Goal: Task Accomplishment & Management: Use online tool/utility

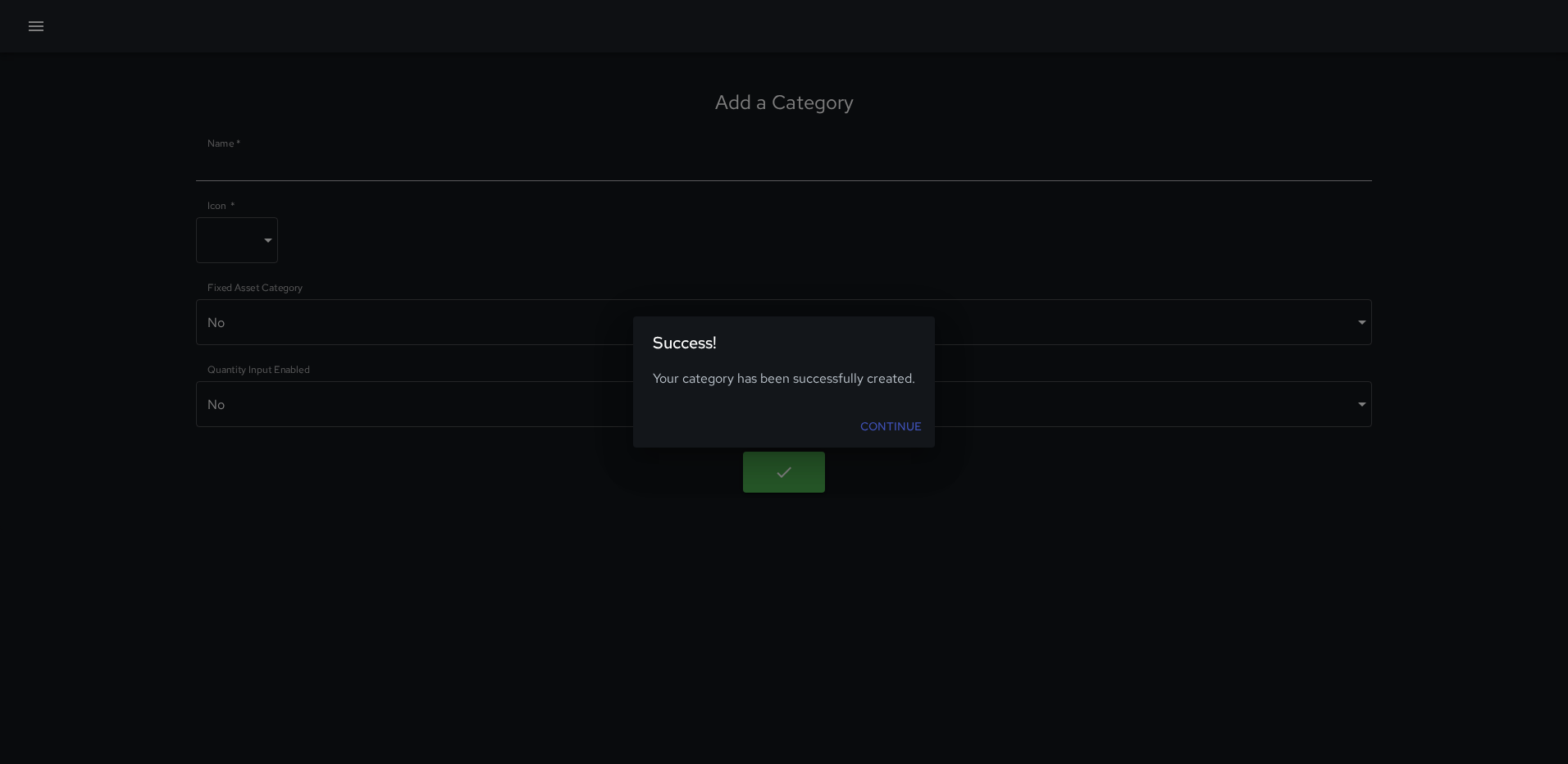
click at [912, 429] on link "Continue" at bounding box center [891, 427] width 75 height 31
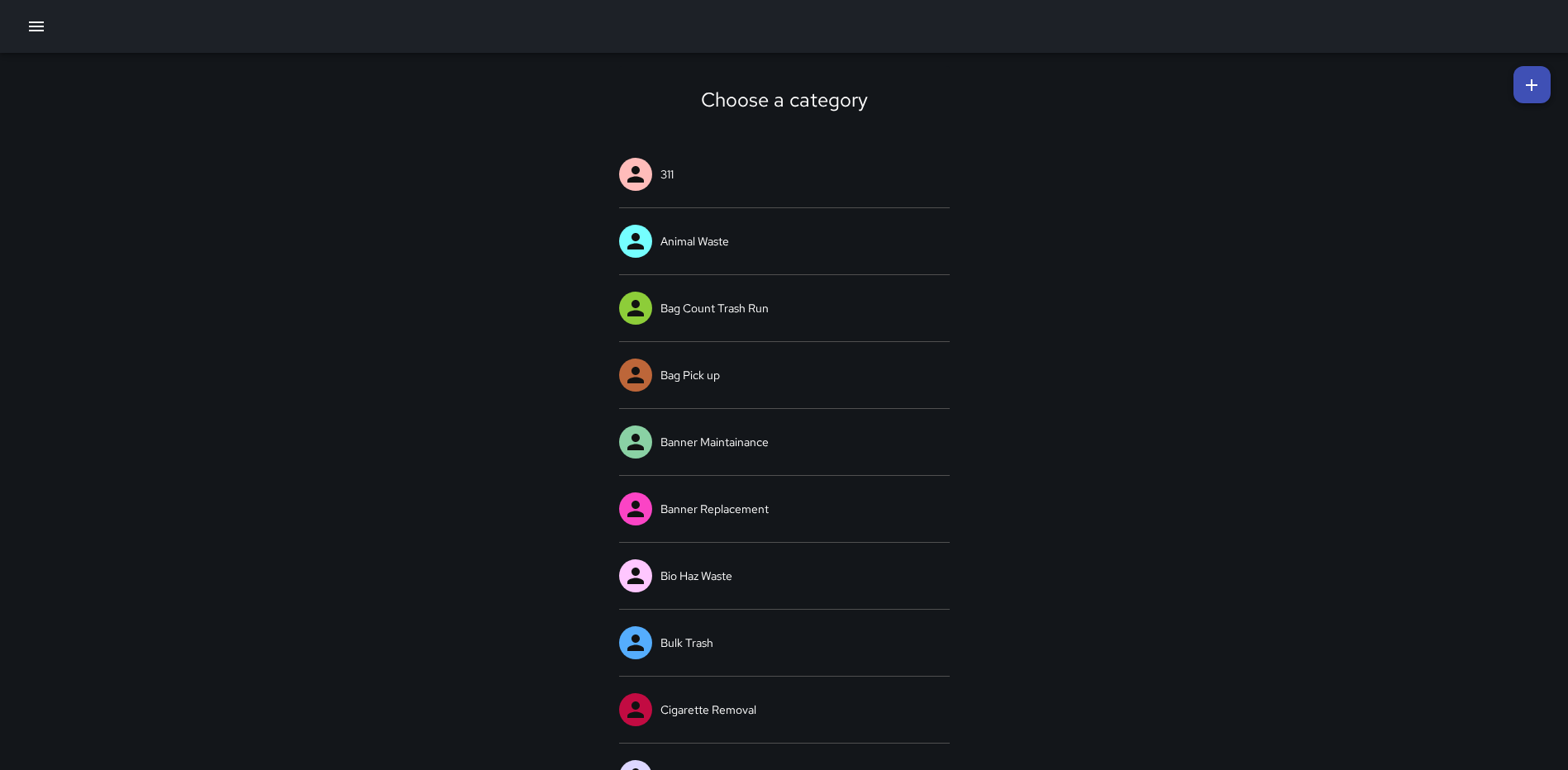
click at [27, 27] on icon "button" at bounding box center [36, 27] width 19 height 19
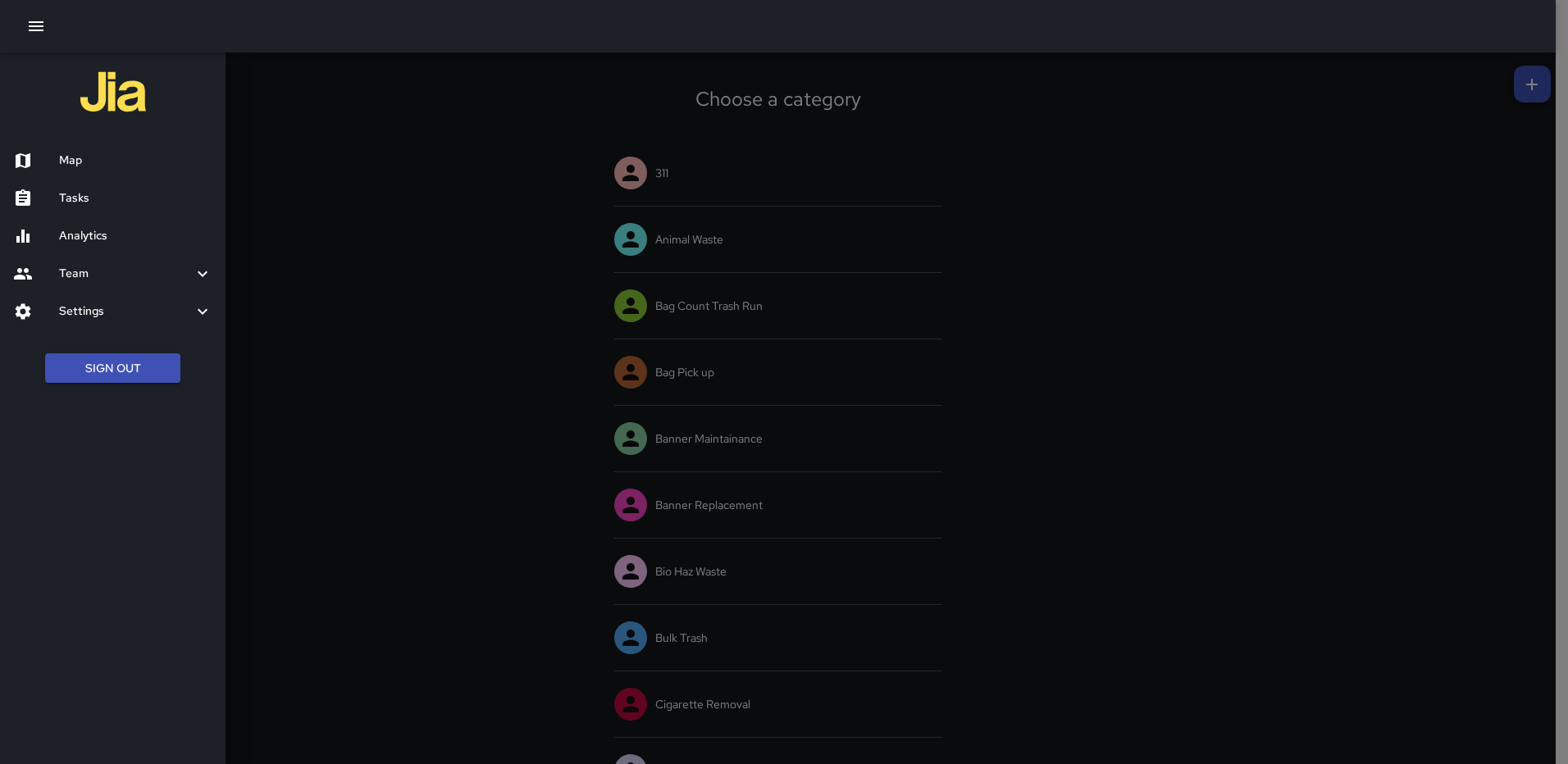
click at [60, 155] on h6 "Map" at bounding box center [135, 161] width 154 height 18
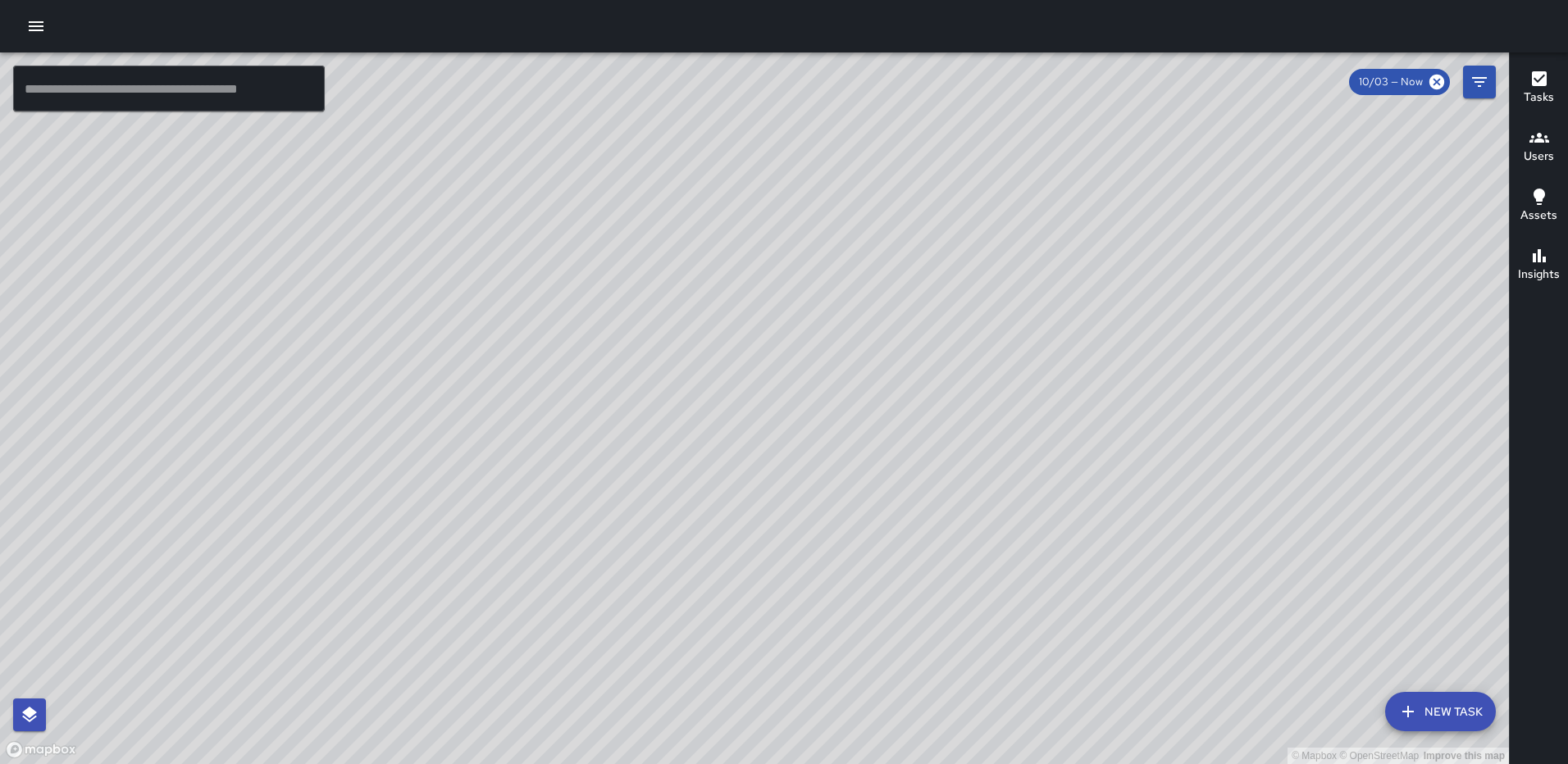
click at [40, 23] on icon "button" at bounding box center [36, 25] width 15 height 10
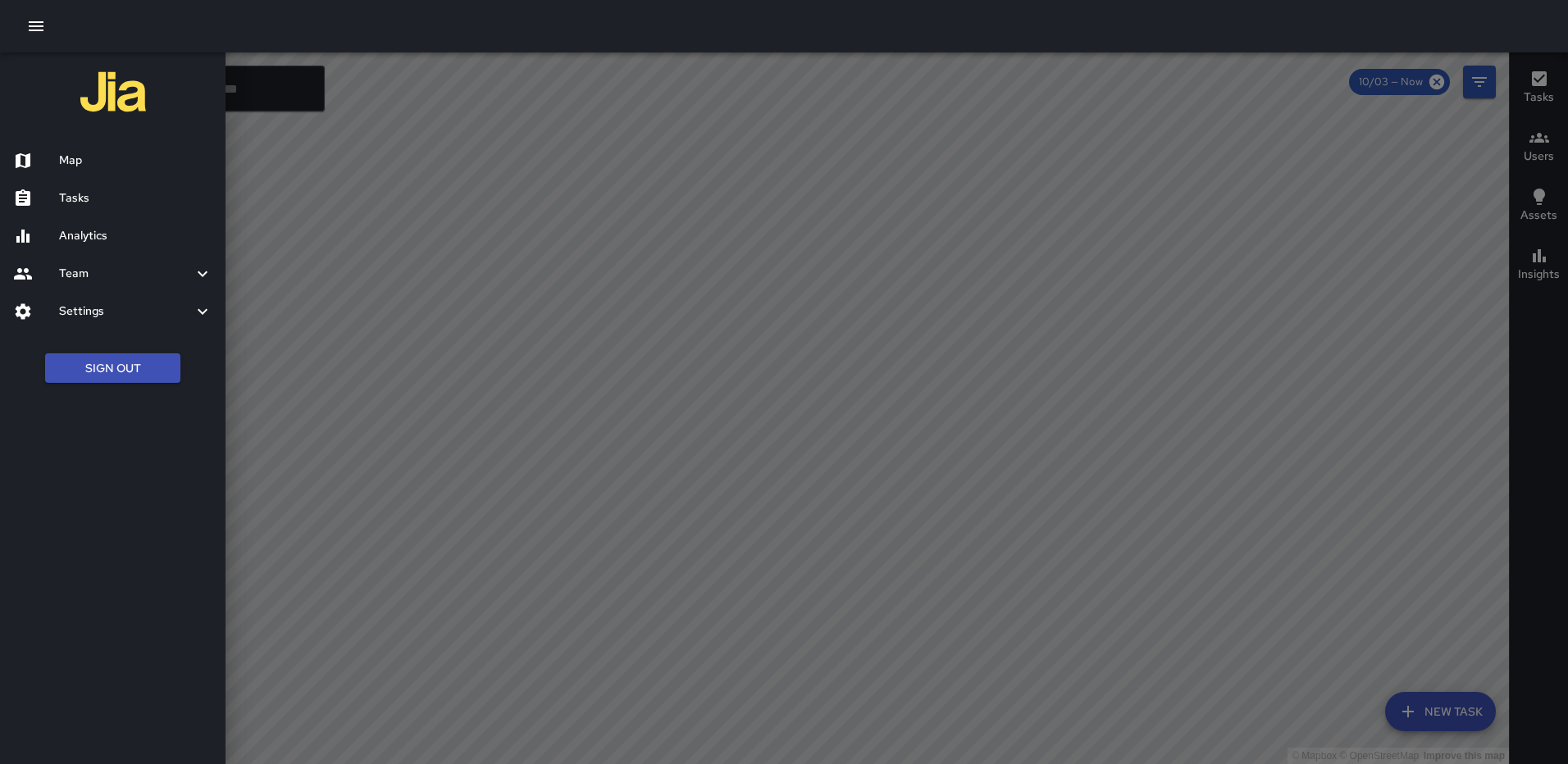
click at [1320, 508] on div at bounding box center [784, 382] width 1568 height 764
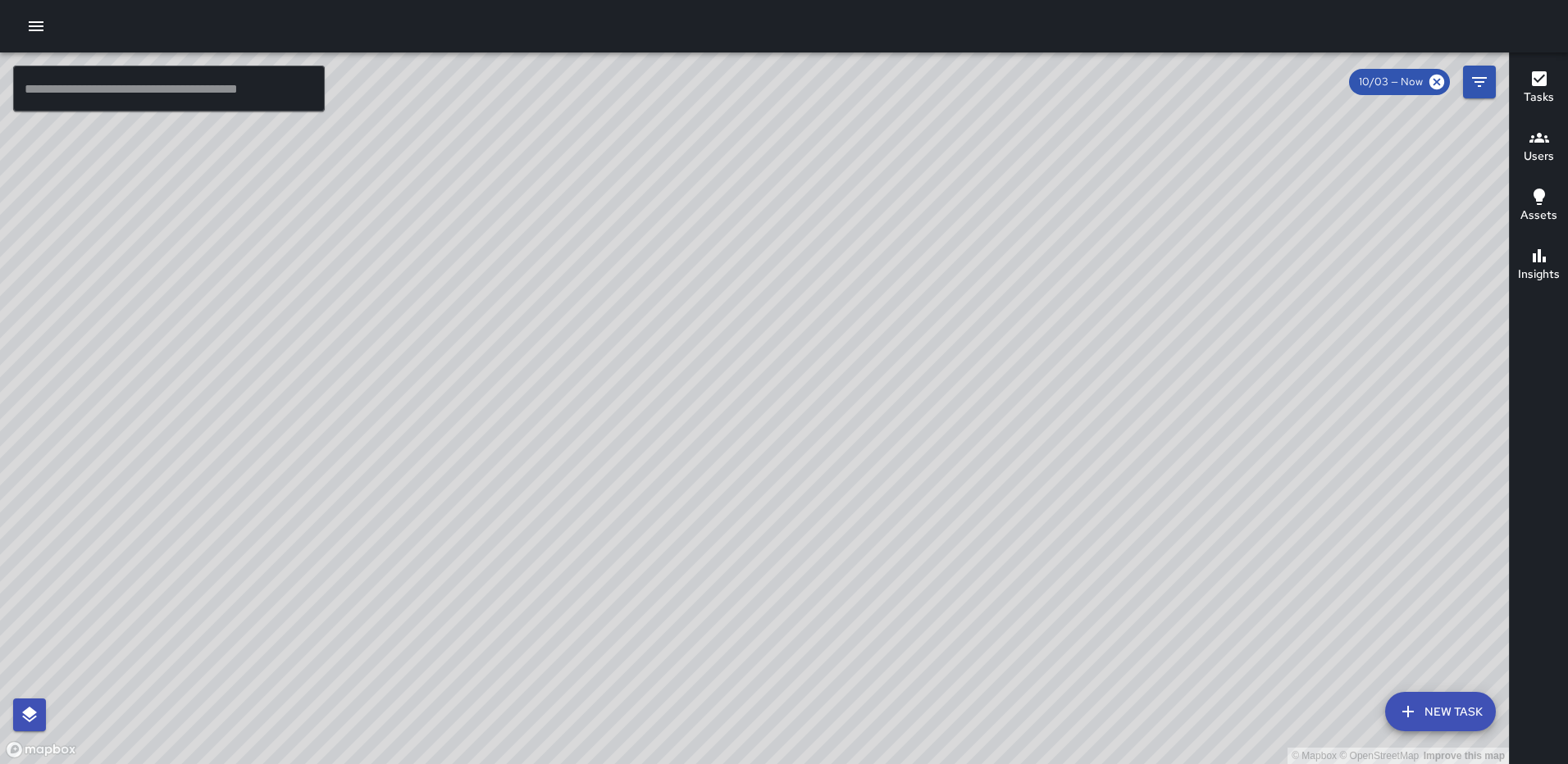
click at [1415, 698] on button "New Task" at bounding box center [1441, 711] width 111 height 40
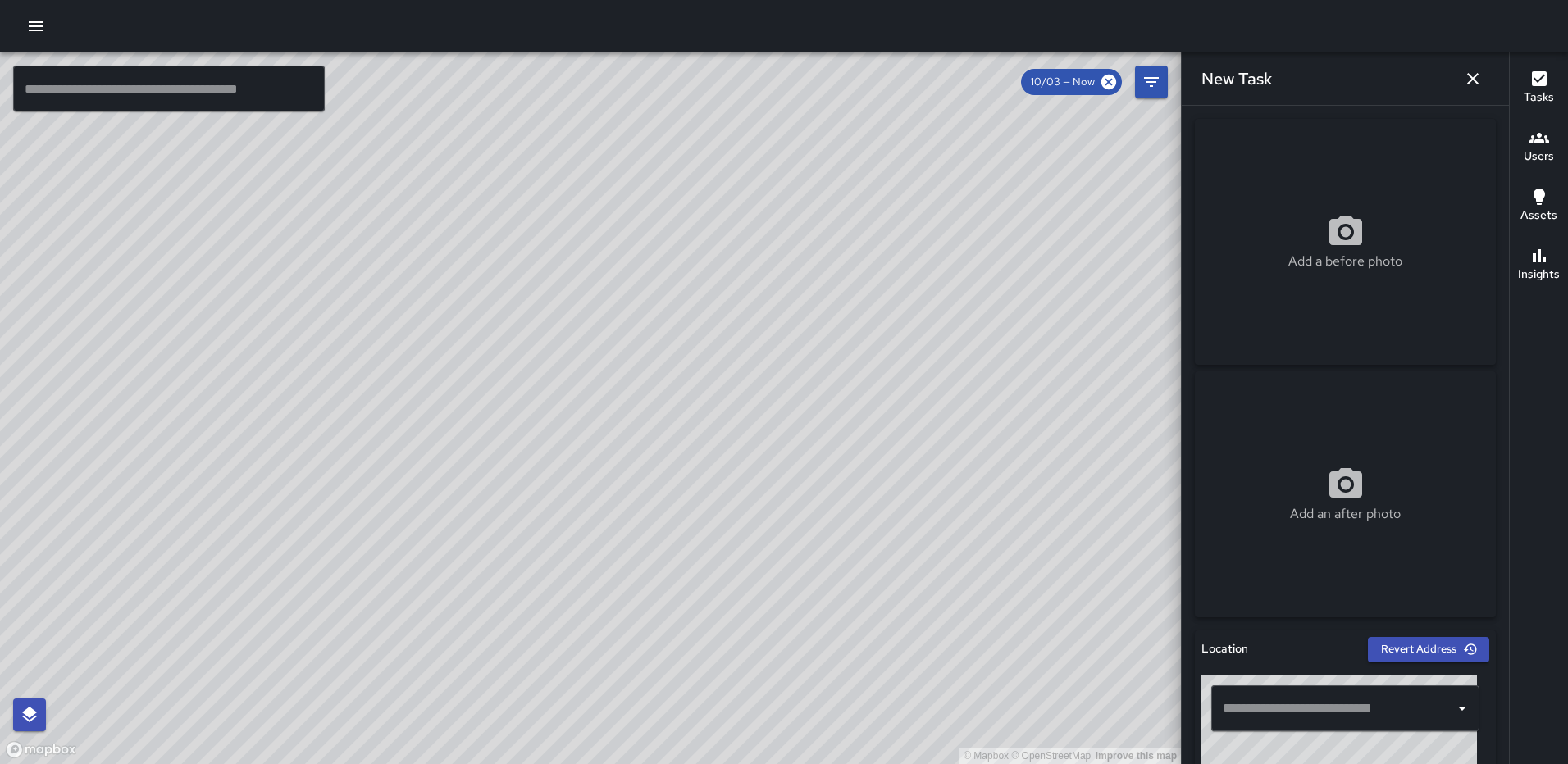
click at [1344, 243] on icon at bounding box center [1345, 231] width 33 height 30
type input "**********"
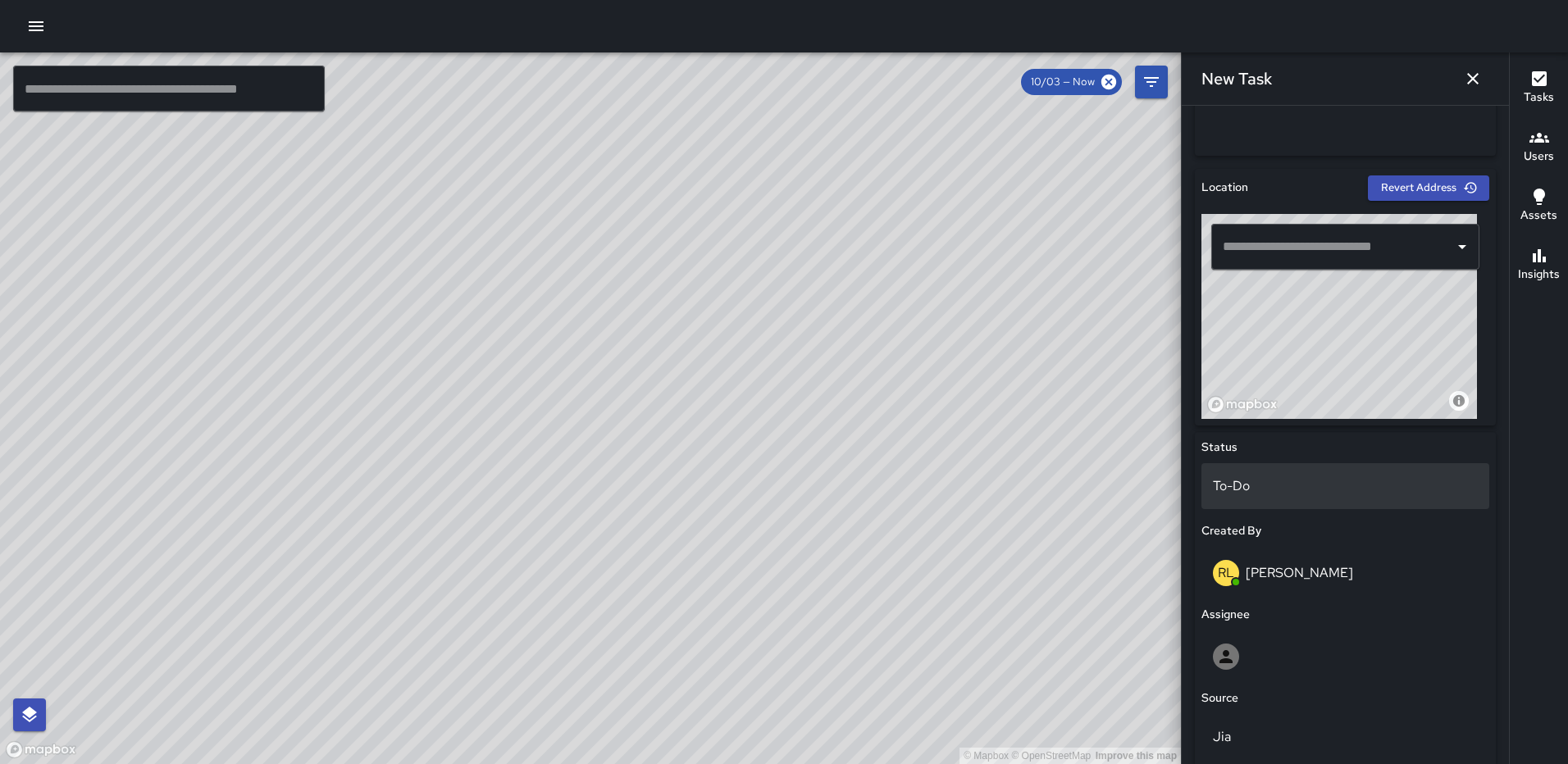
scroll to position [464, 0]
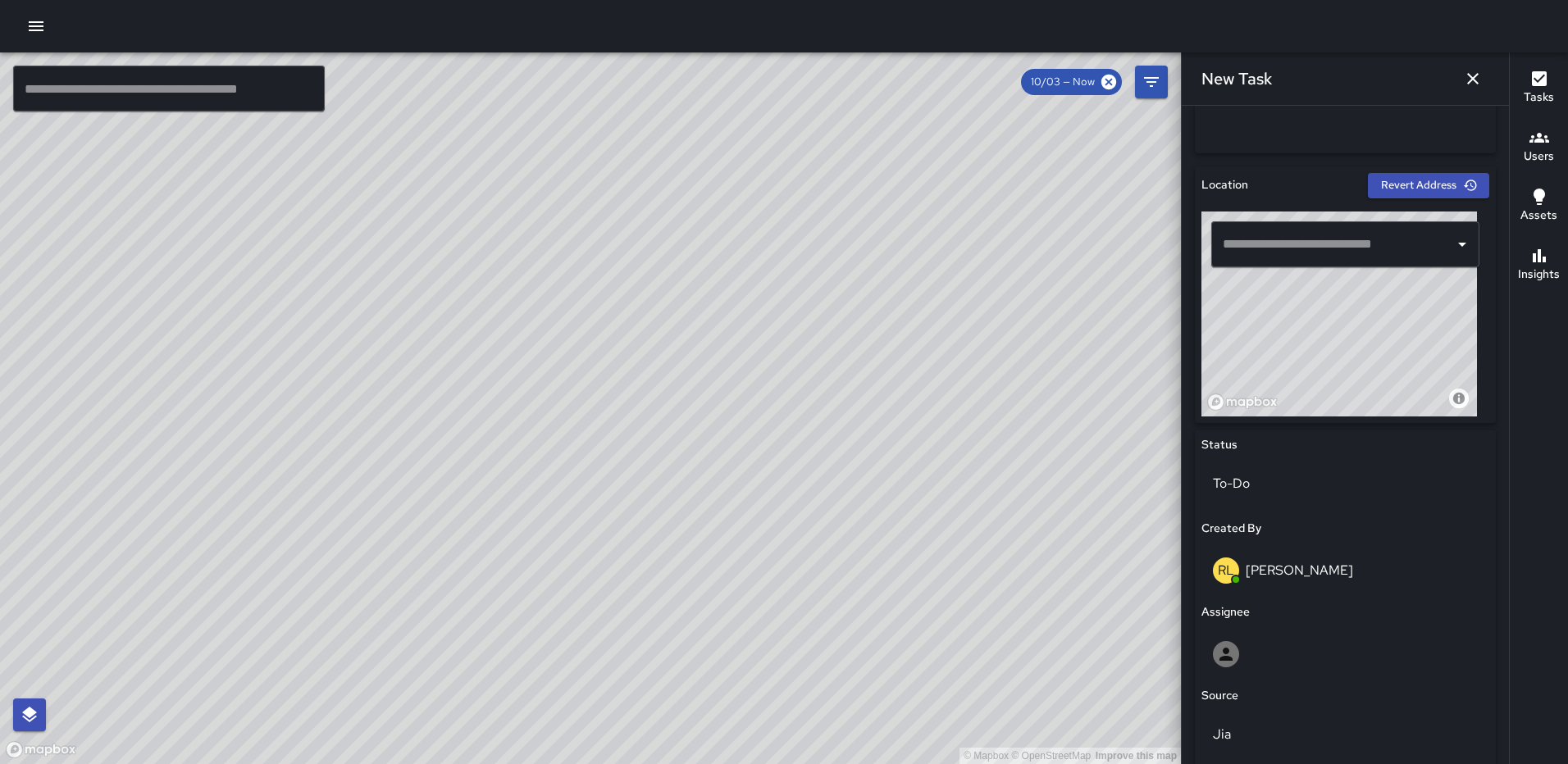
drag, startPoint x: 1364, startPoint y: 392, endPoint x: 1297, endPoint y: 407, distance: 68.7
click at [1309, 424] on div "Location Revert Address © Mapbox © OpenStreetMap Improve this map ​ Status To-D…" at bounding box center [1345, 573] width 301 height 814
drag, startPoint x: 1270, startPoint y: 359, endPoint x: 1446, endPoint y: 356, distance: 176.0
click at [1446, 356] on div "© Mapbox © OpenStreetMap Improve this map" at bounding box center [1340, 314] width 276 height 205
click at [1375, 371] on div "© Mapbox © OpenStreetMap Improve this map" at bounding box center [1340, 314] width 276 height 205
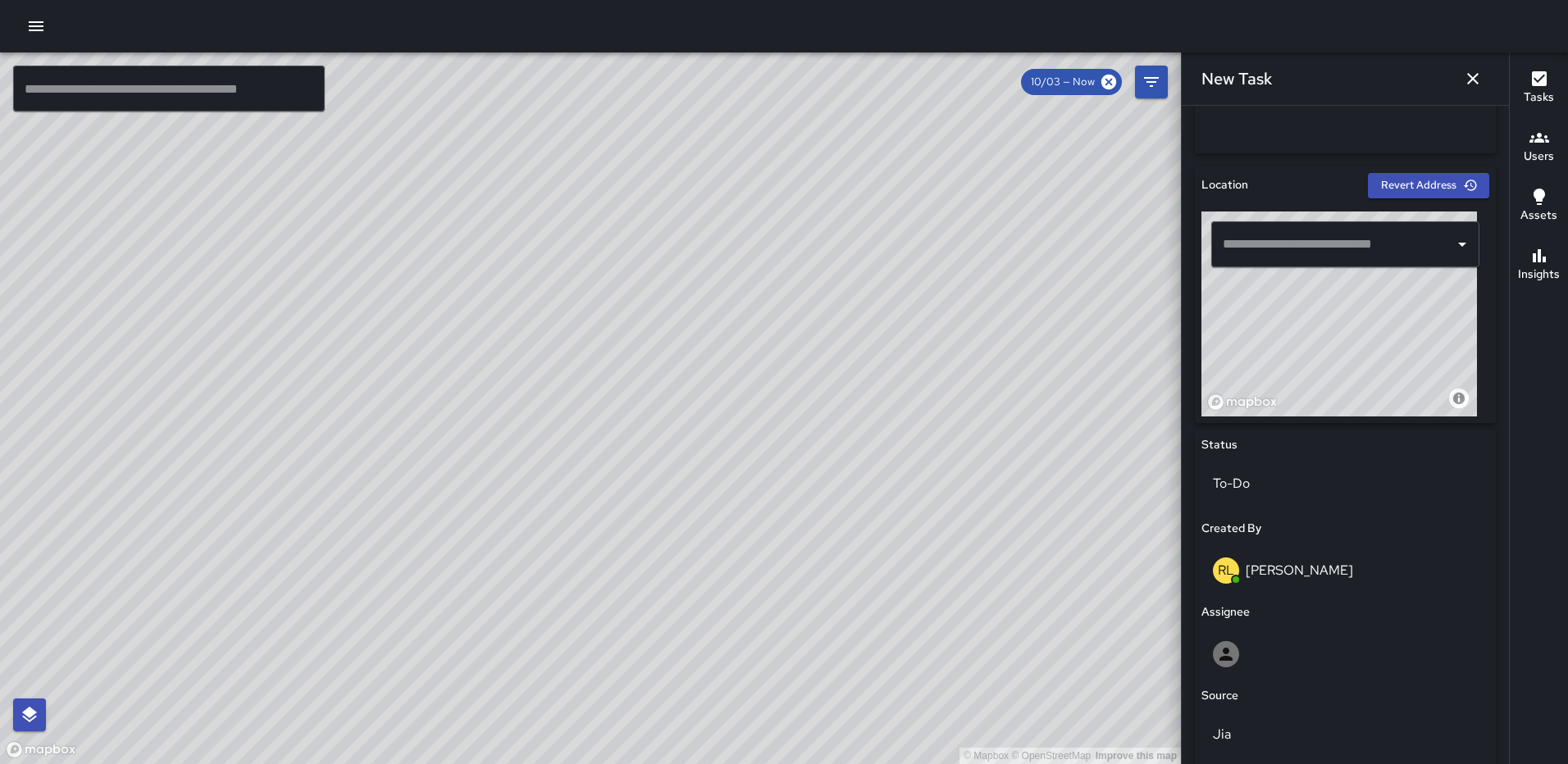
type input "**********"
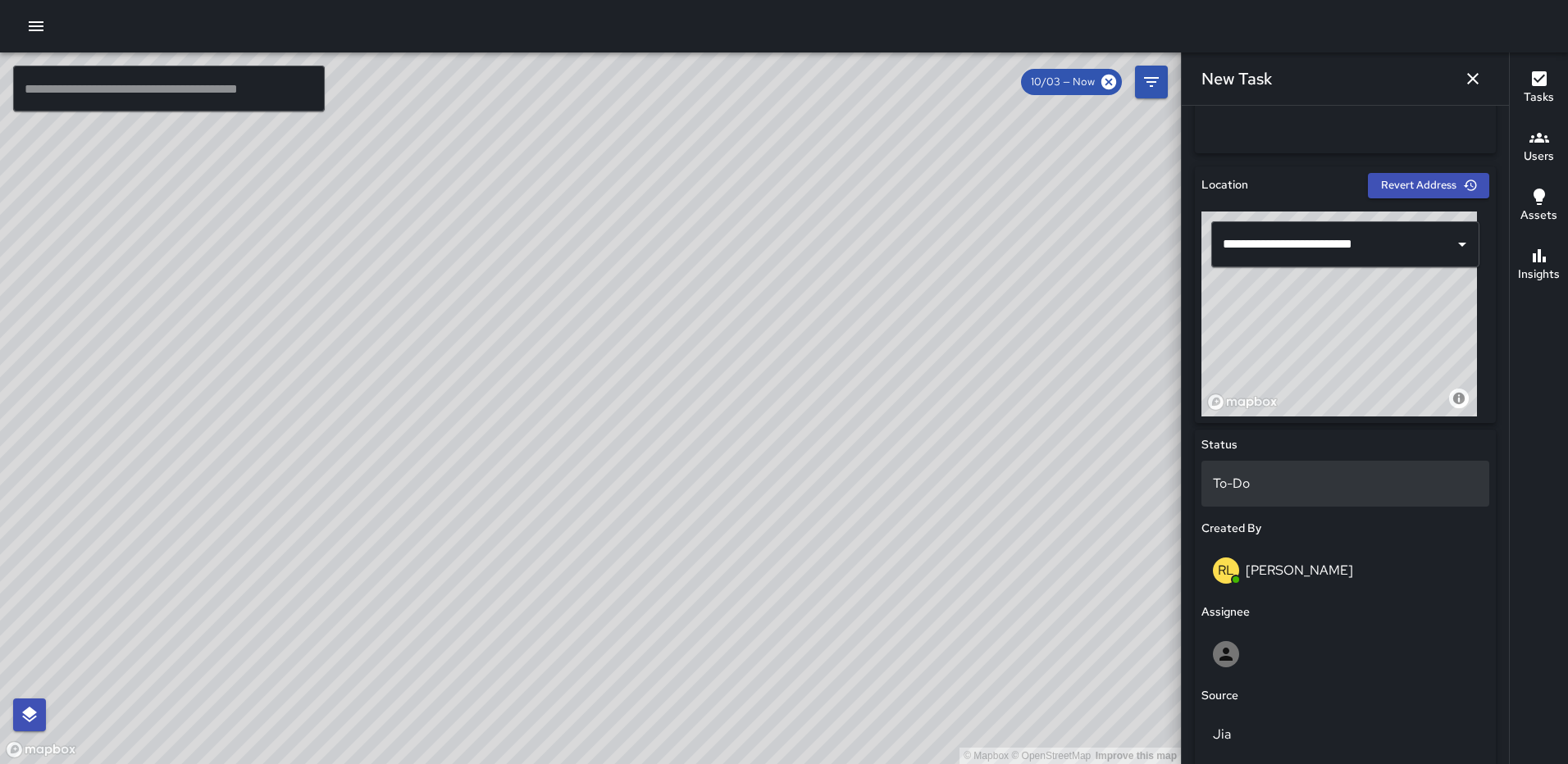
click at [1290, 480] on p "To-Do" at bounding box center [1346, 484] width 265 height 19
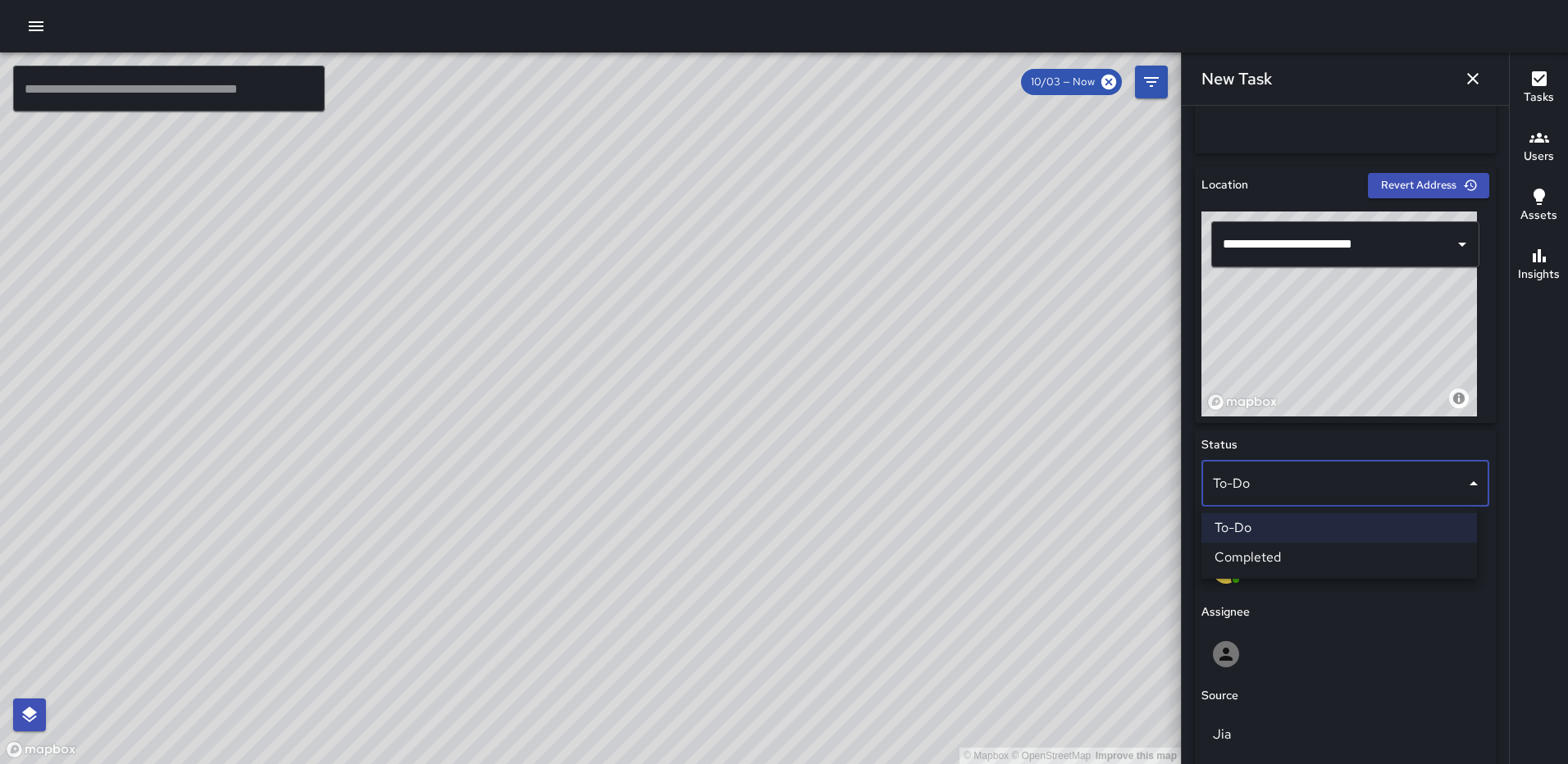
click at [1283, 550] on li "Completed" at bounding box center [1340, 558] width 276 height 30
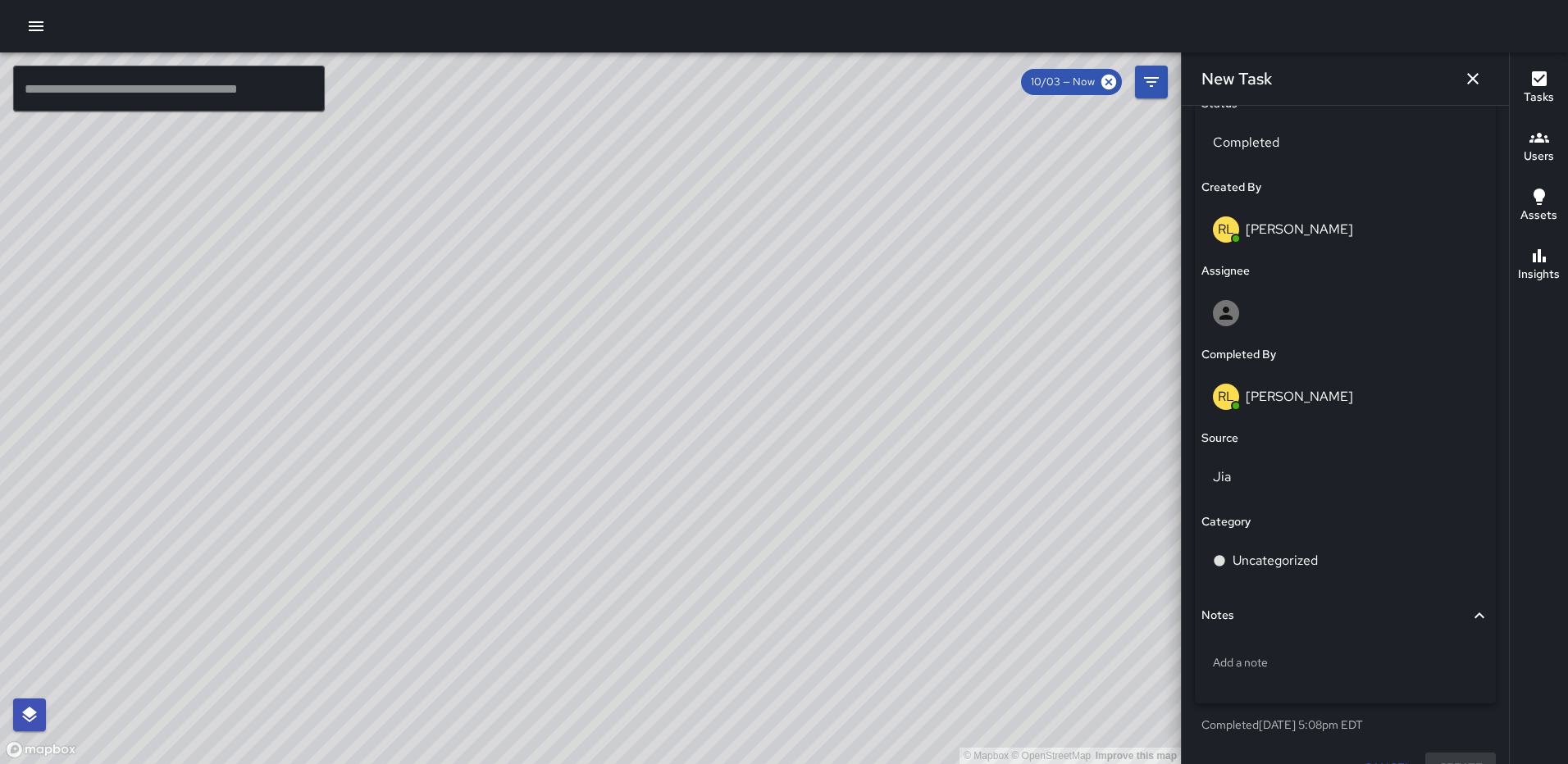
scroll to position [836, 0]
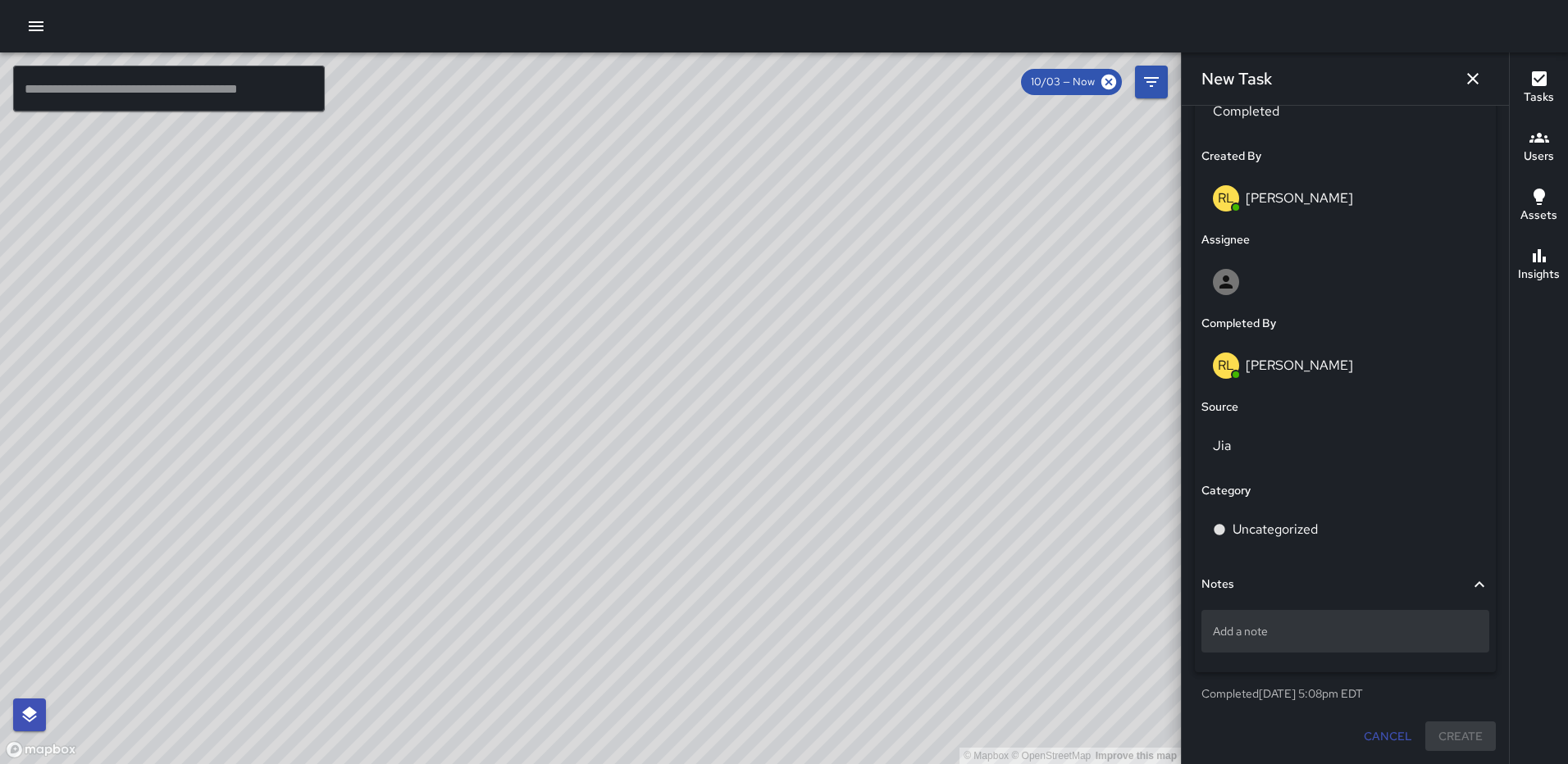
click at [1290, 629] on p "Add a note" at bounding box center [1346, 631] width 265 height 17
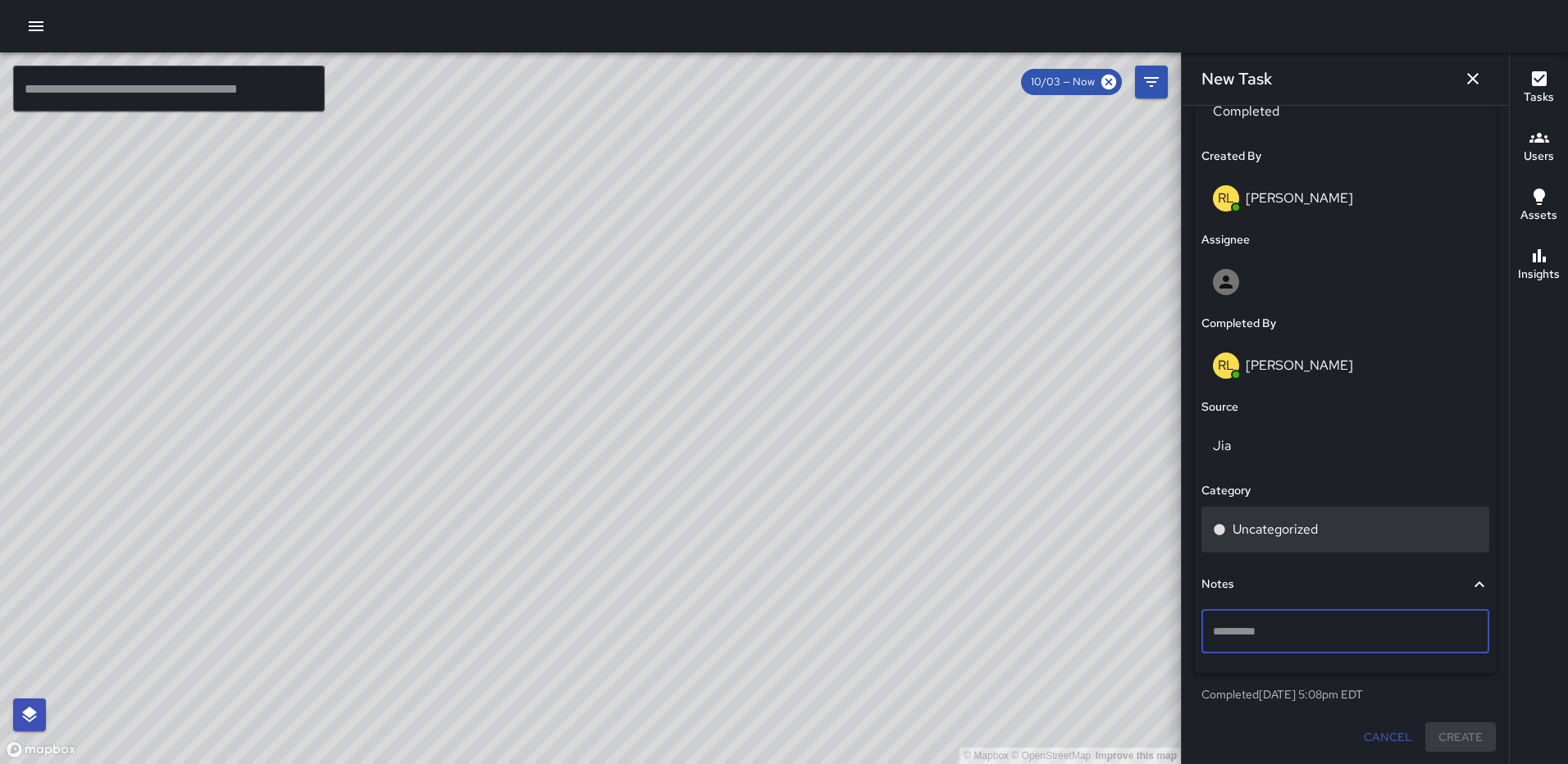
click at [1323, 524] on div "Uncategorized" at bounding box center [1346, 530] width 265 height 19
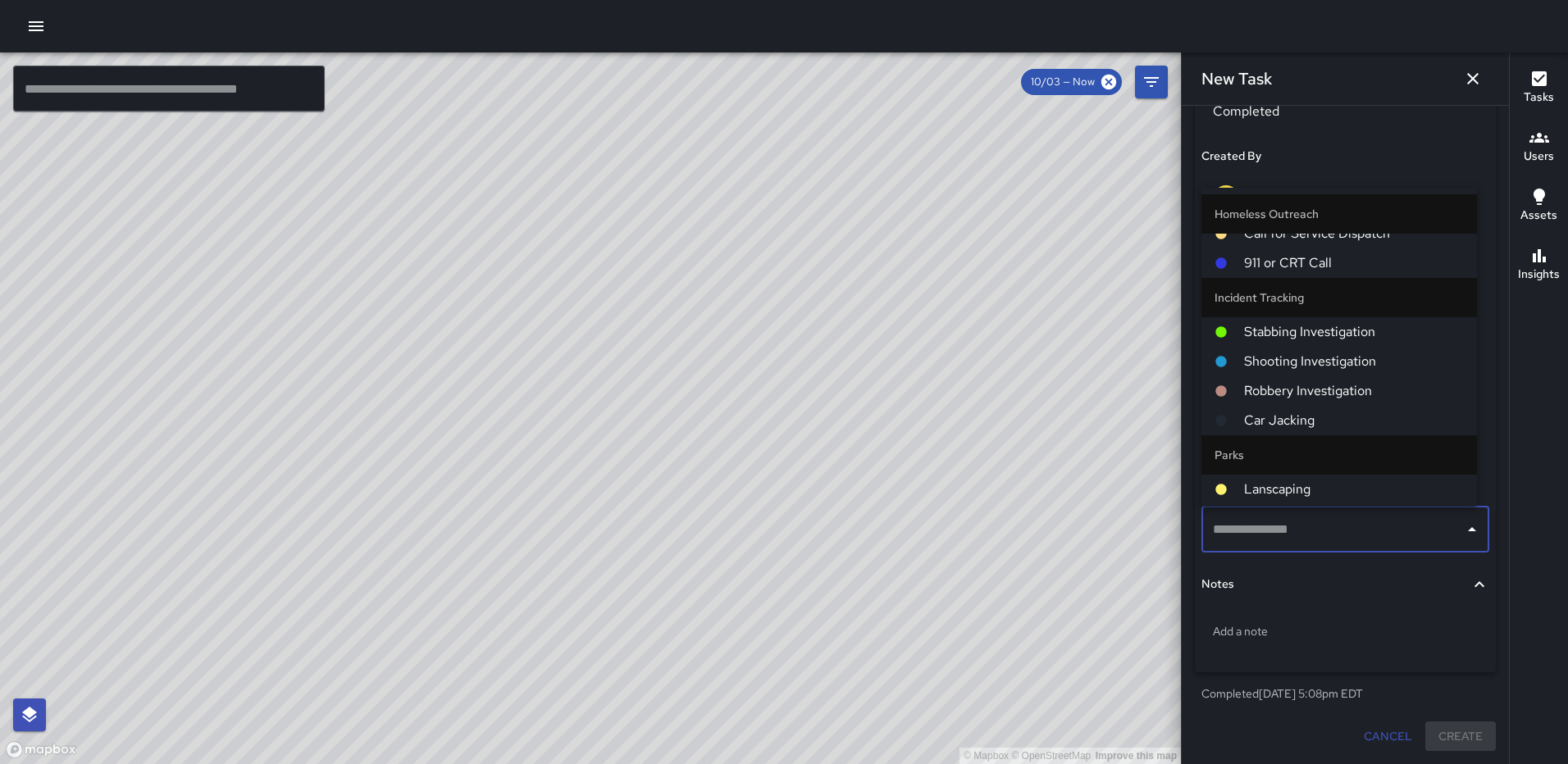
scroll to position [1327, 0]
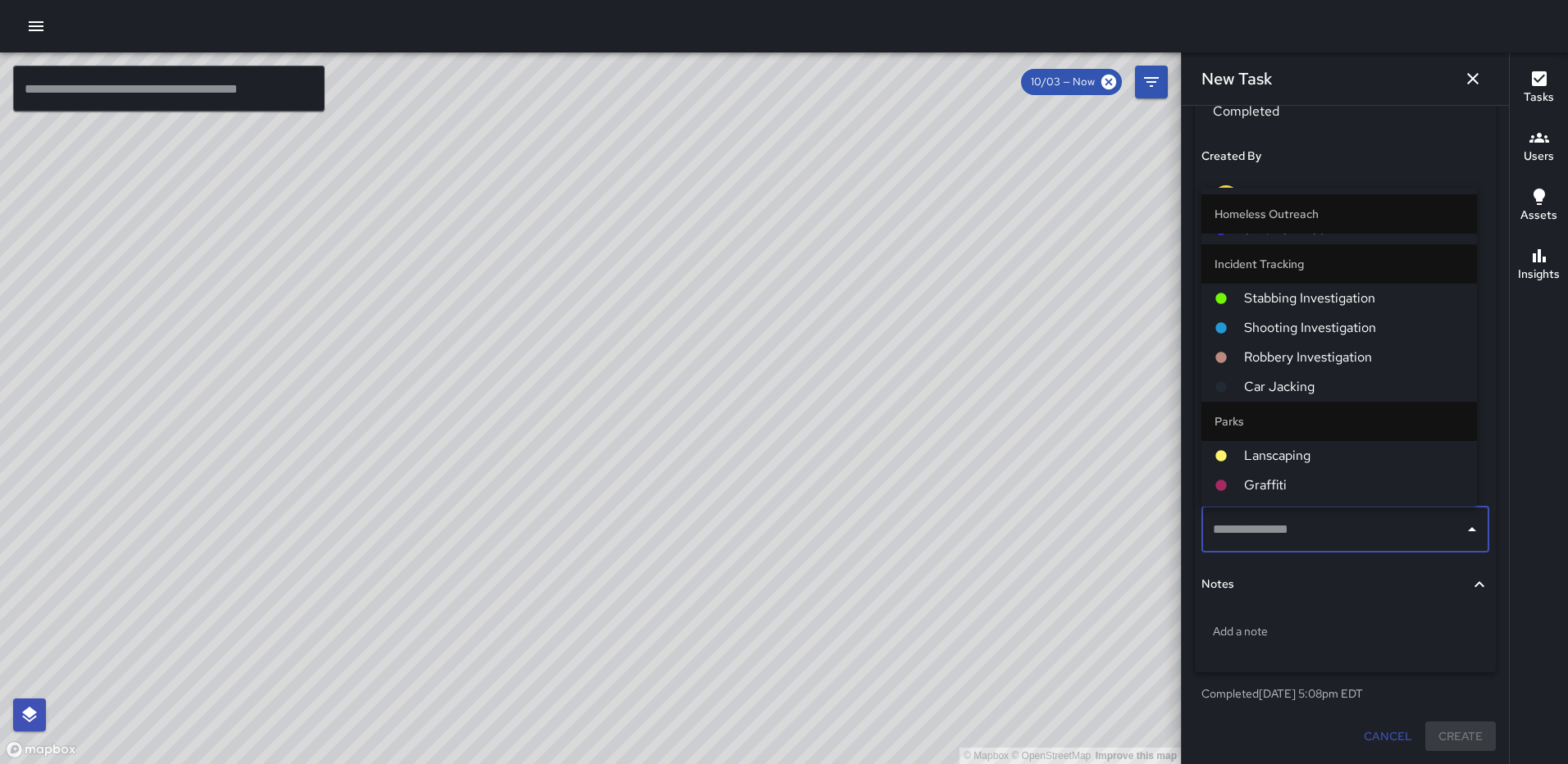
click at [1324, 392] on span "Car Jacking" at bounding box center [1354, 386] width 220 height 19
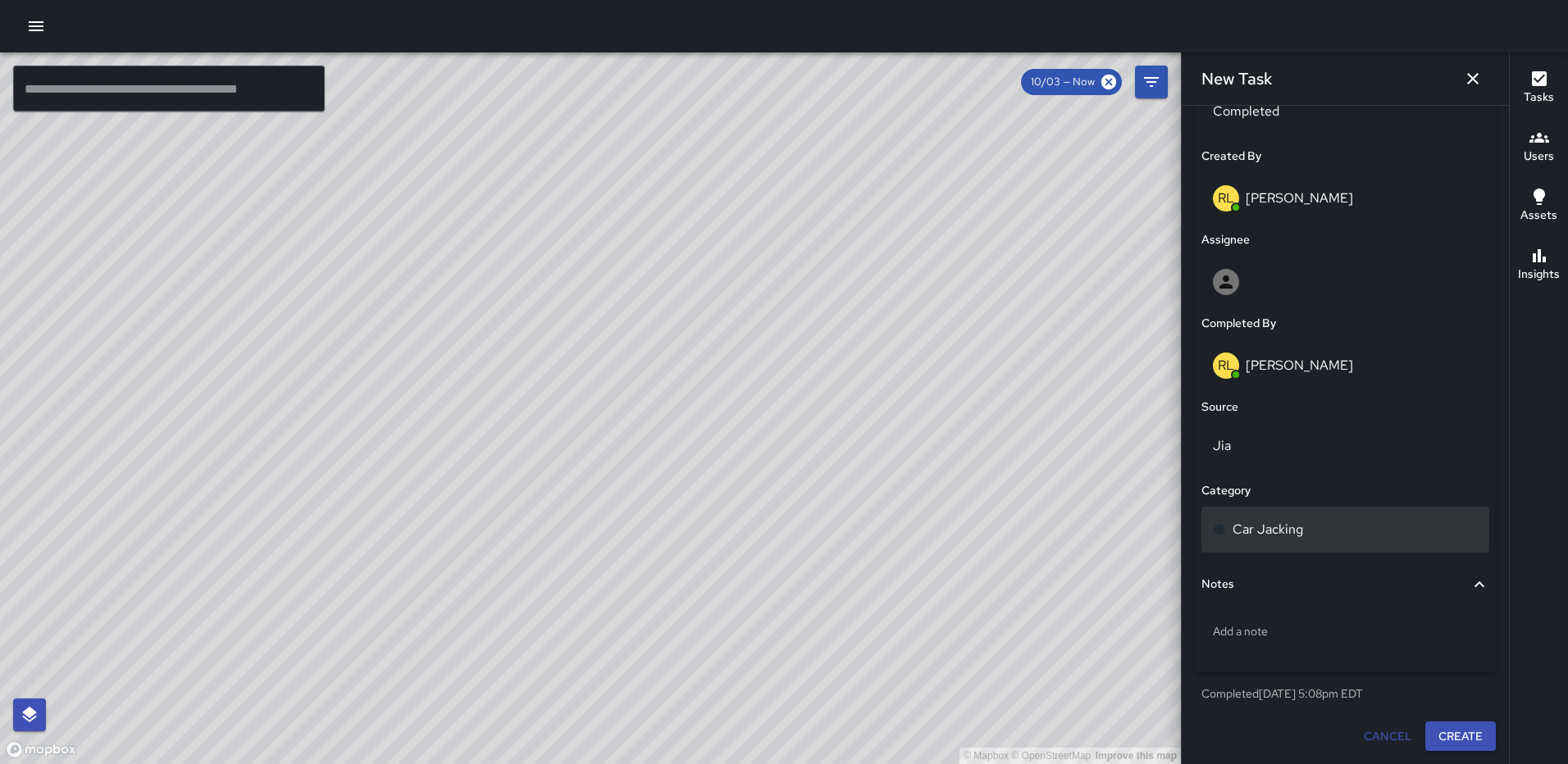
click at [1276, 523] on p "Car Jacking" at bounding box center [1268, 530] width 70 height 19
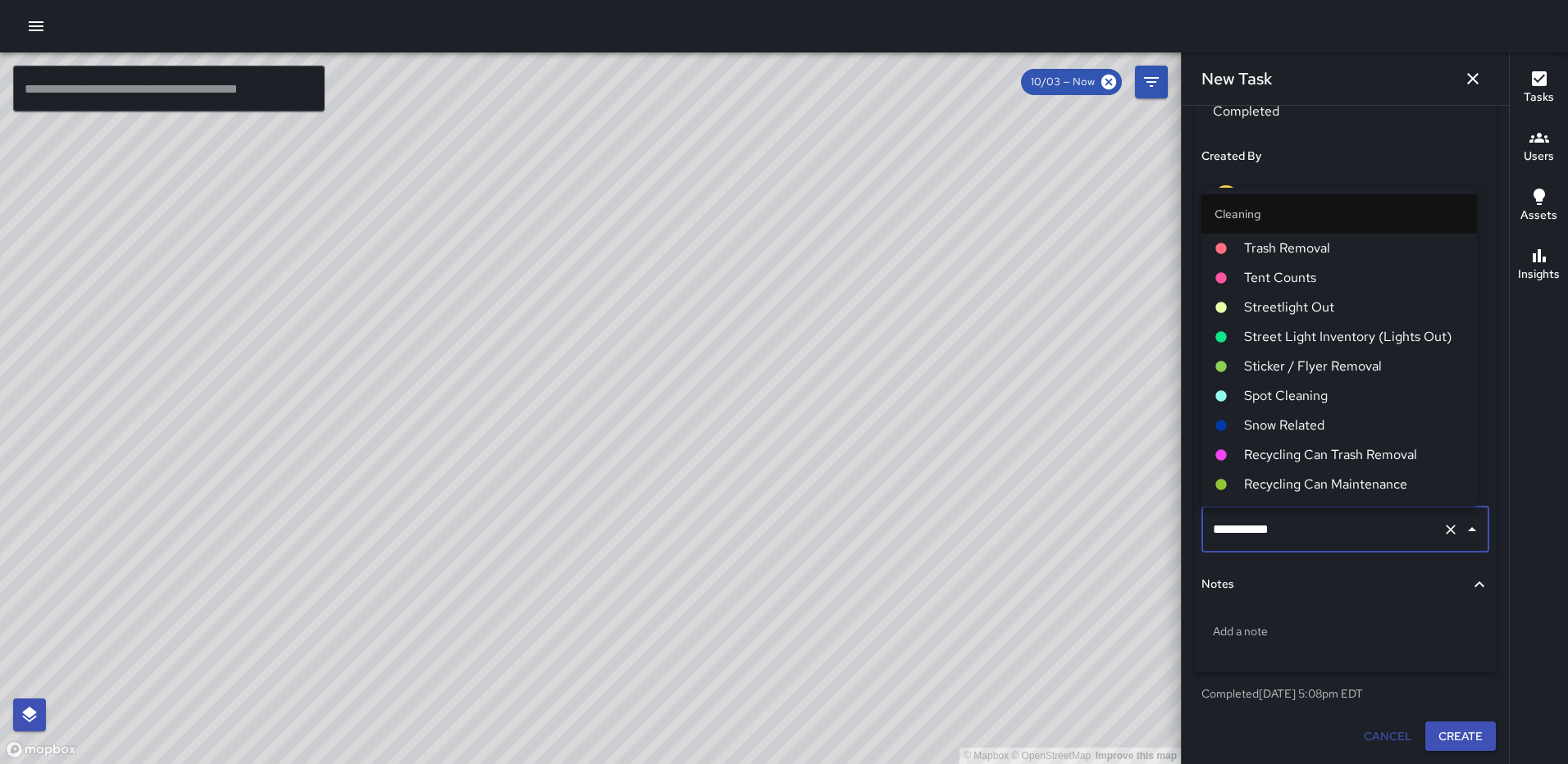
scroll to position [1222, 0]
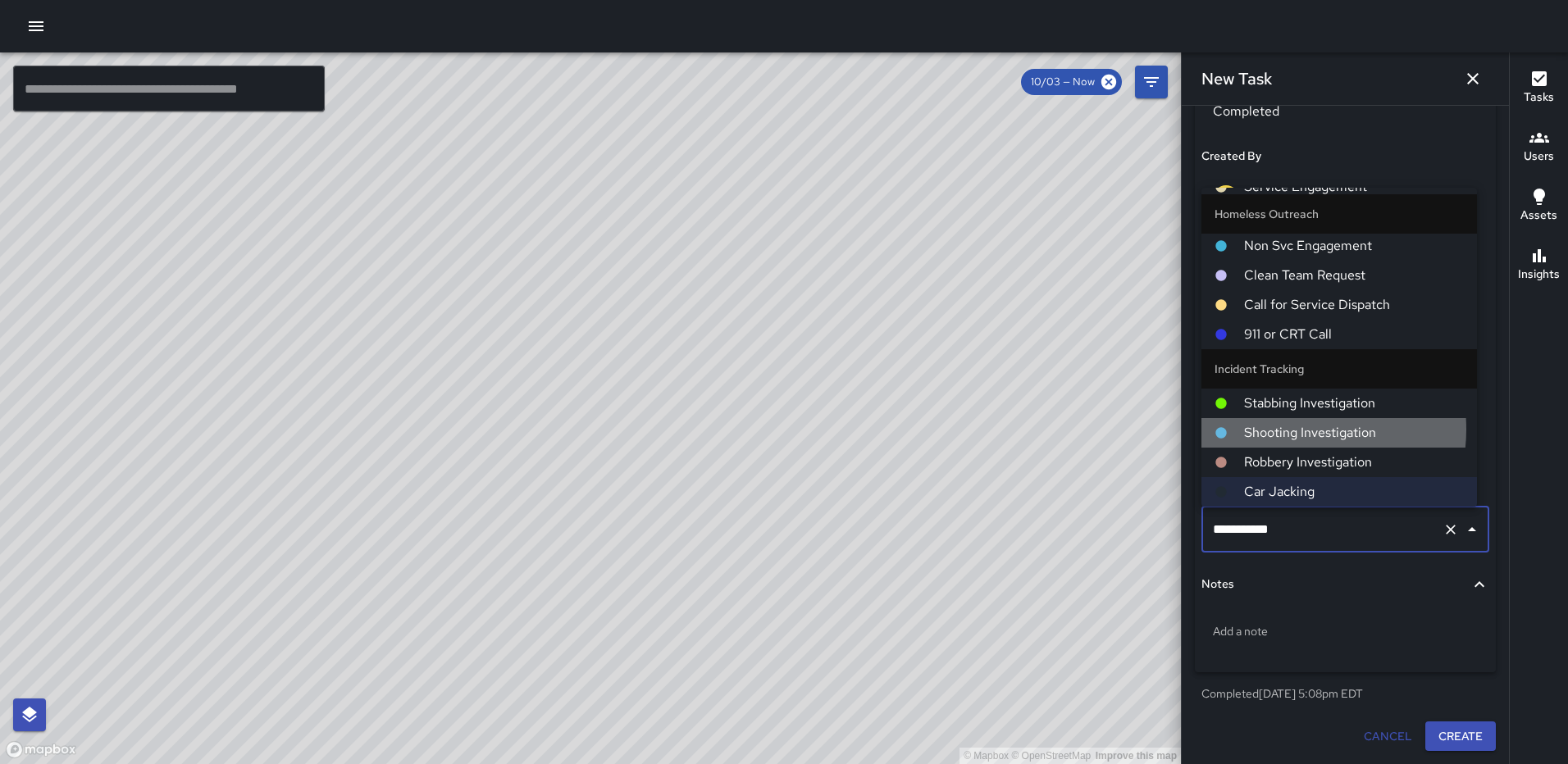
click at [1295, 429] on span "Shooting Investigation" at bounding box center [1354, 433] width 220 height 19
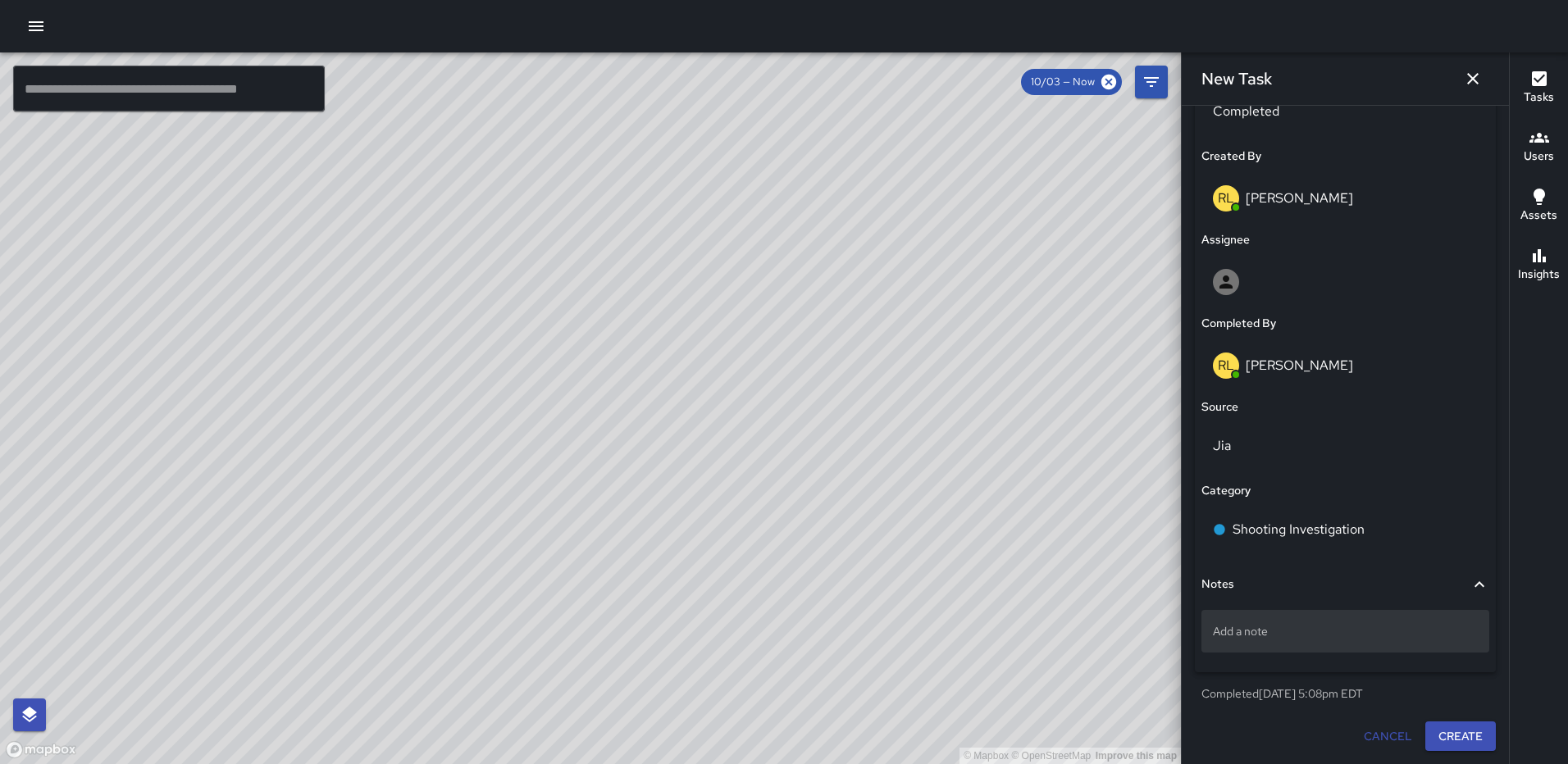
click at [1278, 623] on p "Add a note" at bounding box center [1346, 631] width 265 height 17
type textarea "*"
type textarea "**********"
click at [1442, 737] on button "Create" at bounding box center [1461, 737] width 70 height 31
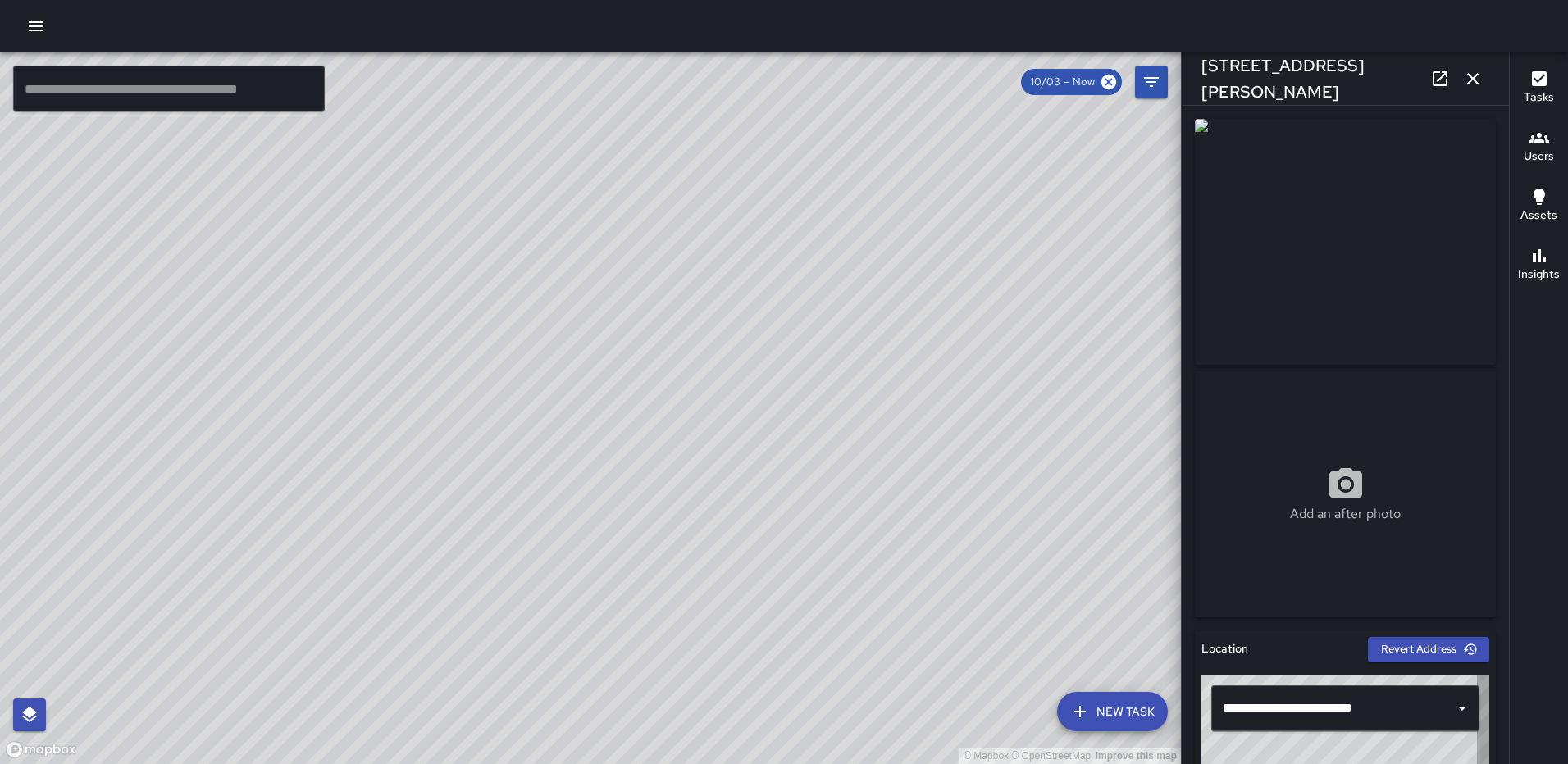
type input "**********"
click at [50, 30] on button "button" at bounding box center [35, 25] width 33 height 32
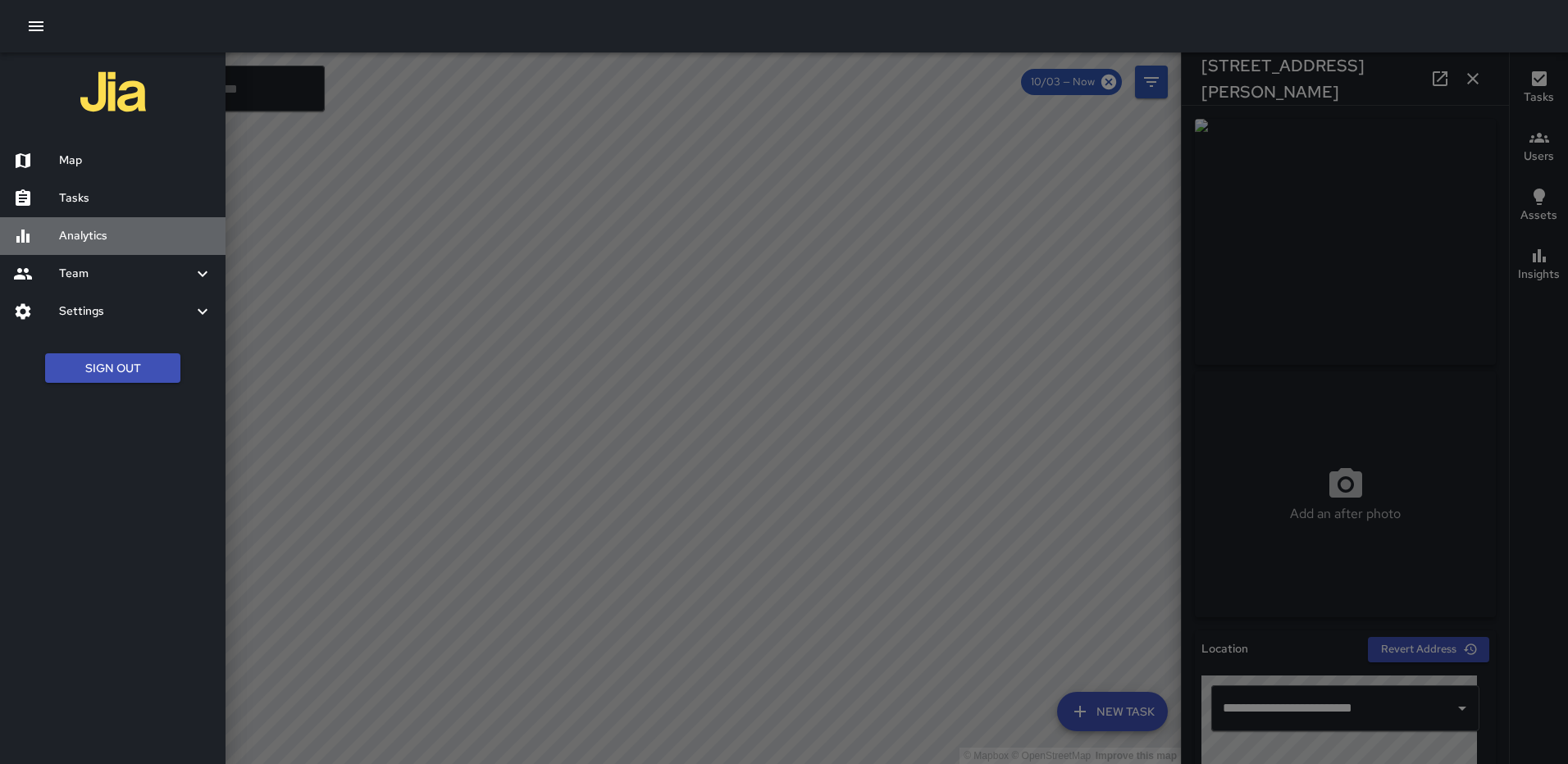
click at [119, 229] on h6 "Analytics" at bounding box center [135, 236] width 154 height 18
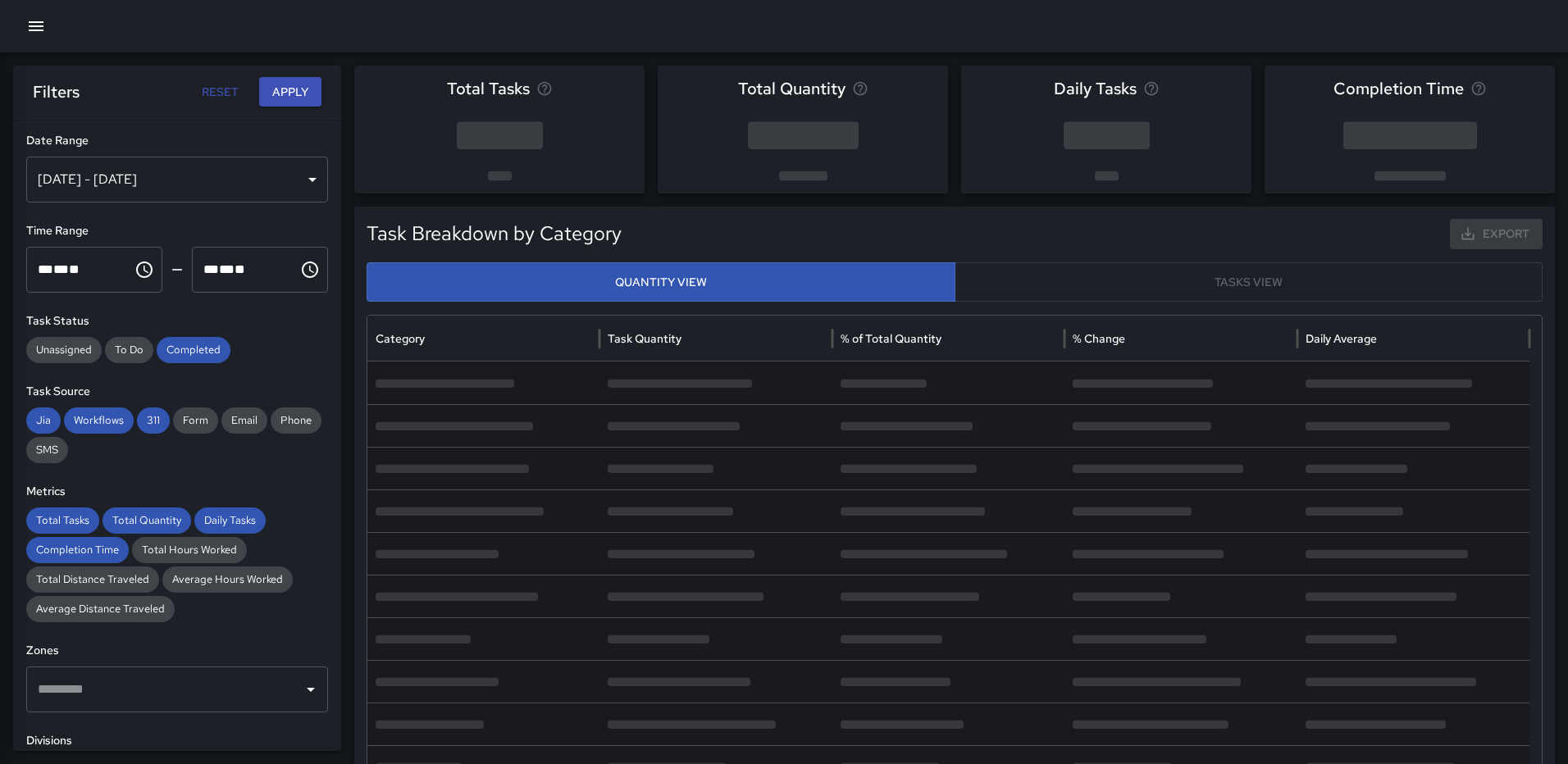
click at [46, 32] on button "button" at bounding box center [35, 25] width 33 height 32
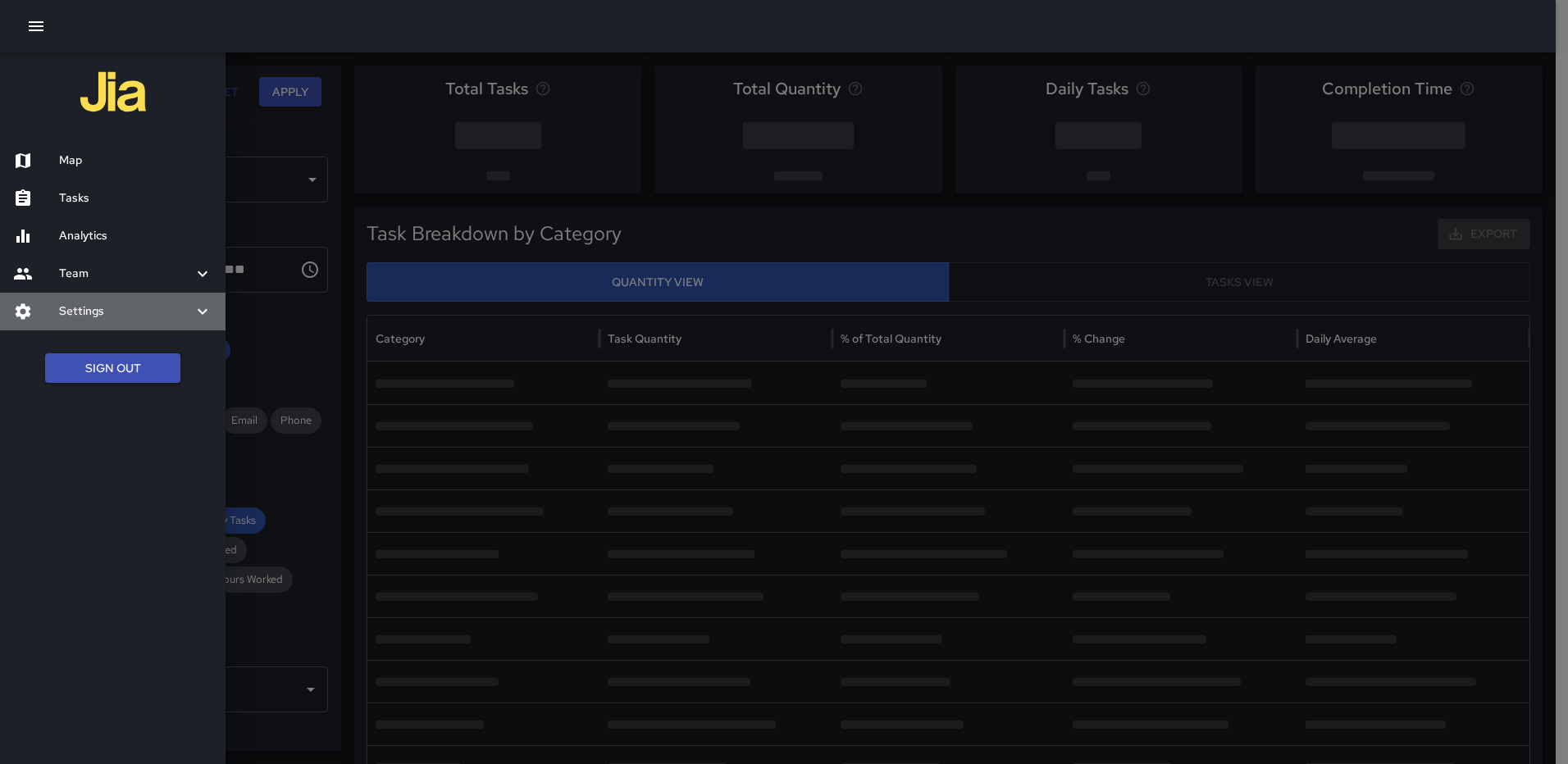
click at [119, 314] on h6 "Settings" at bounding box center [126, 311] width 134 height 18
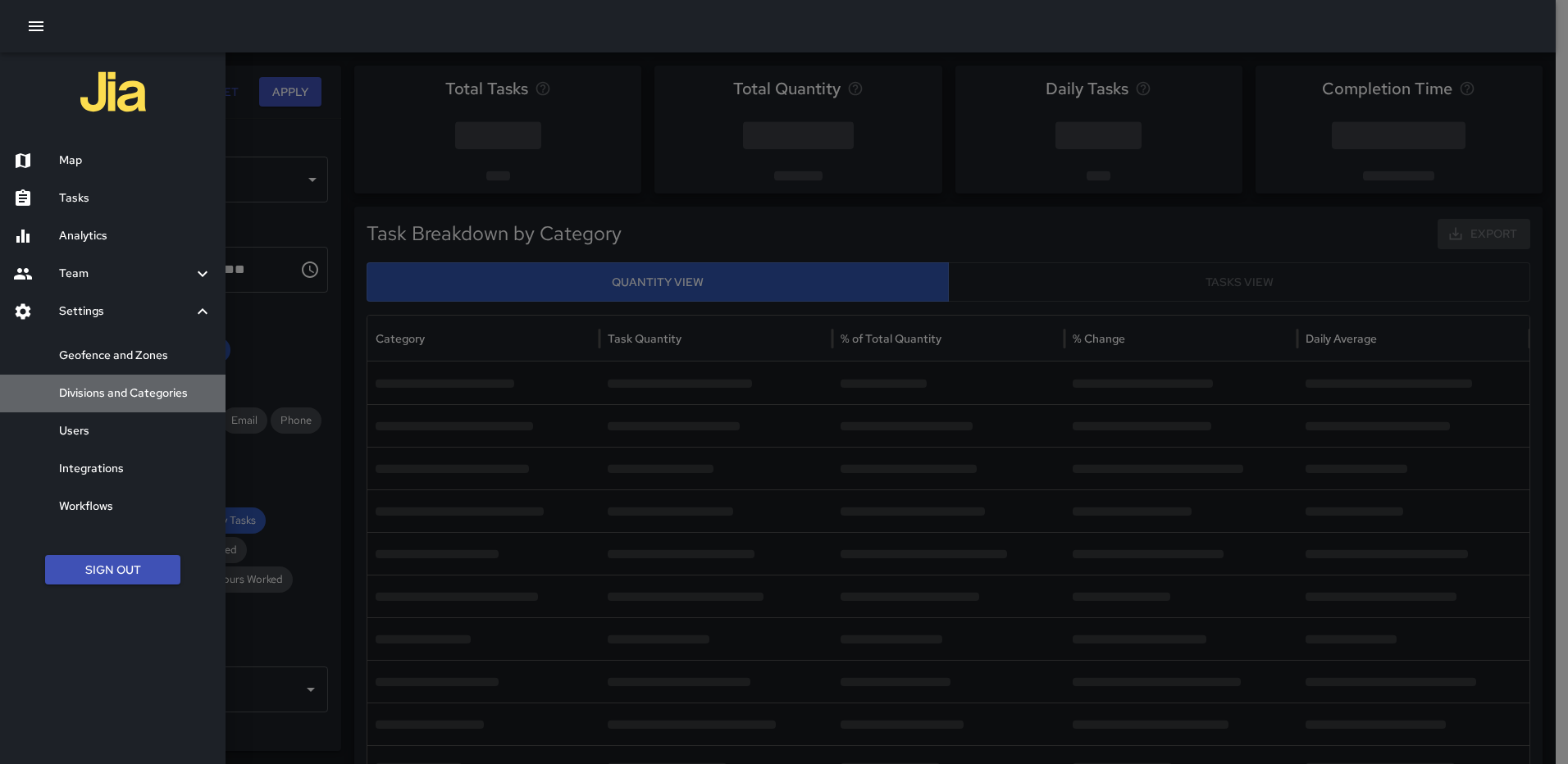
click at [132, 391] on h6 "Divisions and Categories" at bounding box center [135, 393] width 154 height 18
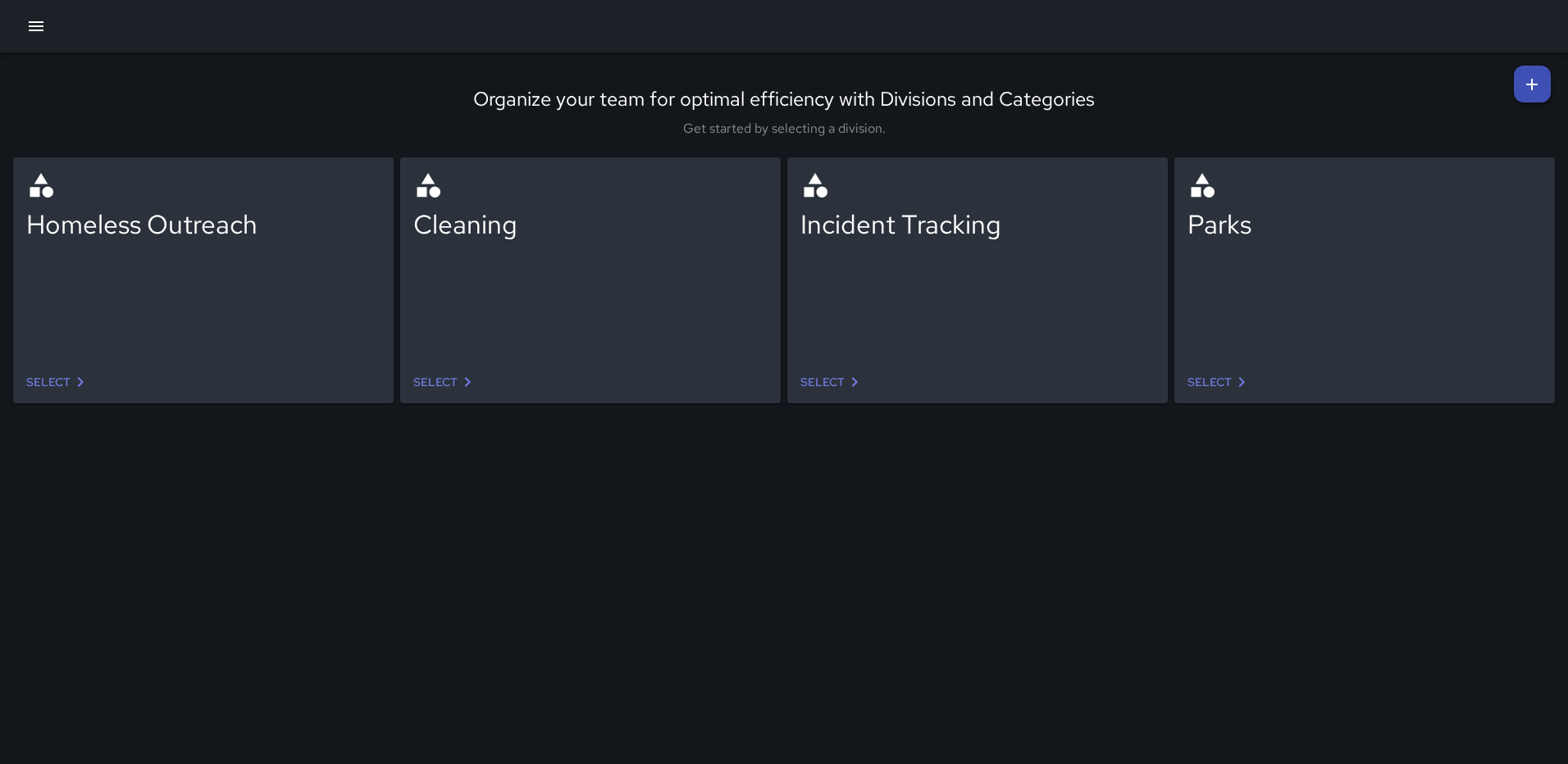
click at [806, 377] on link "Select" at bounding box center [833, 382] width 77 height 31
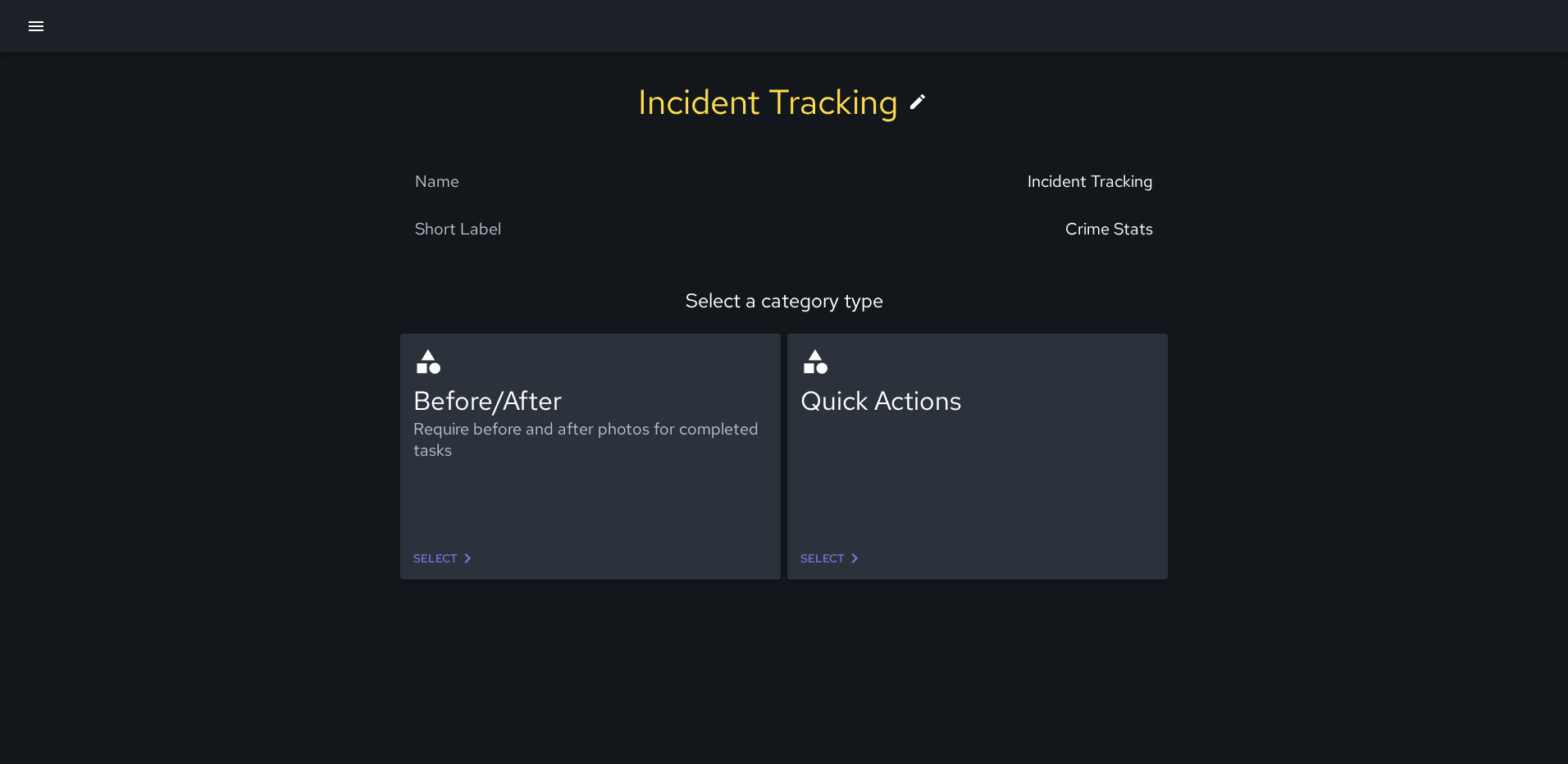
drag, startPoint x: 441, startPoint y: 547, endPoint x: 580, endPoint y: 535, distance: 139.5
click at [441, 547] on link "Select" at bounding box center [445, 559] width 77 height 31
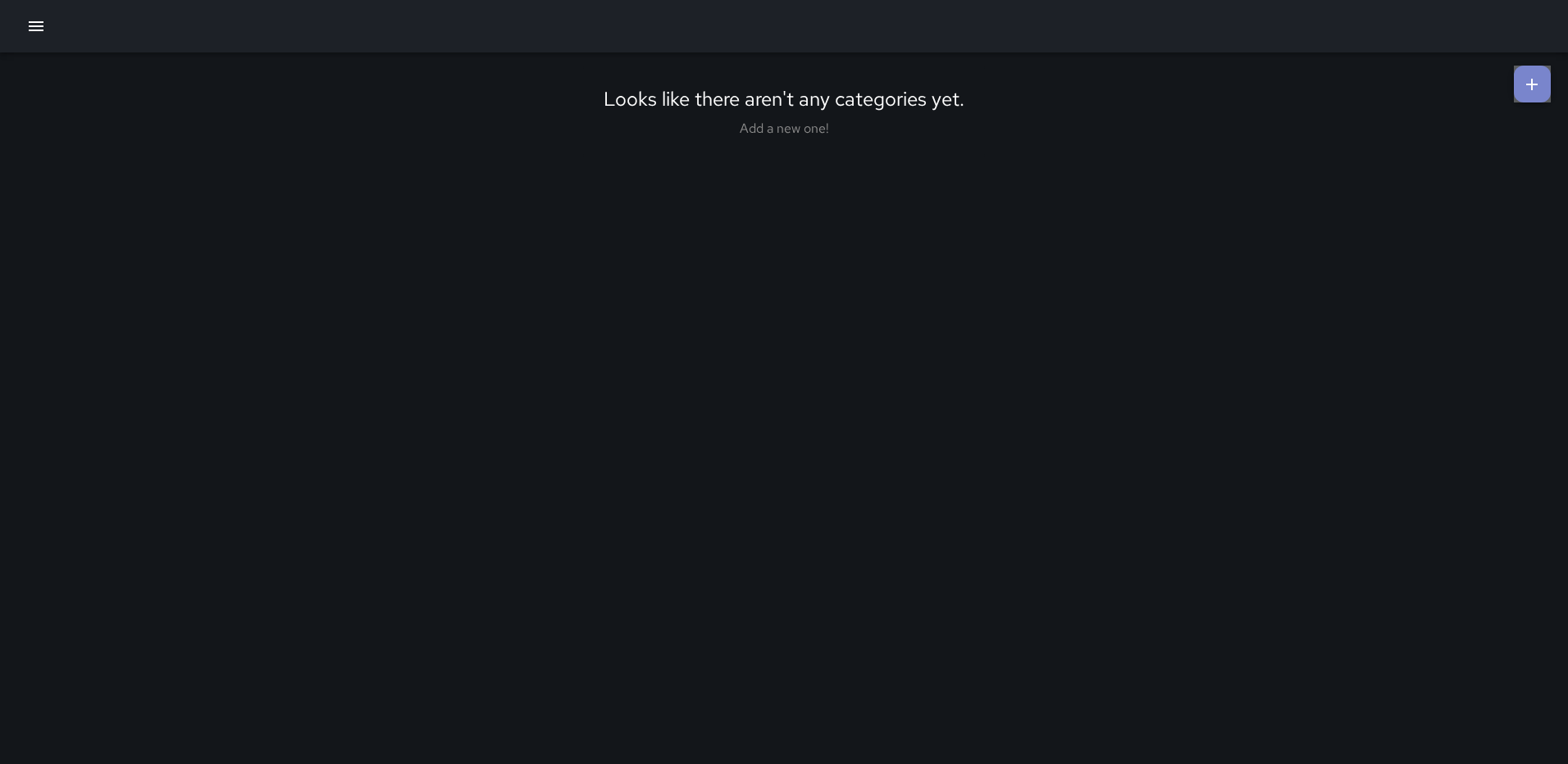
click at [1531, 73] on link at bounding box center [1532, 84] width 37 height 37
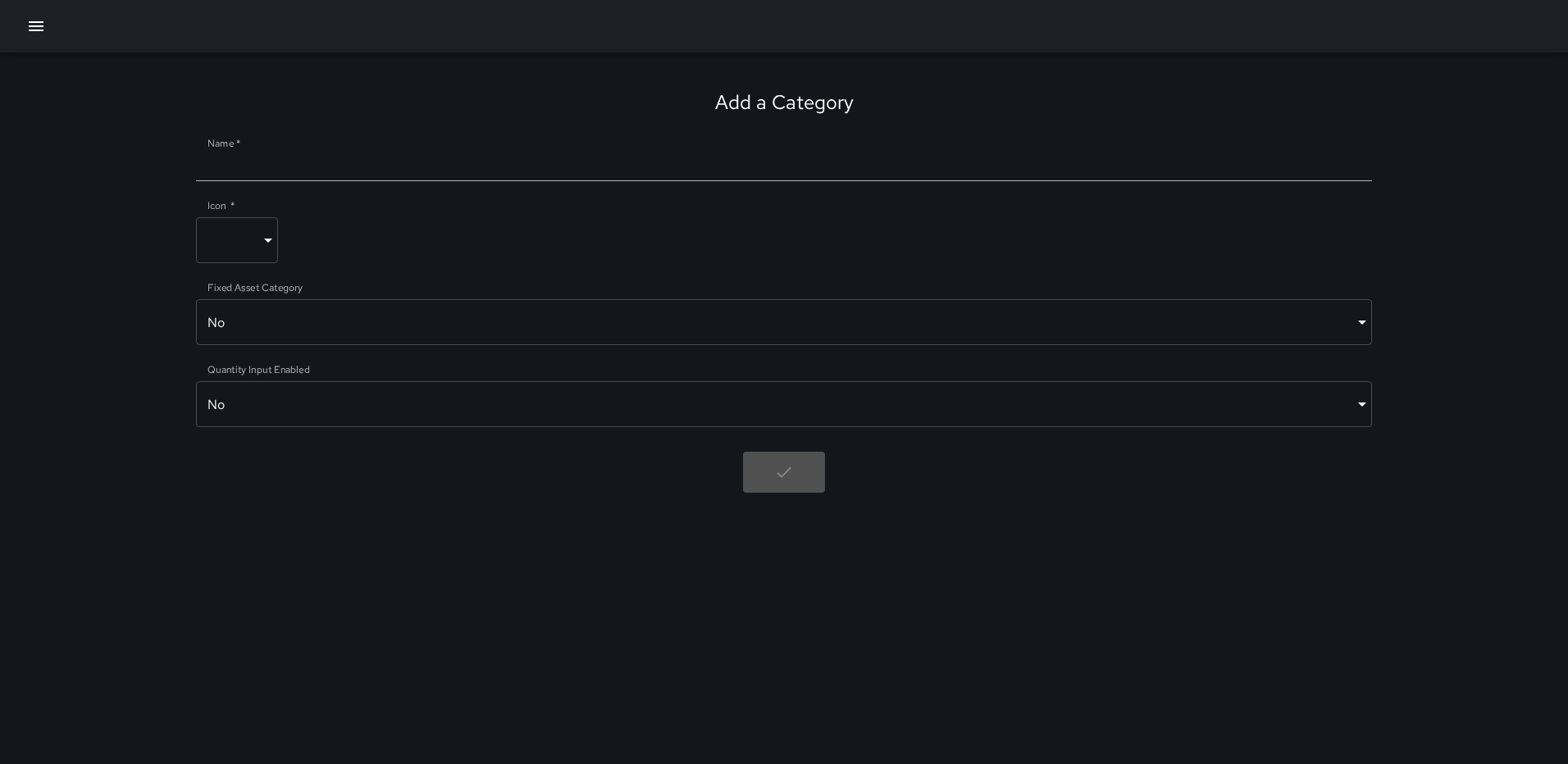
click at [395, 169] on input "Name   *" at bounding box center [784, 168] width 1176 height 26
type input "**********"
click at [327, 327] on body "**********" at bounding box center [784, 382] width 1568 height 764
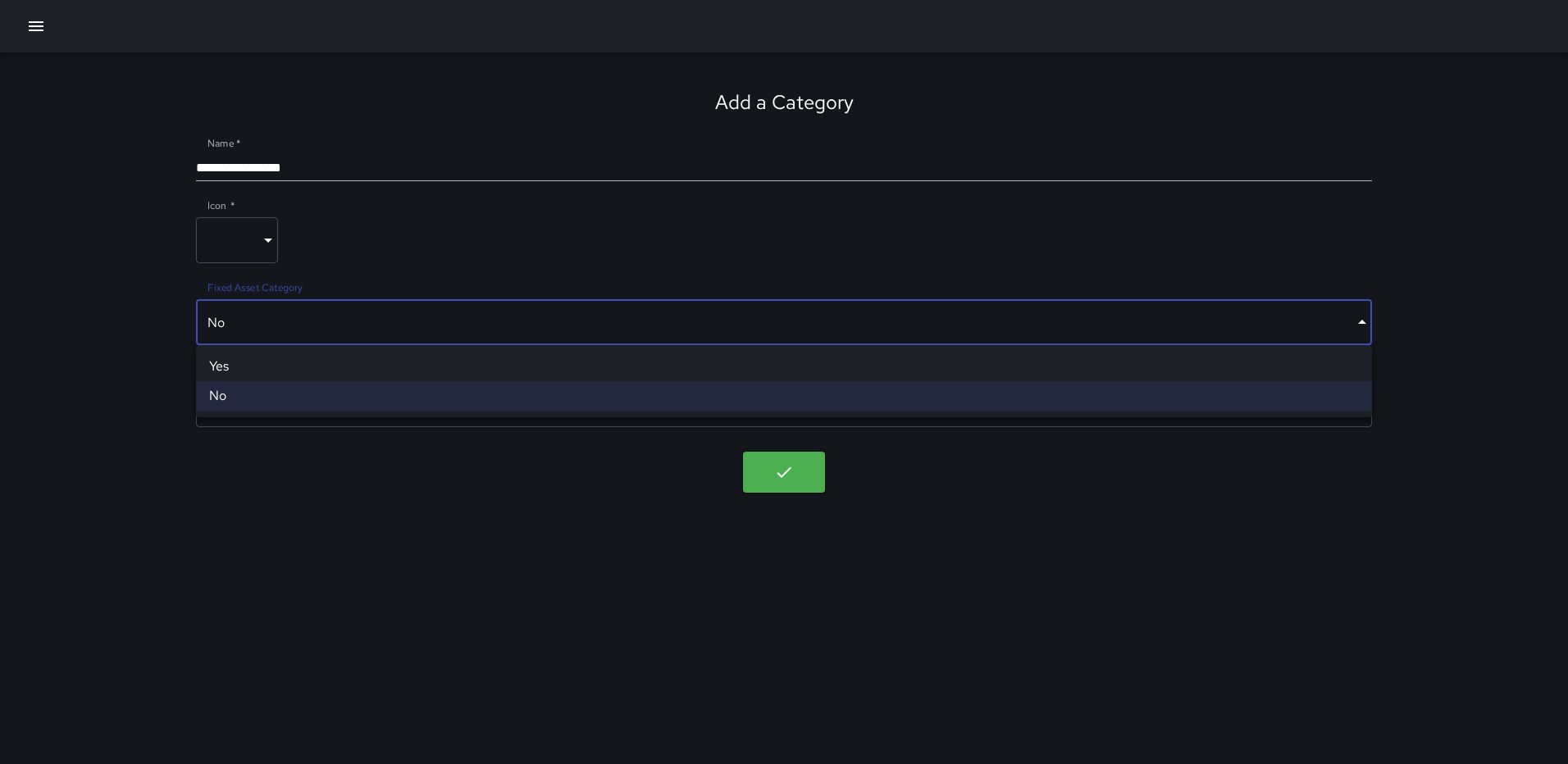
click at [345, 389] on li "No" at bounding box center [784, 396] width 1176 height 30
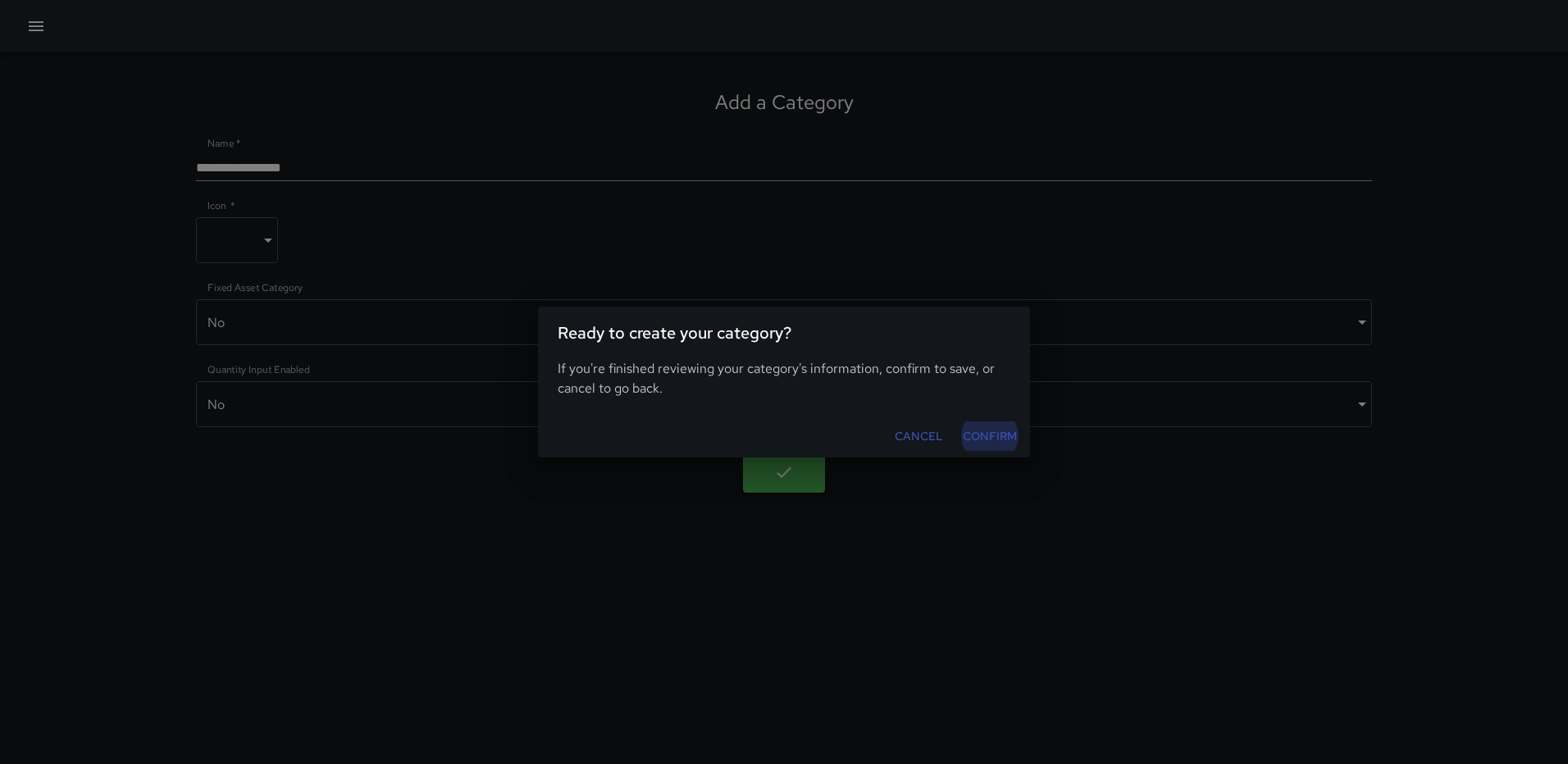
click at [994, 436] on button "Confirm" at bounding box center [990, 436] width 68 height 31
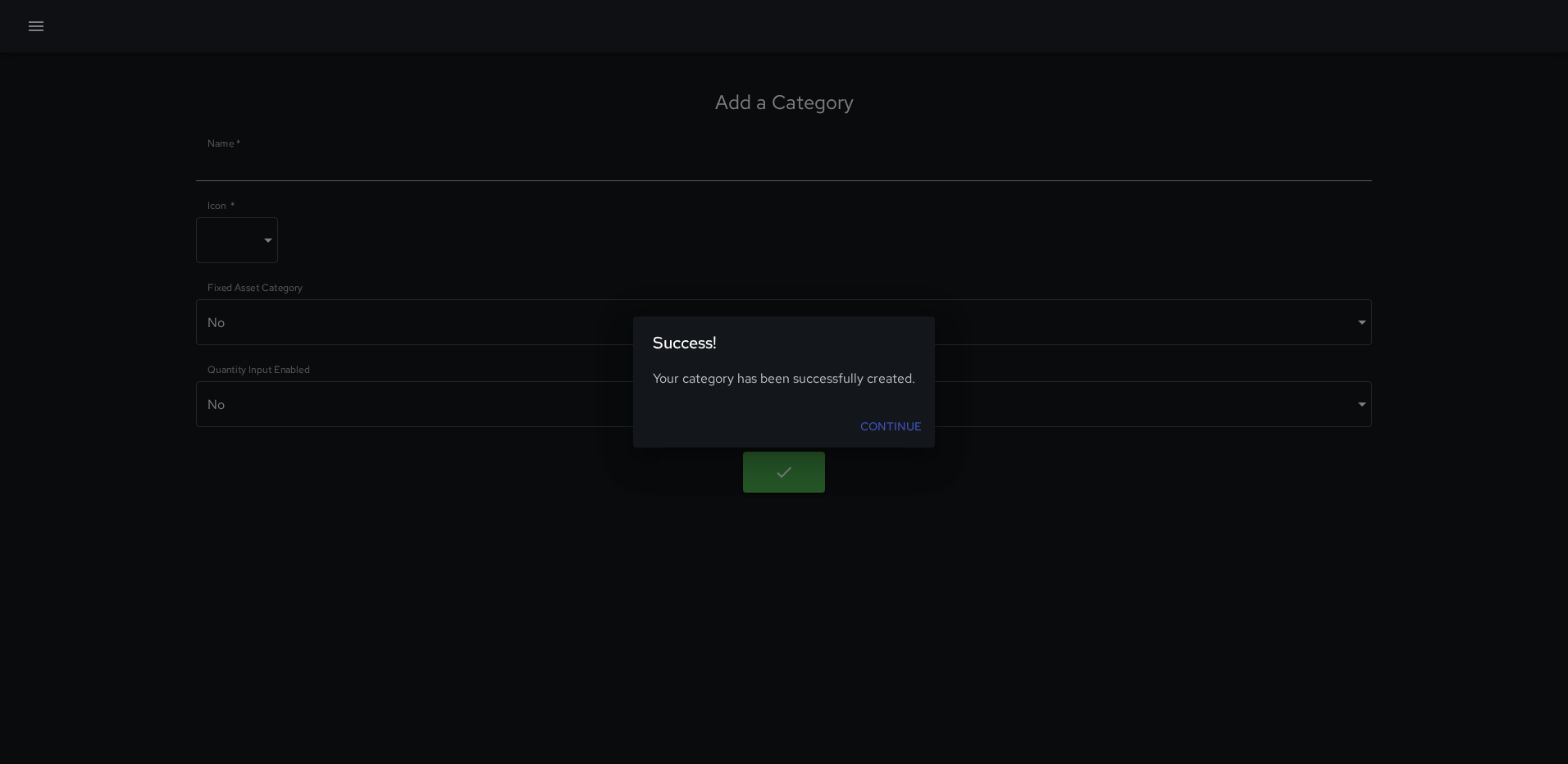
click at [891, 426] on link "Continue" at bounding box center [891, 427] width 75 height 31
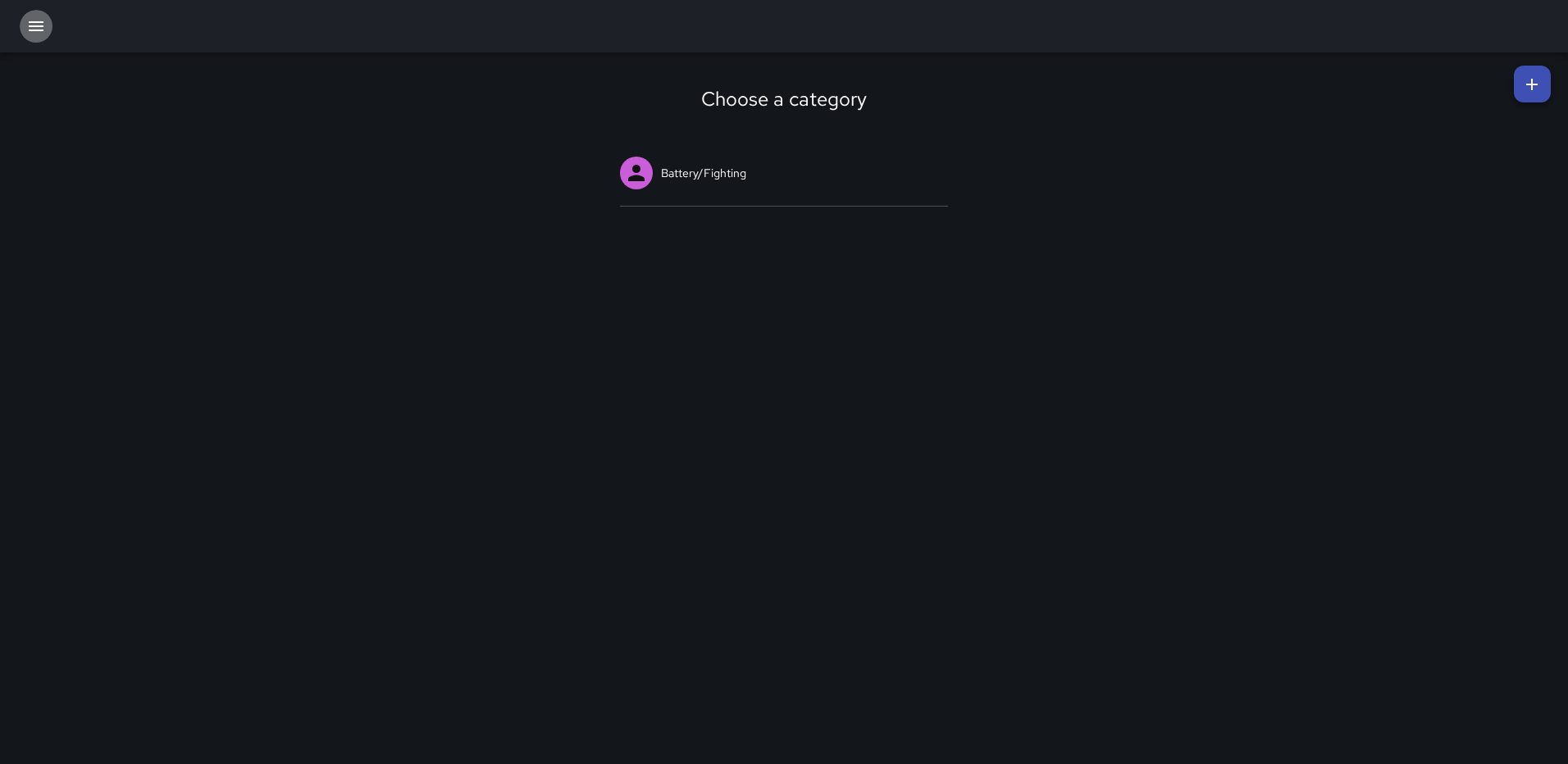
click at [36, 19] on icon "button" at bounding box center [36, 26] width 19 height 19
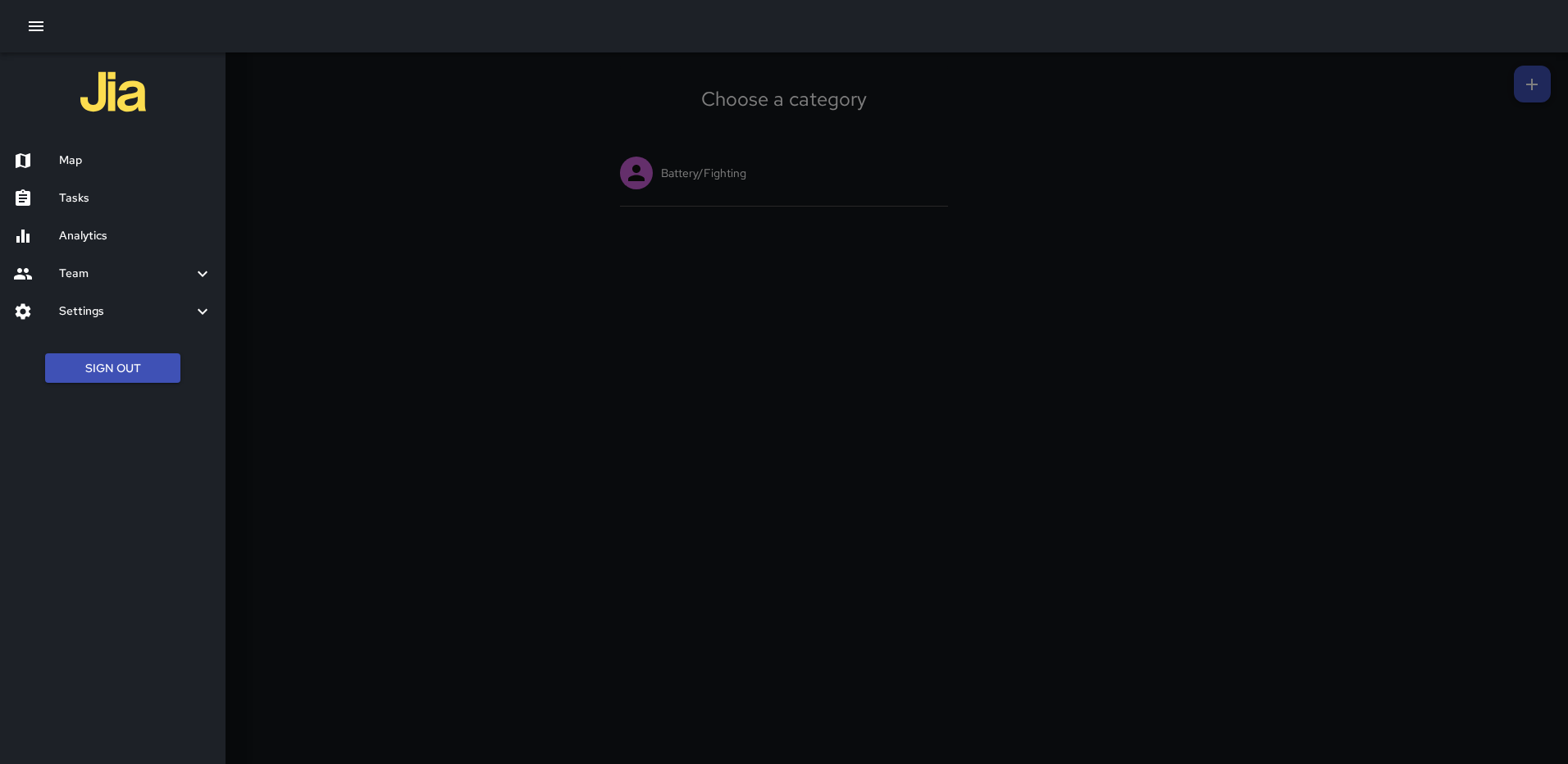
click at [74, 173] on div "Map" at bounding box center [112, 161] width 226 height 38
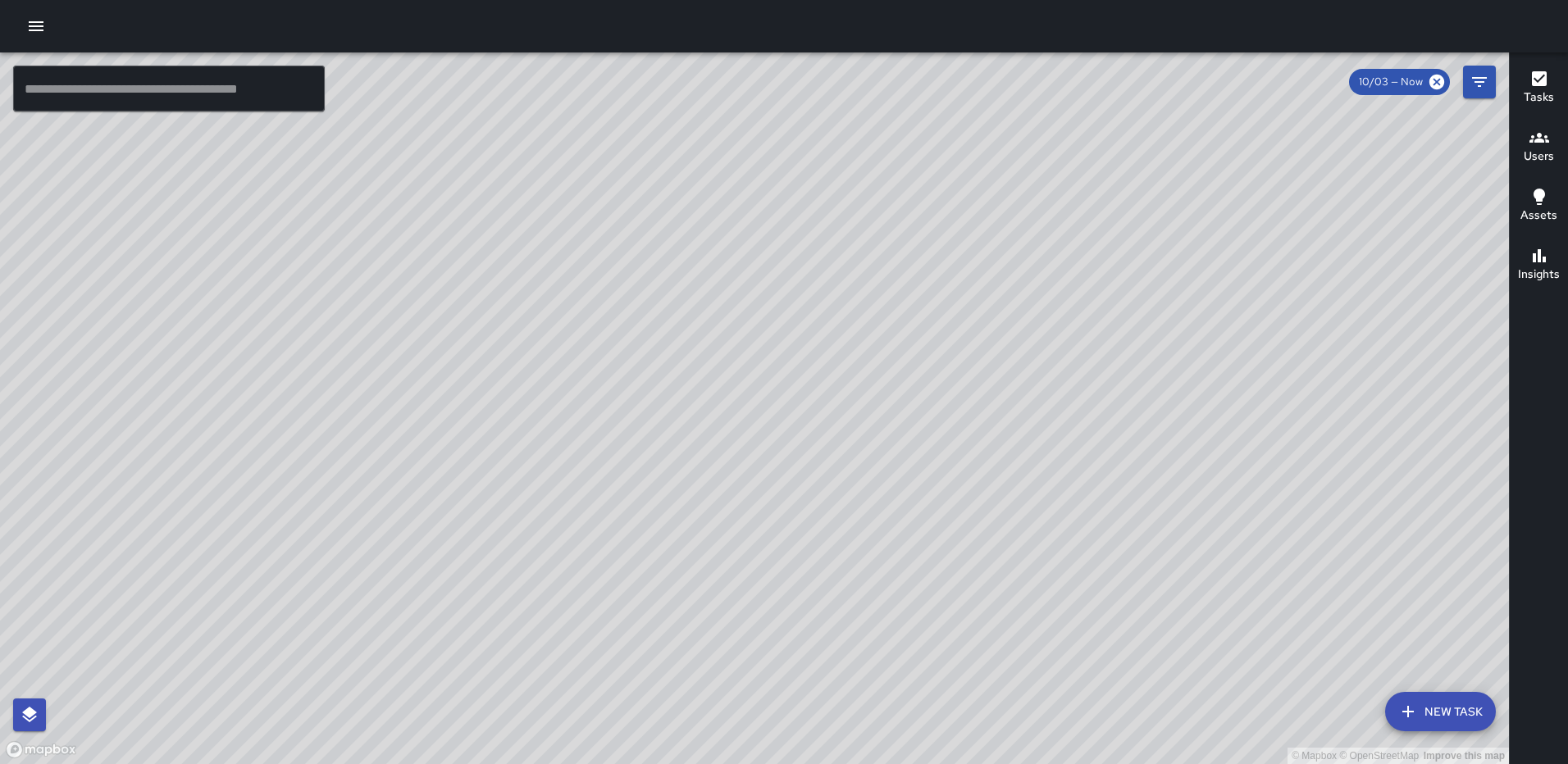
click at [722, 429] on div "© Mapbox © OpenStreetMap Improve this map [PERSON_NAME] [STREET_ADDRESS][PERSON…" at bounding box center [755, 408] width 1509 height 711
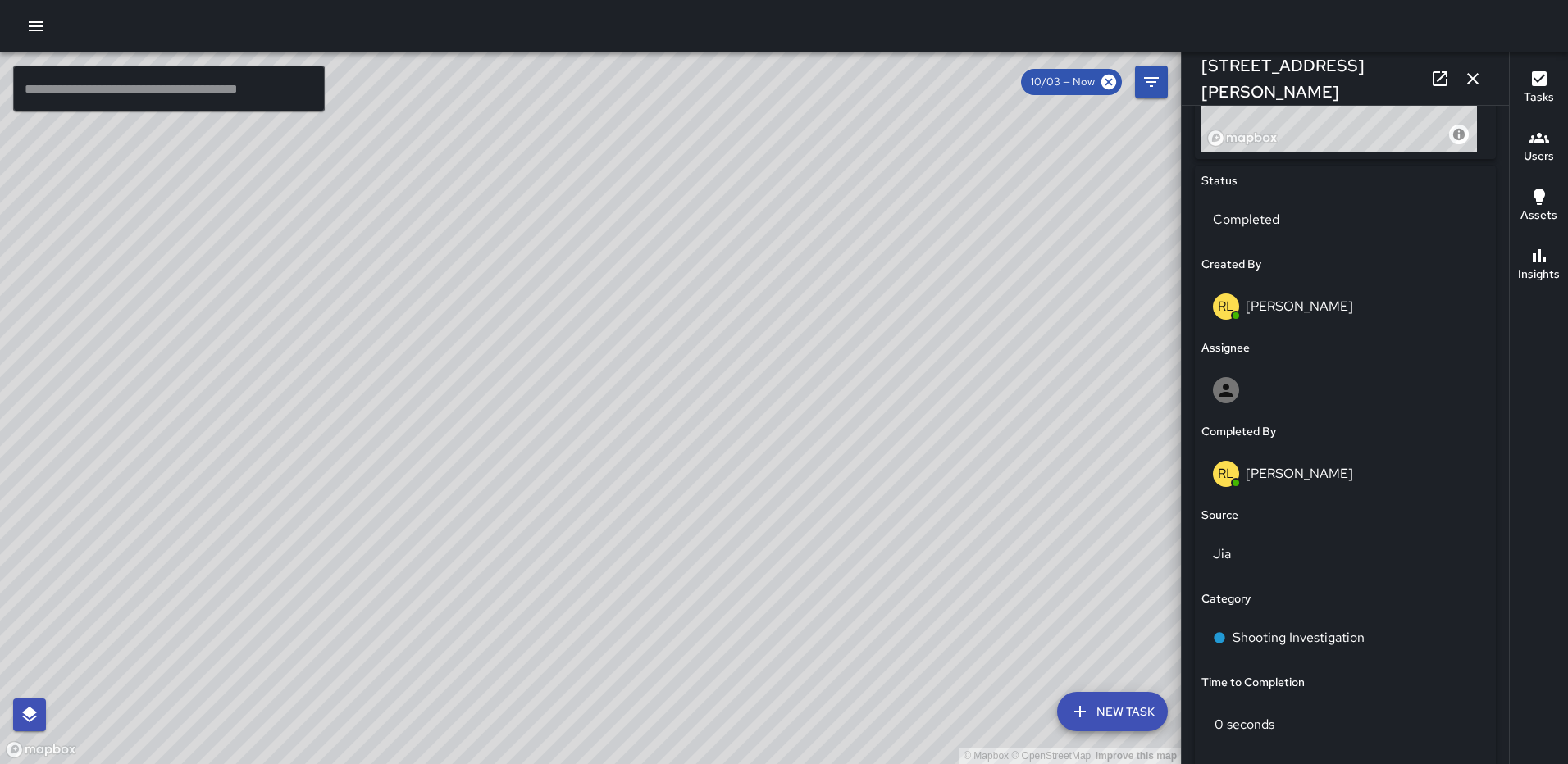
scroll to position [739, 0]
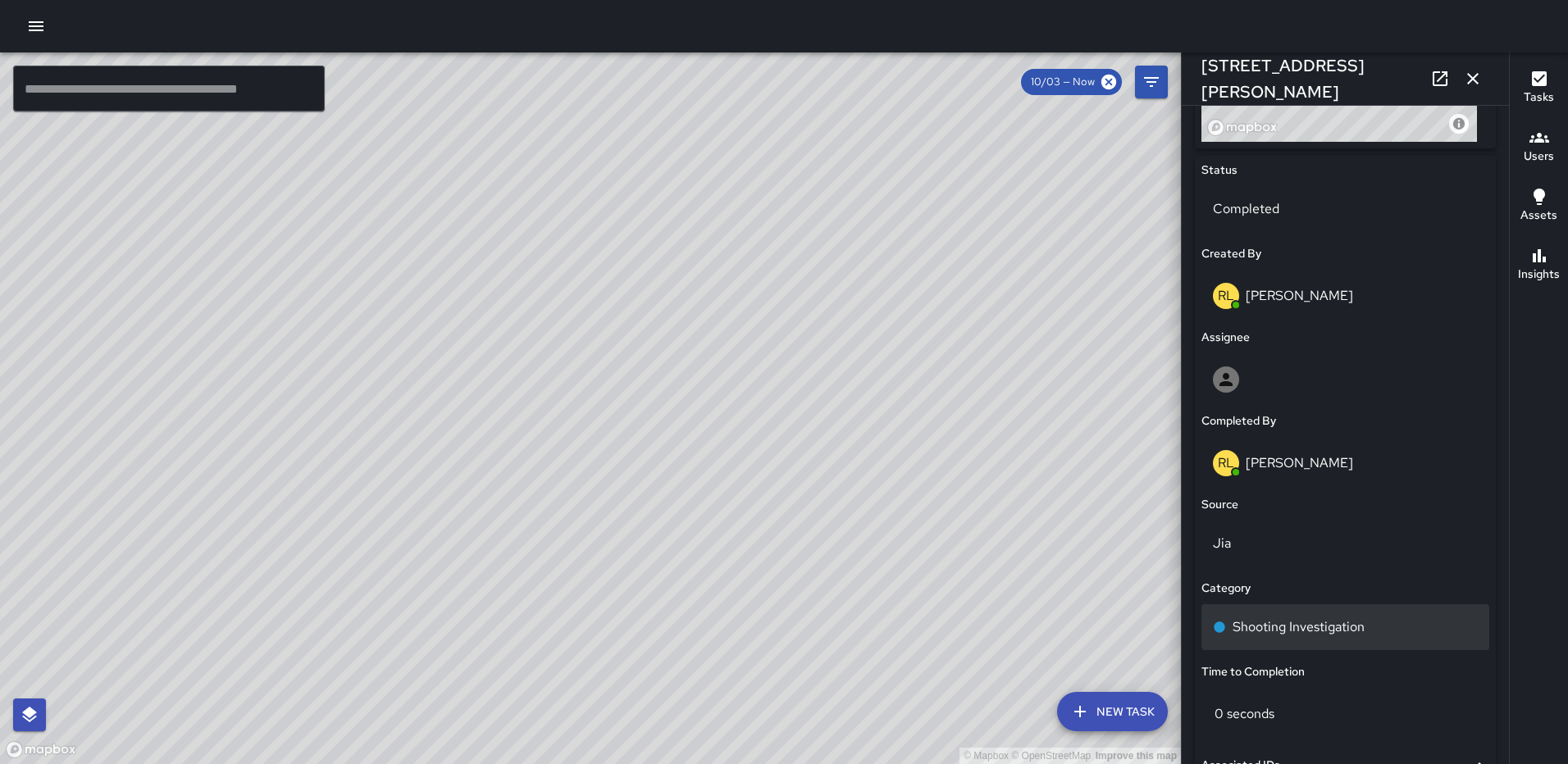
click at [1356, 617] on p "Shooting Investigation" at bounding box center [1298, 627] width 132 height 19
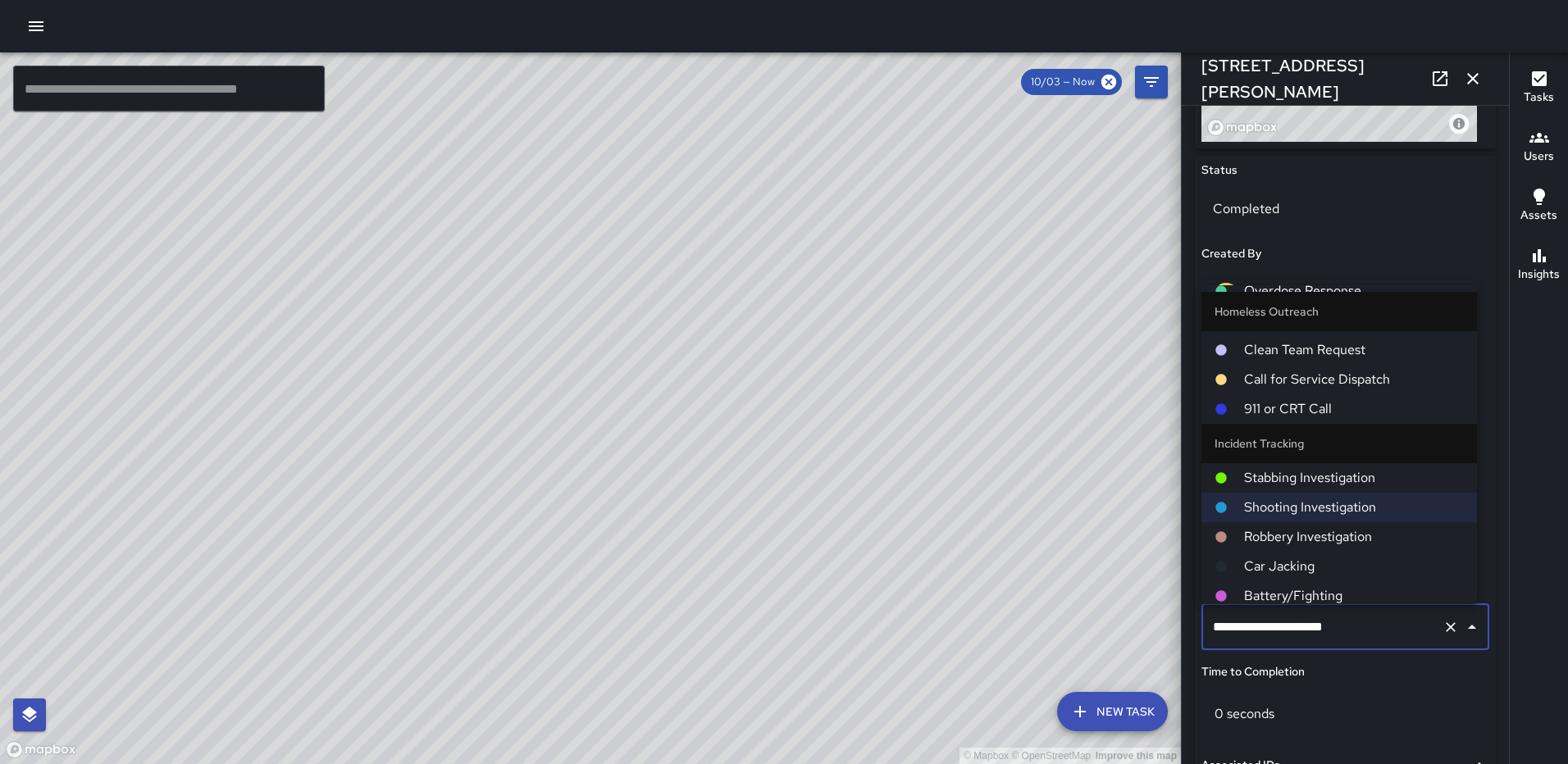
scroll to position [1357, 0]
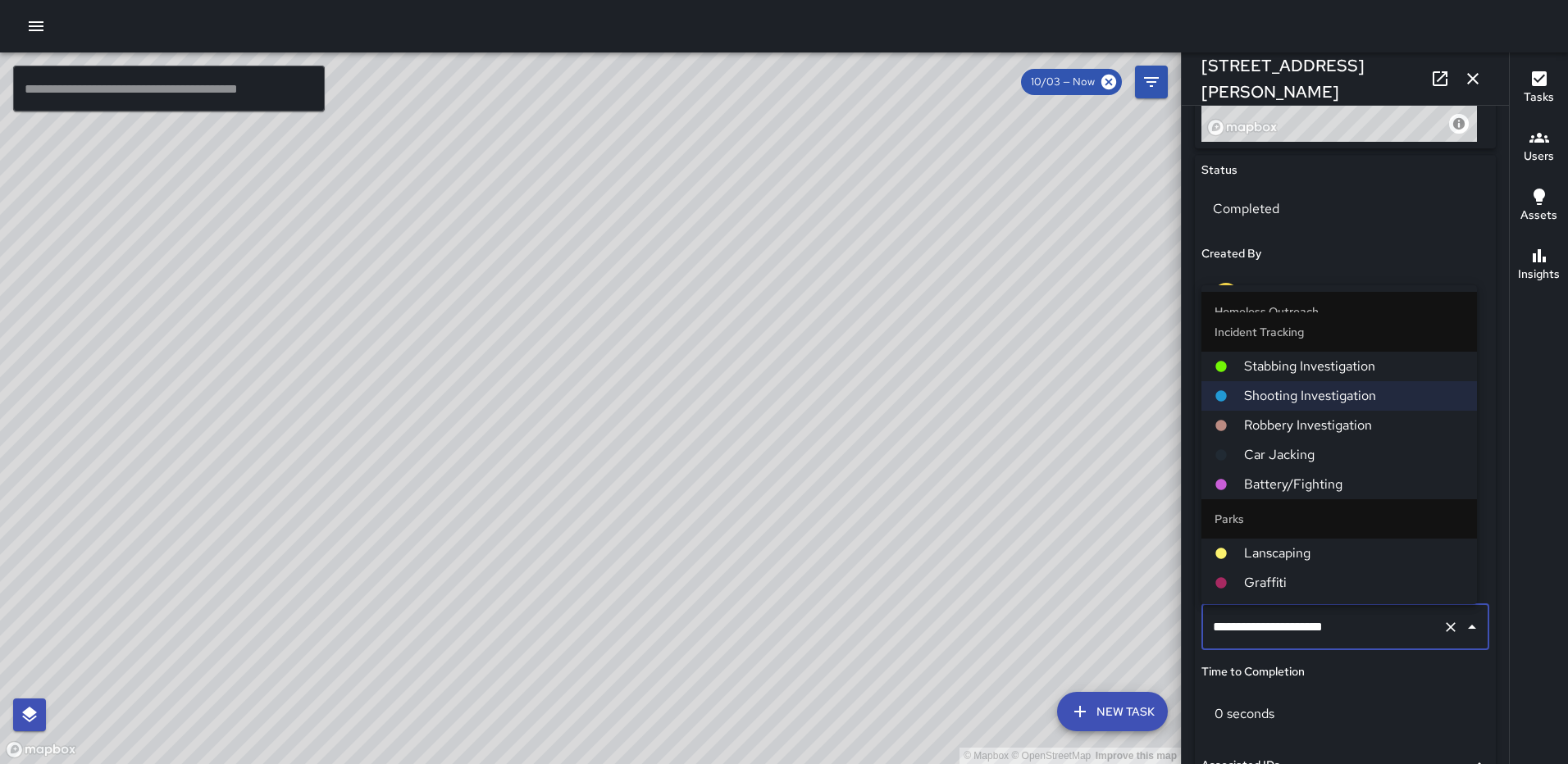
click at [1335, 487] on span "Battery/Fighting" at bounding box center [1354, 485] width 220 height 19
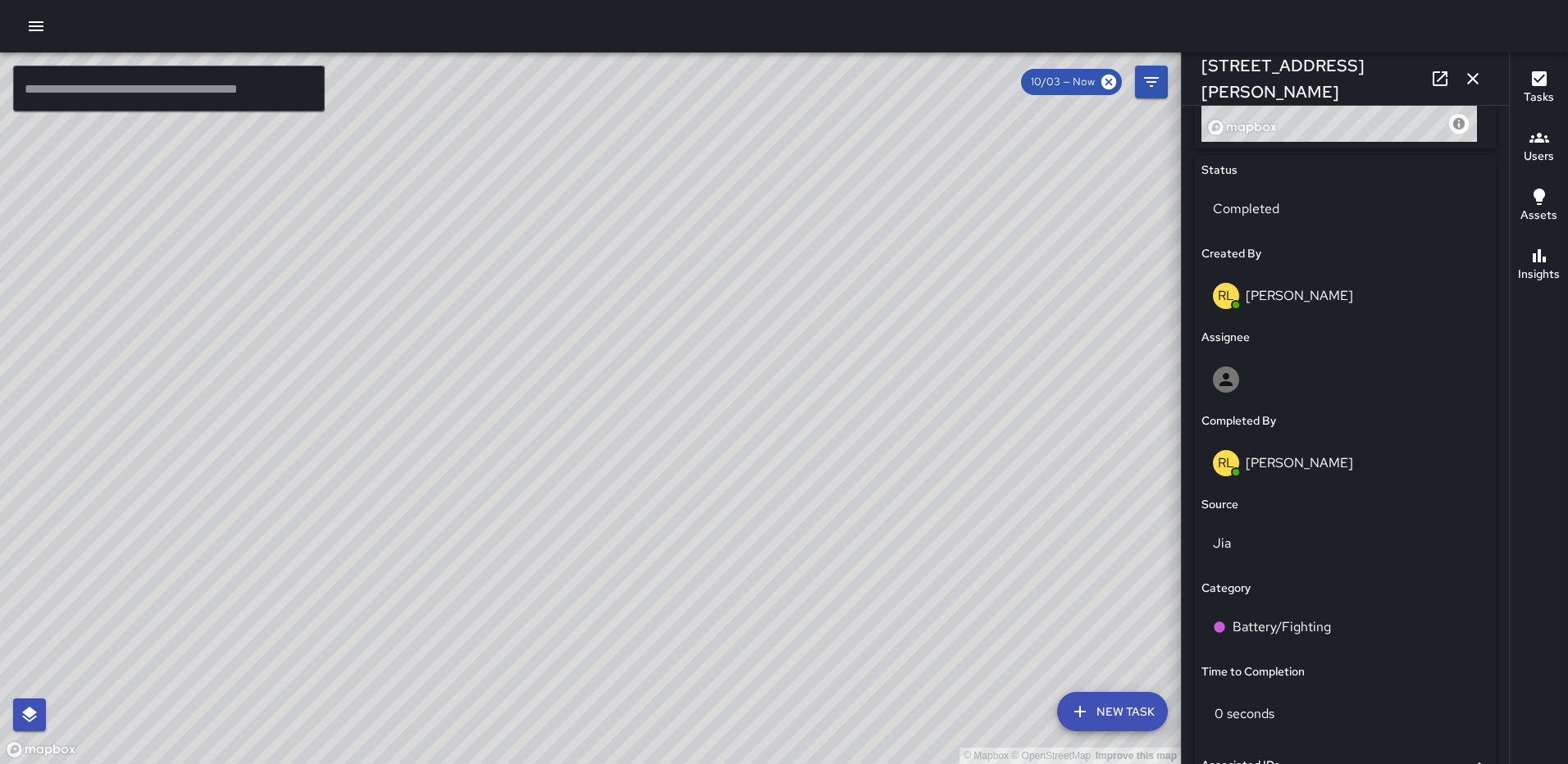
click at [1472, 72] on icon "button" at bounding box center [1472, 78] width 19 height 19
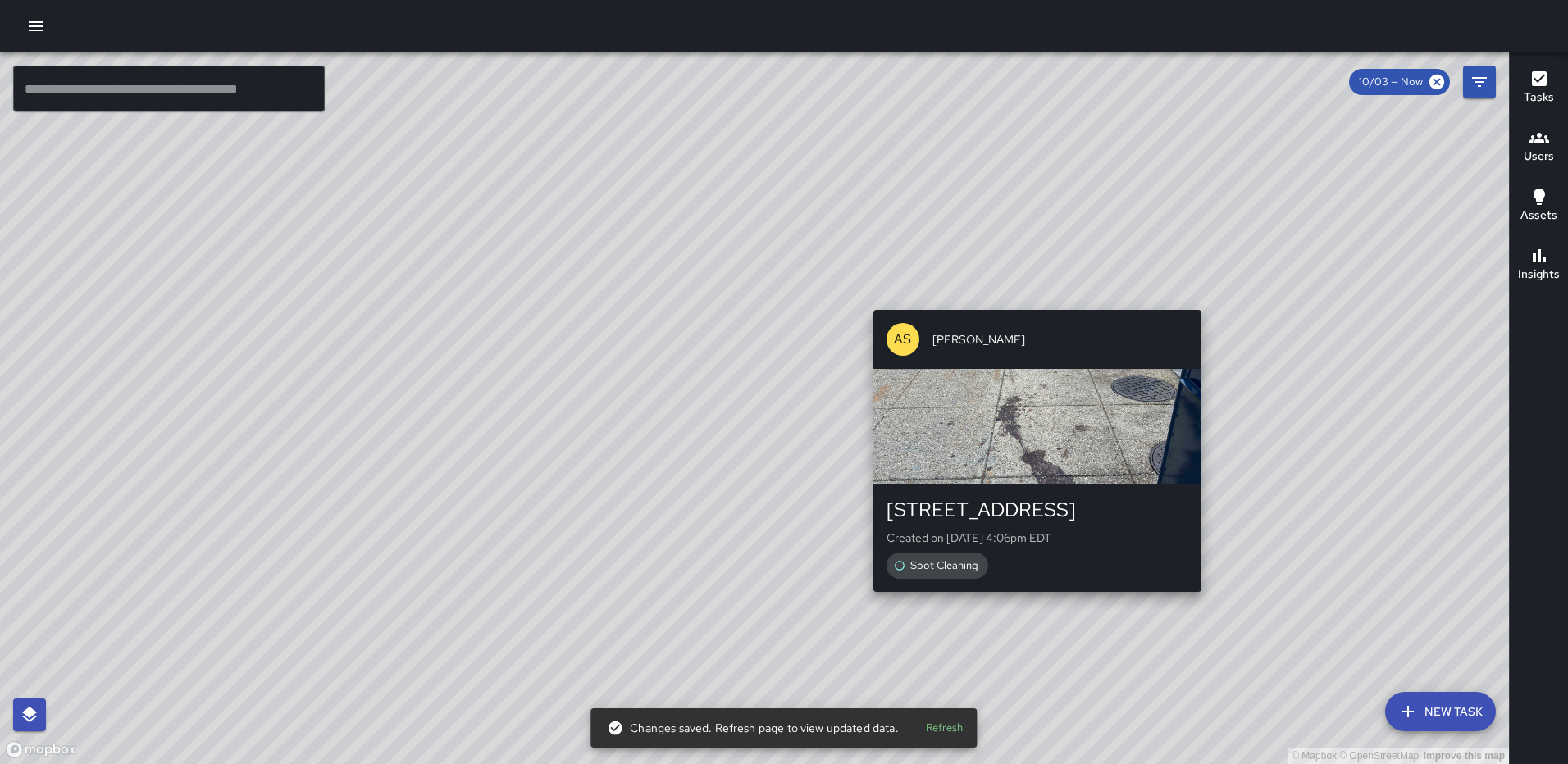
click at [1030, 301] on div "© Mapbox © OpenStreetMap Improve this map AS [PERSON_NAME] [STREET_ADDRESS] Nor…" at bounding box center [755, 408] width 1509 height 711
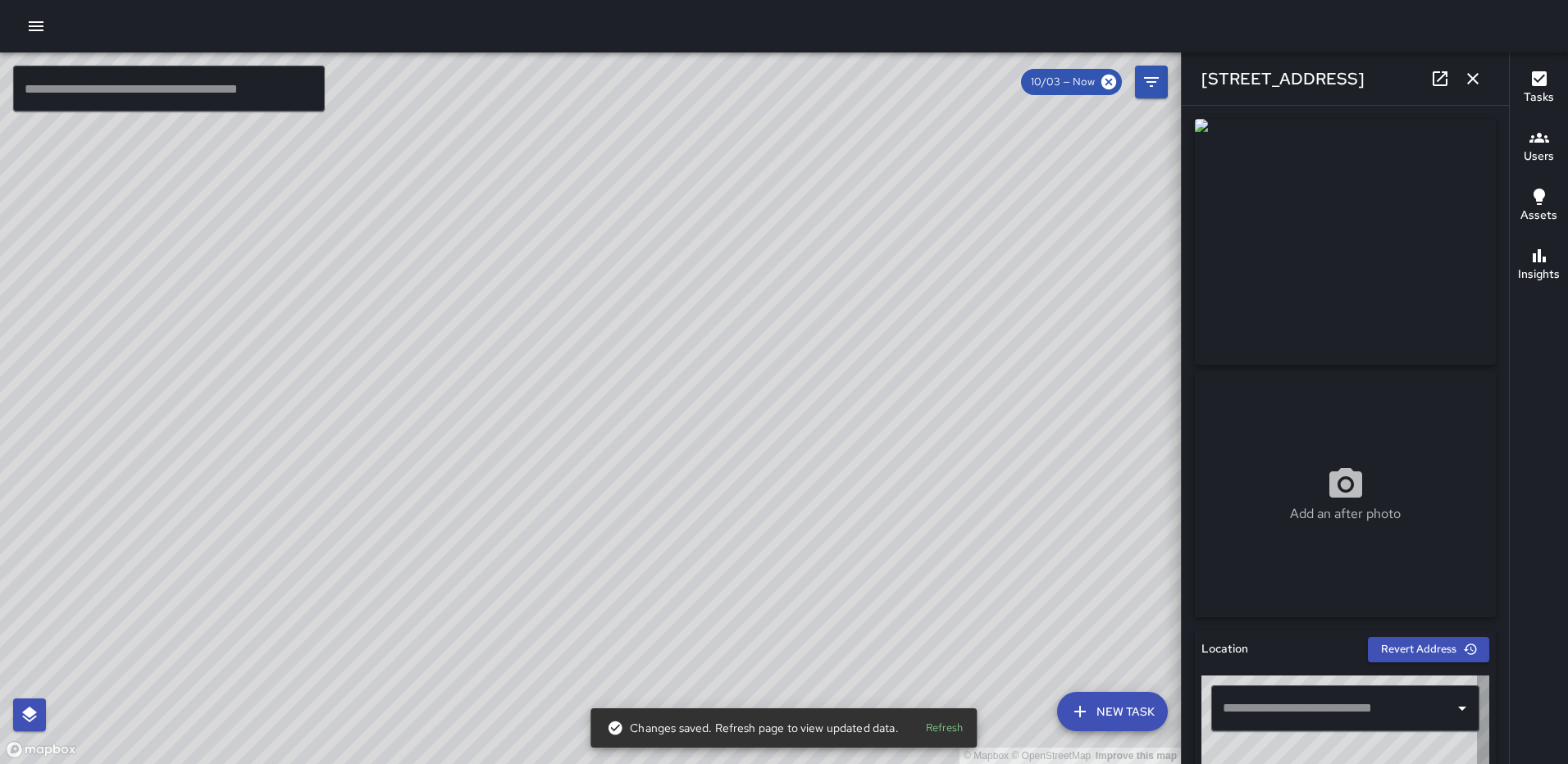
type input "**********"
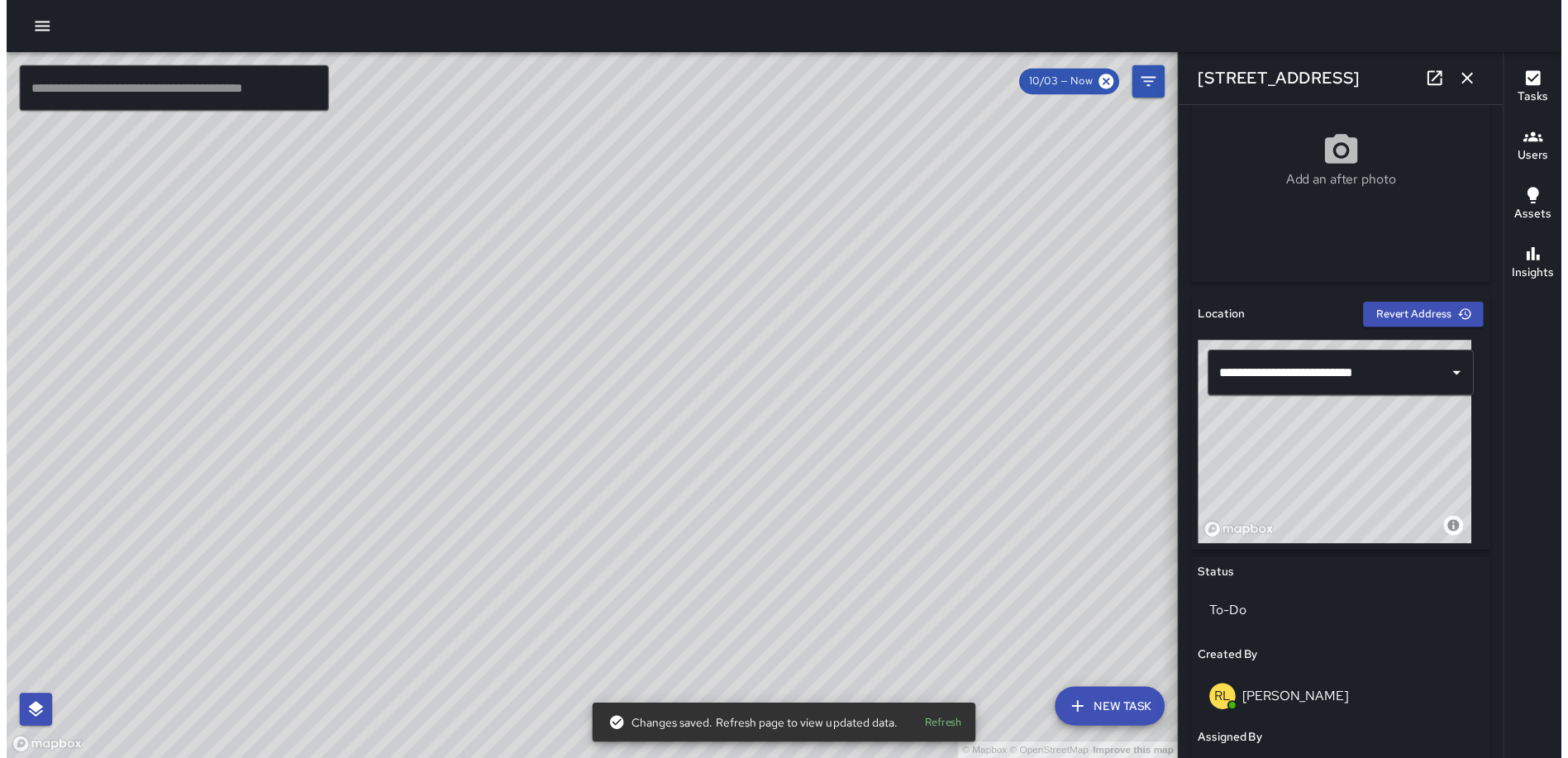
scroll to position [346, 0]
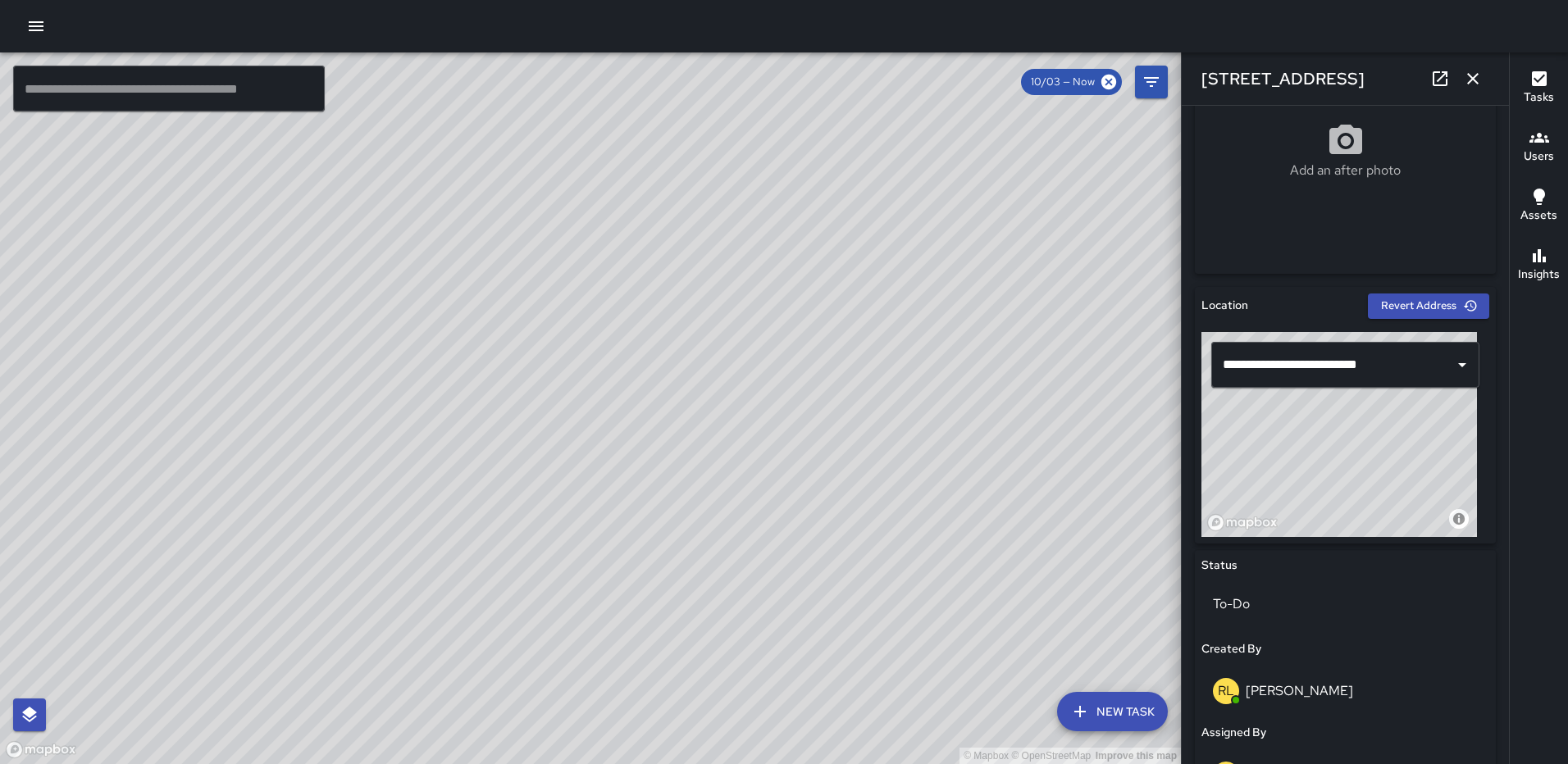
drag, startPoint x: 1348, startPoint y: 462, endPoint x: 1350, endPoint y: 482, distance: 20.1
click at [1350, 482] on div "© Mapbox © OpenStreetMap Improve this map" at bounding box center [1340, 434] width 276 height 205
click at [1475, 74] on icon "button" at bounding box center [1472, 78] width 19 height 19
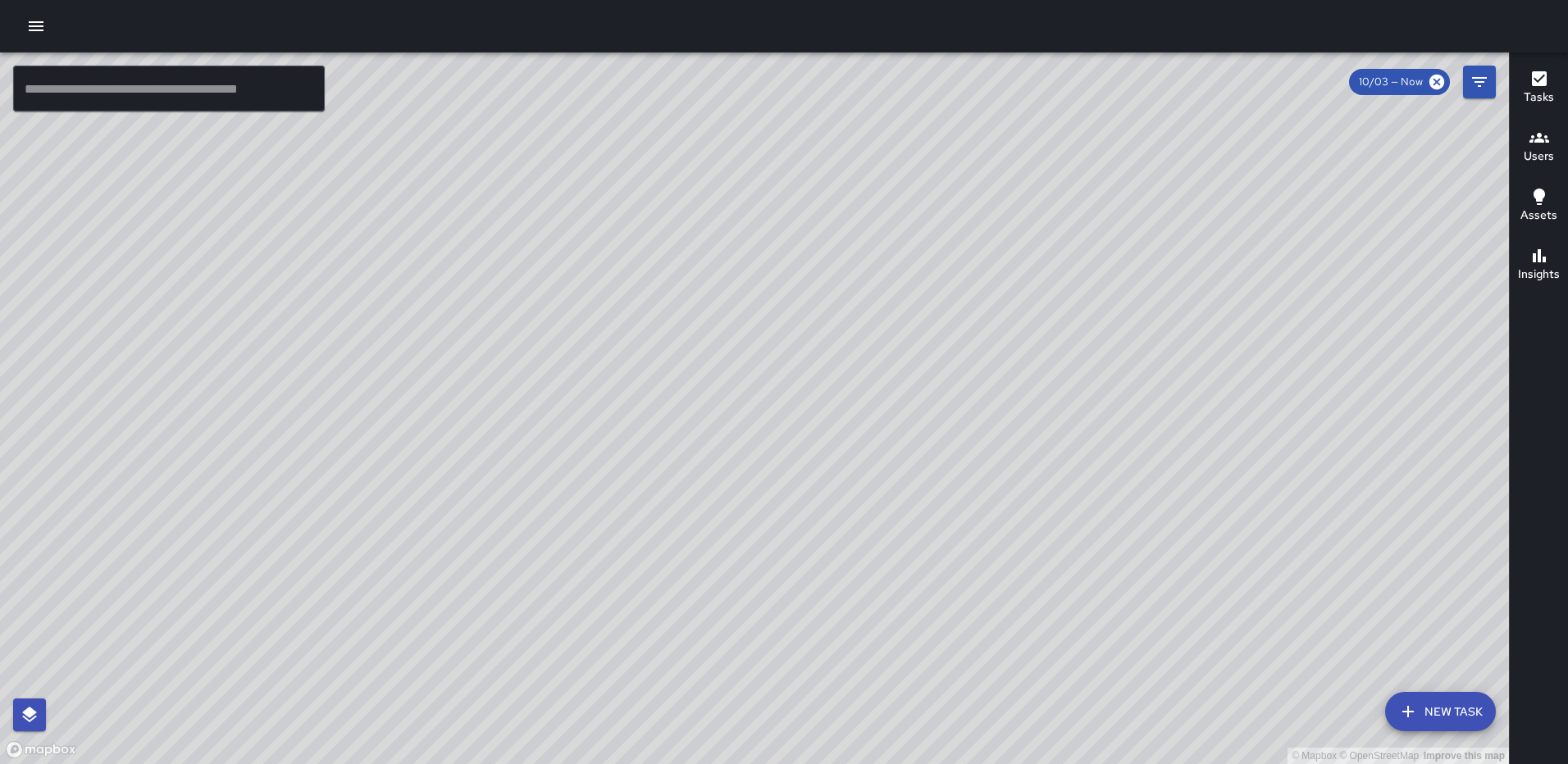
drag, startPoint x: 1244, startPoint y: 539, endPoint x: 1088, endPoint y: 374, distance: 227.1
click at [1085, 374] on div "© Mapbox © OpenStreetMap Improve this map" at bounding box center [755, 408] width 1509 height 711
drag, startPoint x: 963, startPoint y: 498, endPoint x: 1030, endPoint y: 412, distance: 109.0
click at [1040, 401] on div "© Mapbox © OpenStreetMap Improve this map" at bounding box center [755, 408] width 1509 height 711
click at [880, 611] on div "© Mapbox © OpenStreetMap Improve this map RY [PERSON_NAME] [STREET_ADDRESS] Com…" at bounding box center [755, 408] width 1509 height 711
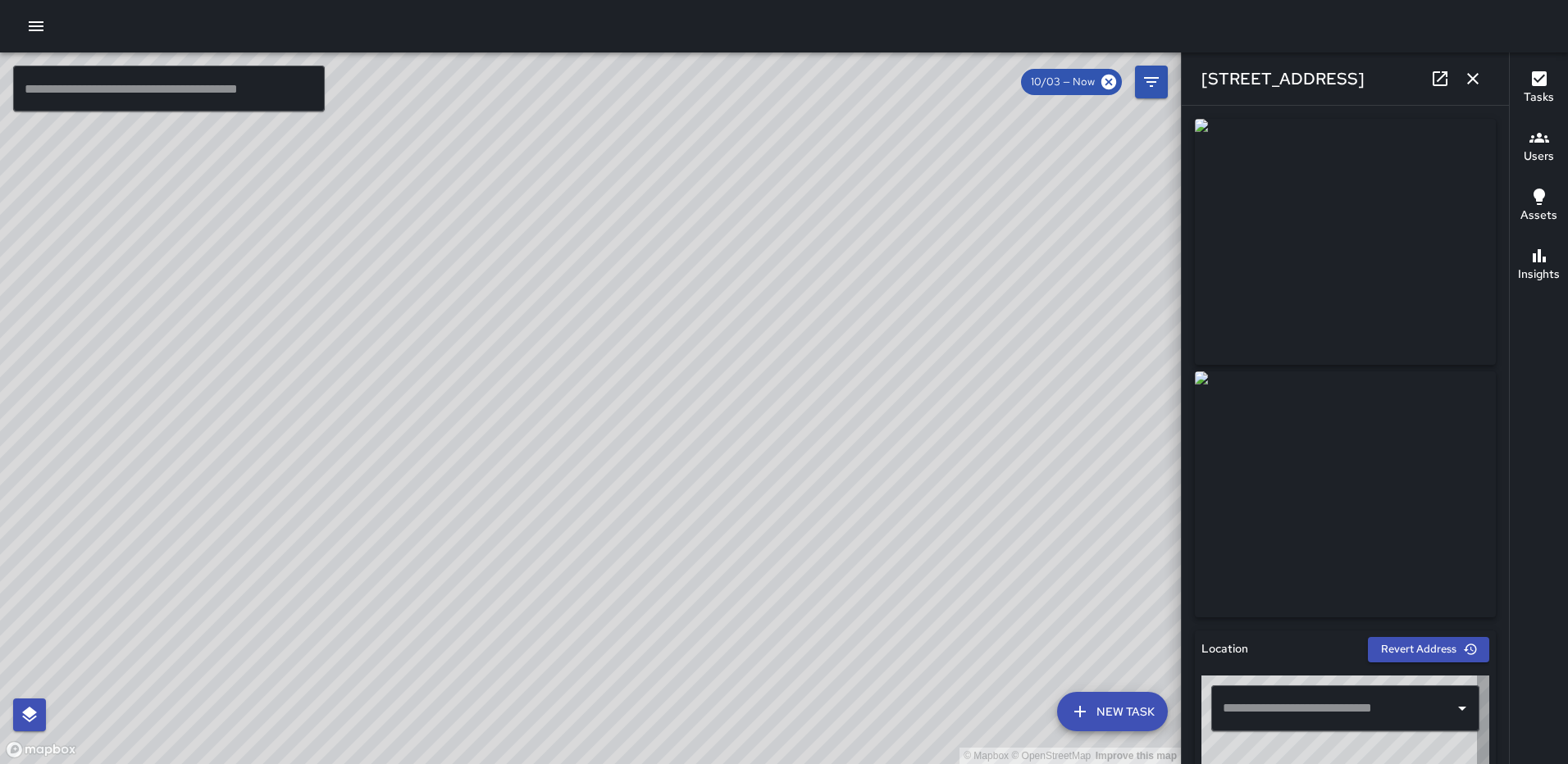
type input "**********"
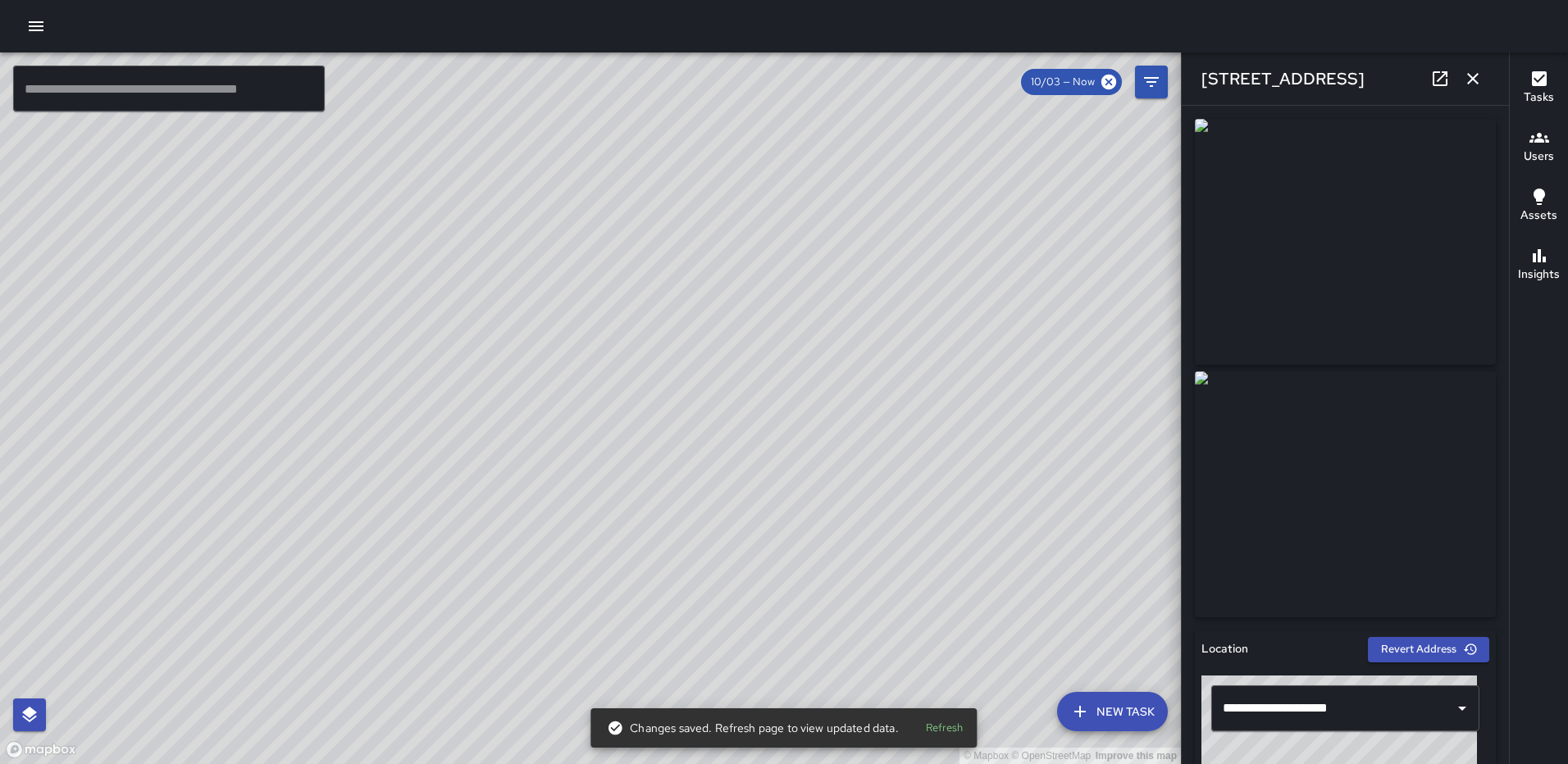
click at [1481, 75] on icon "button" at bounding box center [1472, 78] width 19 height 19
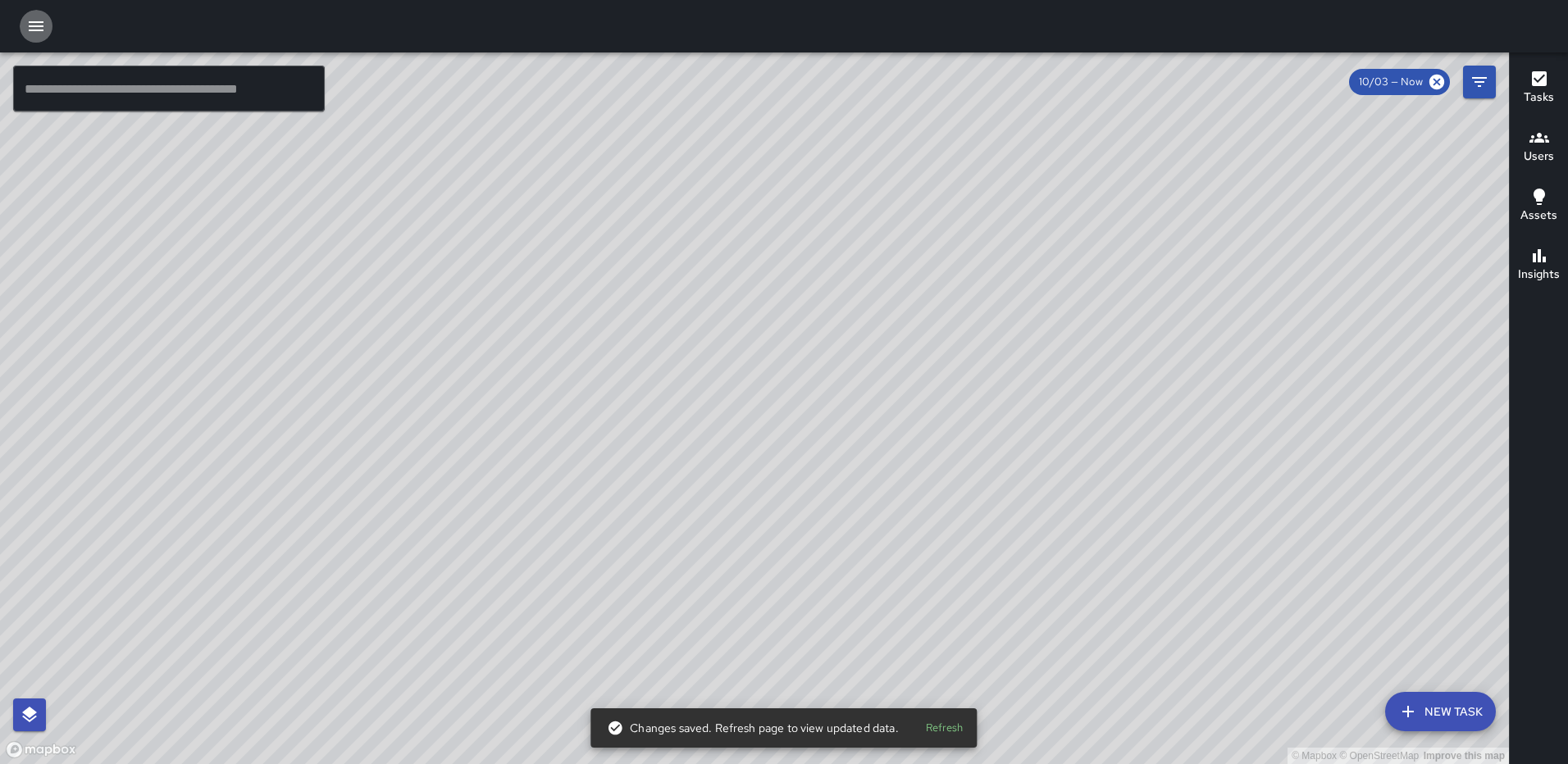
click at [38, 20] on icon "button" at bounding box center [36, 26] width 19 height 19
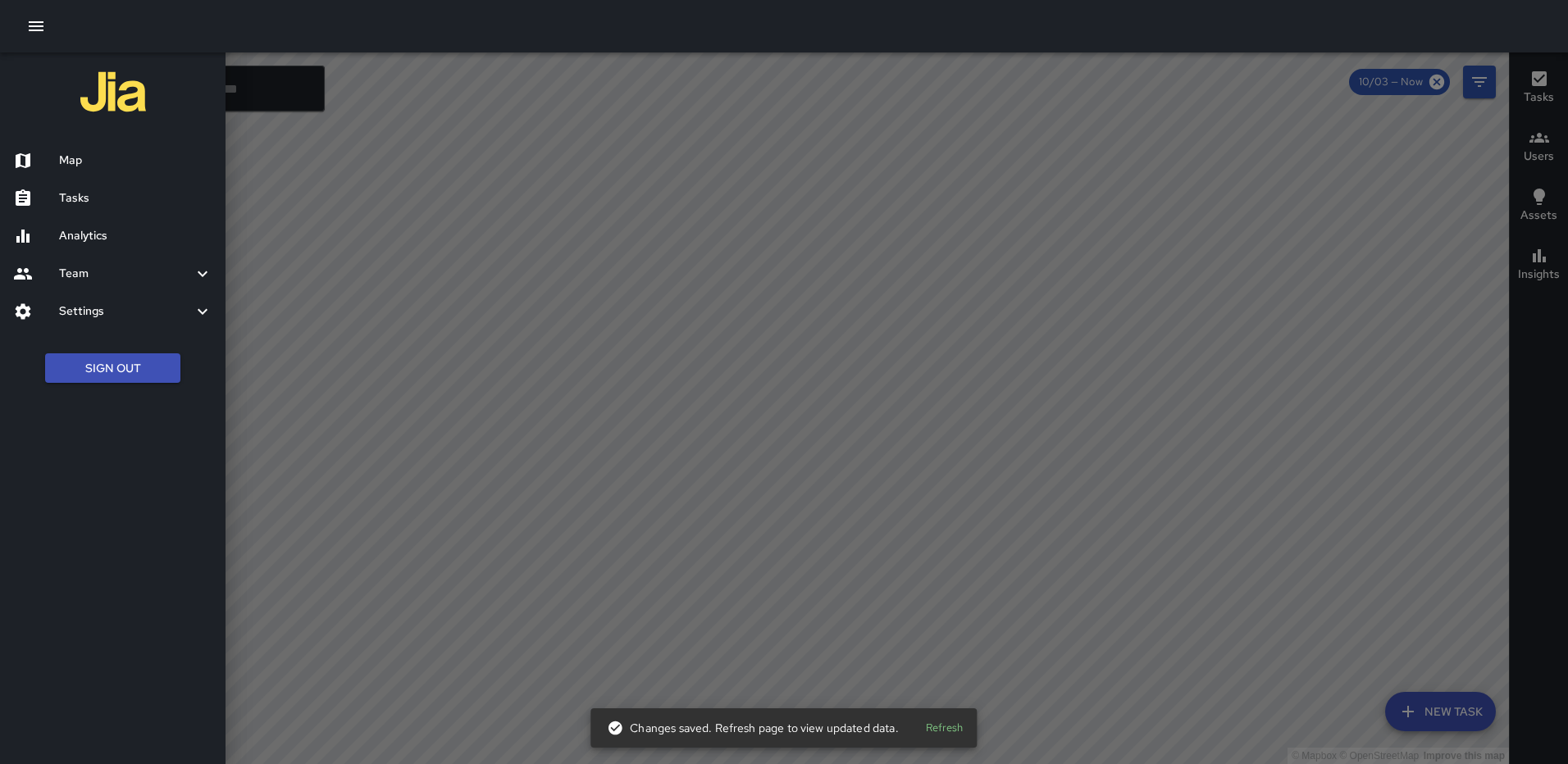
click at [75, 191] on h6 "Tasks" at bounding box center [135, 198] width 154 height 18
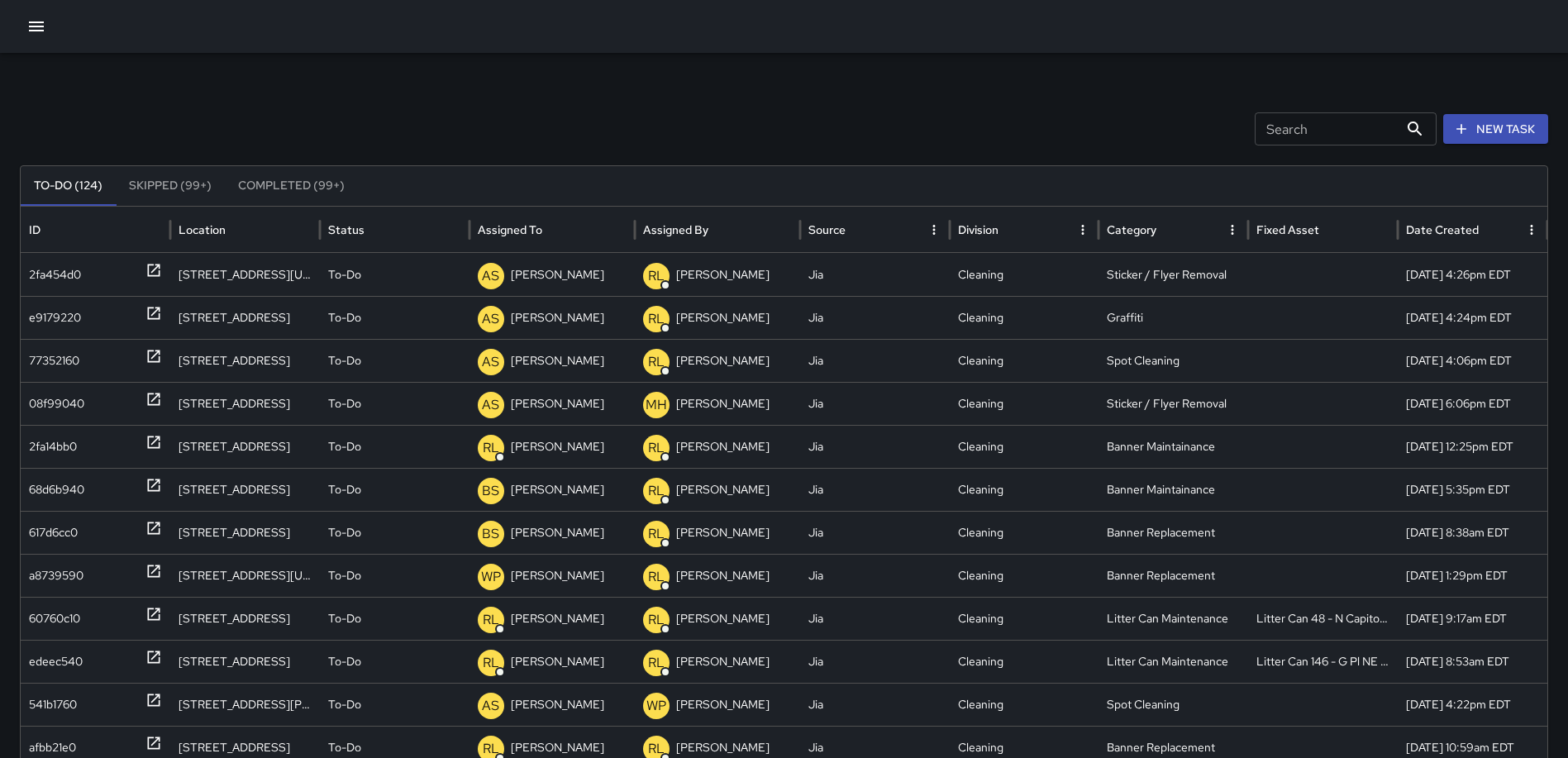
click at [41, 31] on icon "button" at bounding box center [36, 26] width 15 height 10
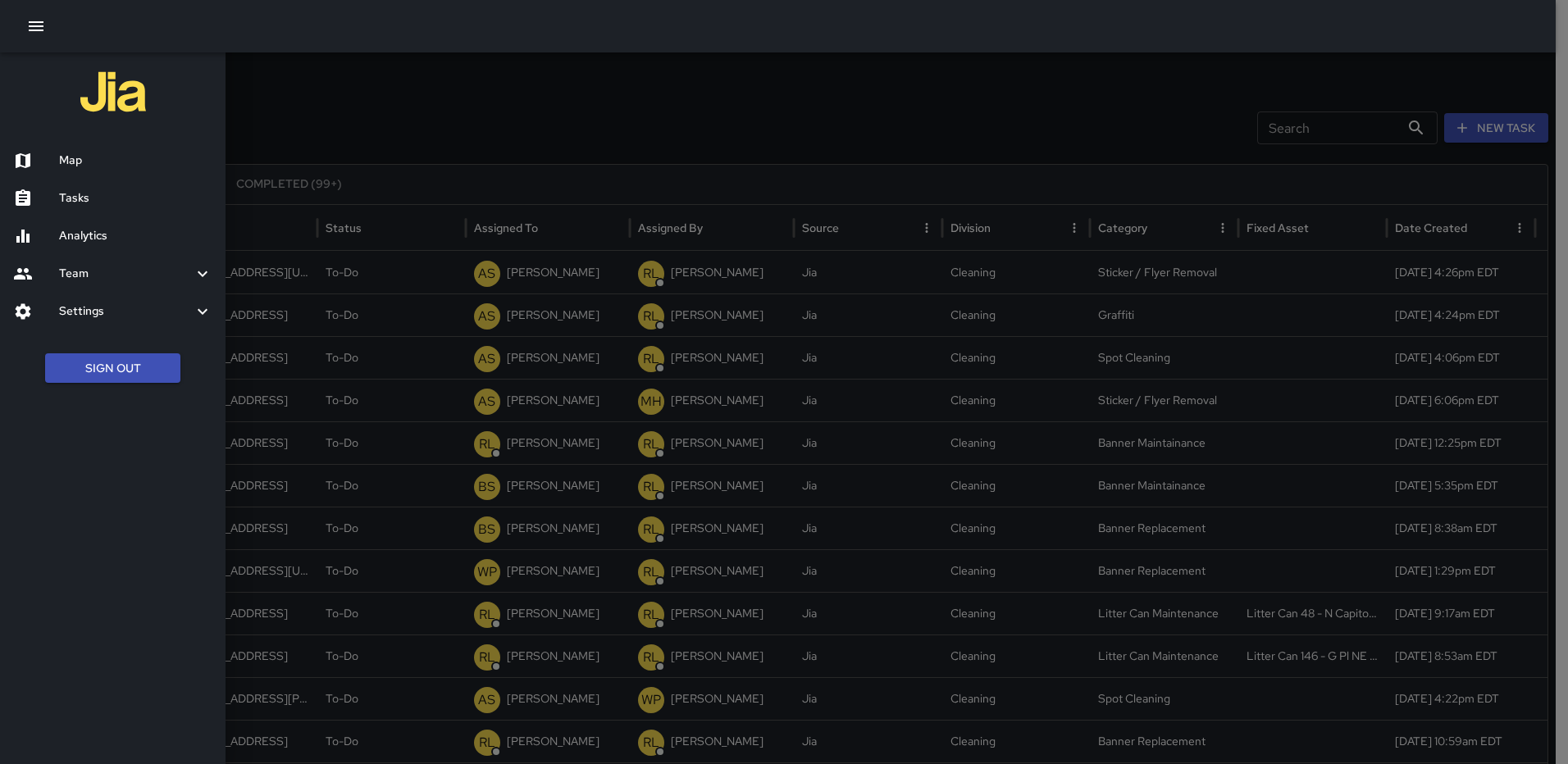
click at [74, 159] on h6 "Map" at bounding box center [135, 161] width 154 height 18
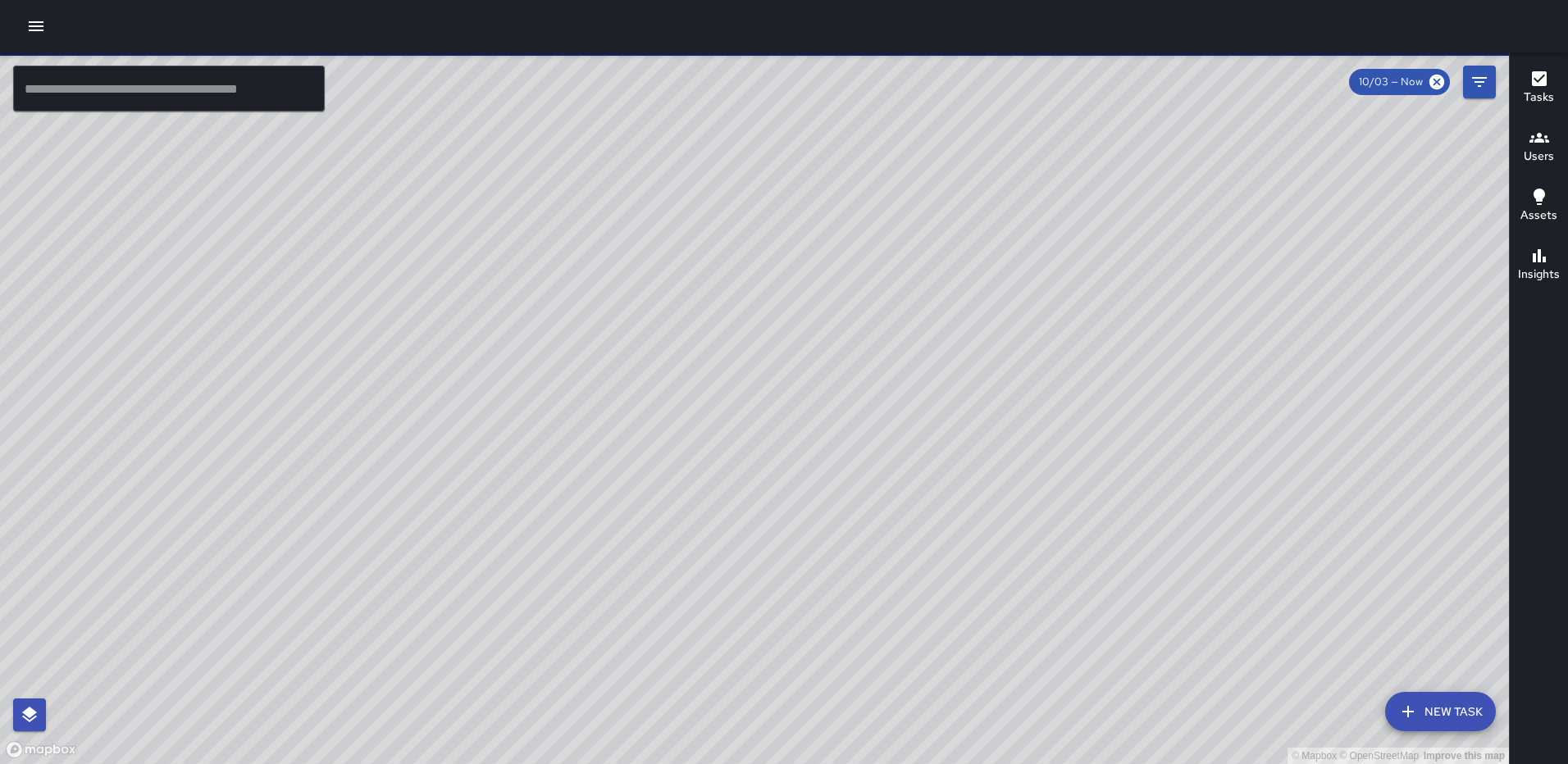
click at [1527, 88] on div "Tasks" at bounding box center [1539, 87] width 31 height 38
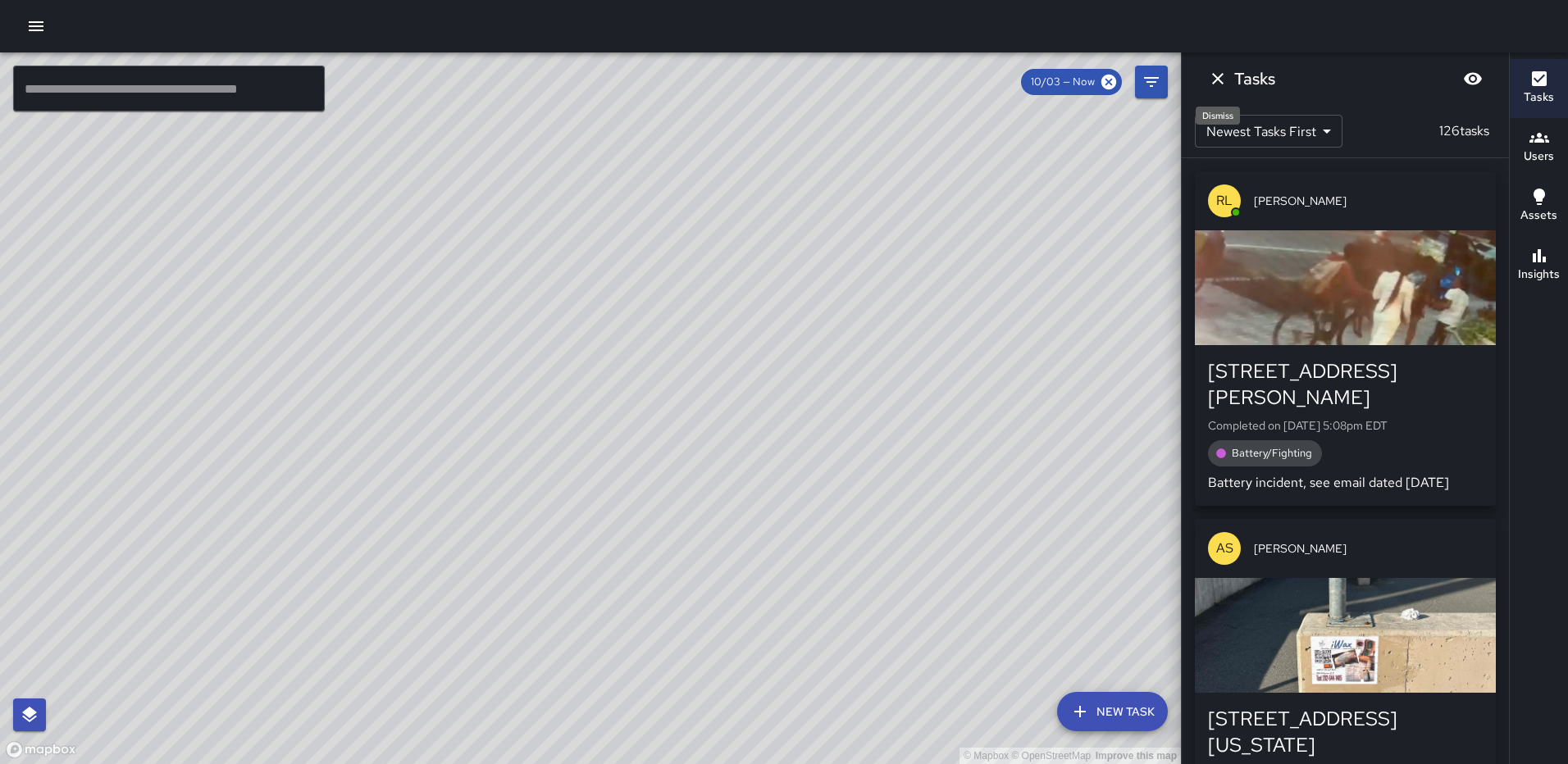
click at [1210, 72] on icon "Dismiss" at bounding box center [1218, 78] width 19 height 19
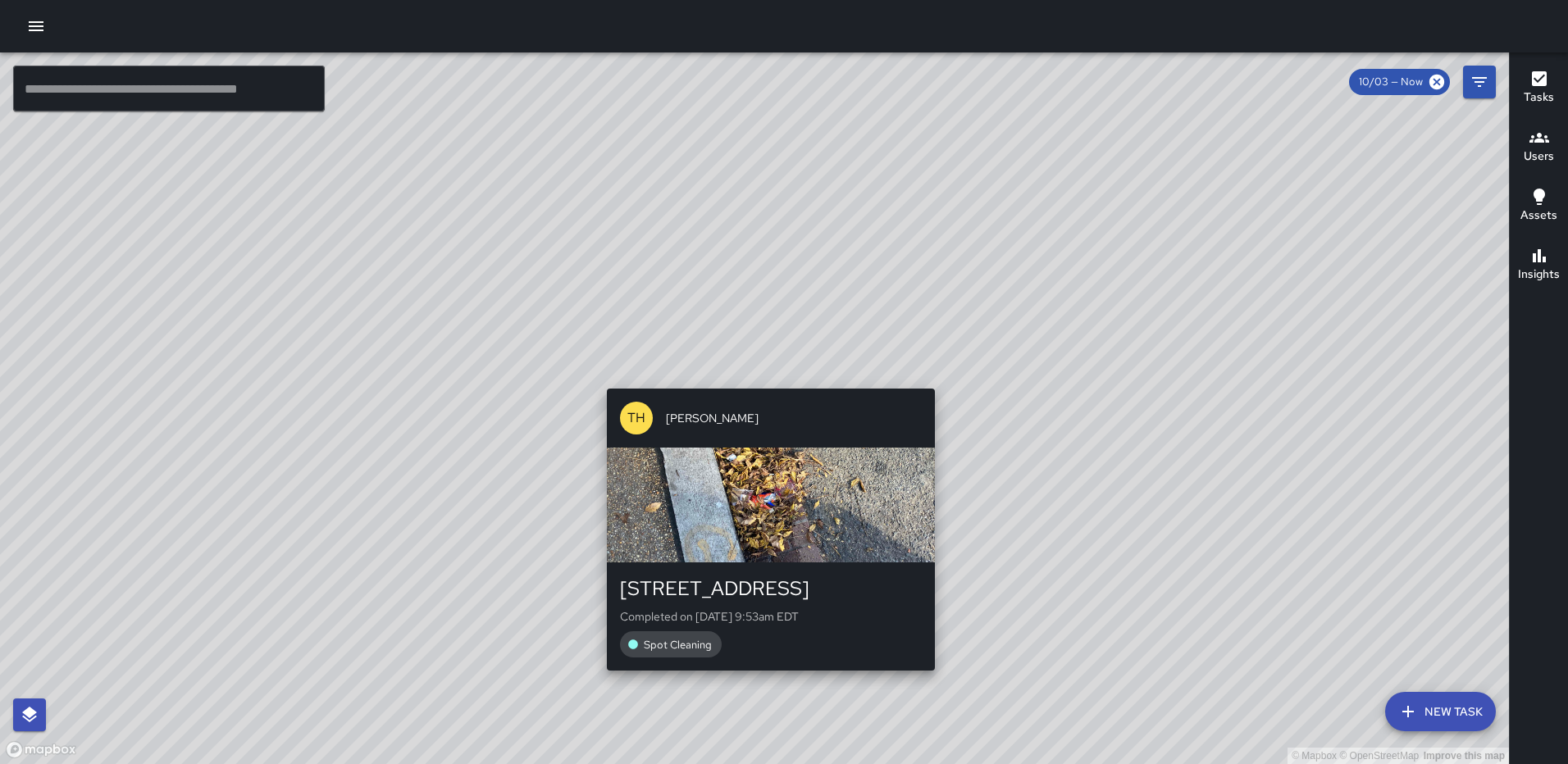
click at [762, 377] on div "© Mapbox © OpenStreetMap Improve this map [GEOGRAPHIC_DATA][PERSON_NAME] [STREE…" at bounding box center [755, 408] width 1509 height 711
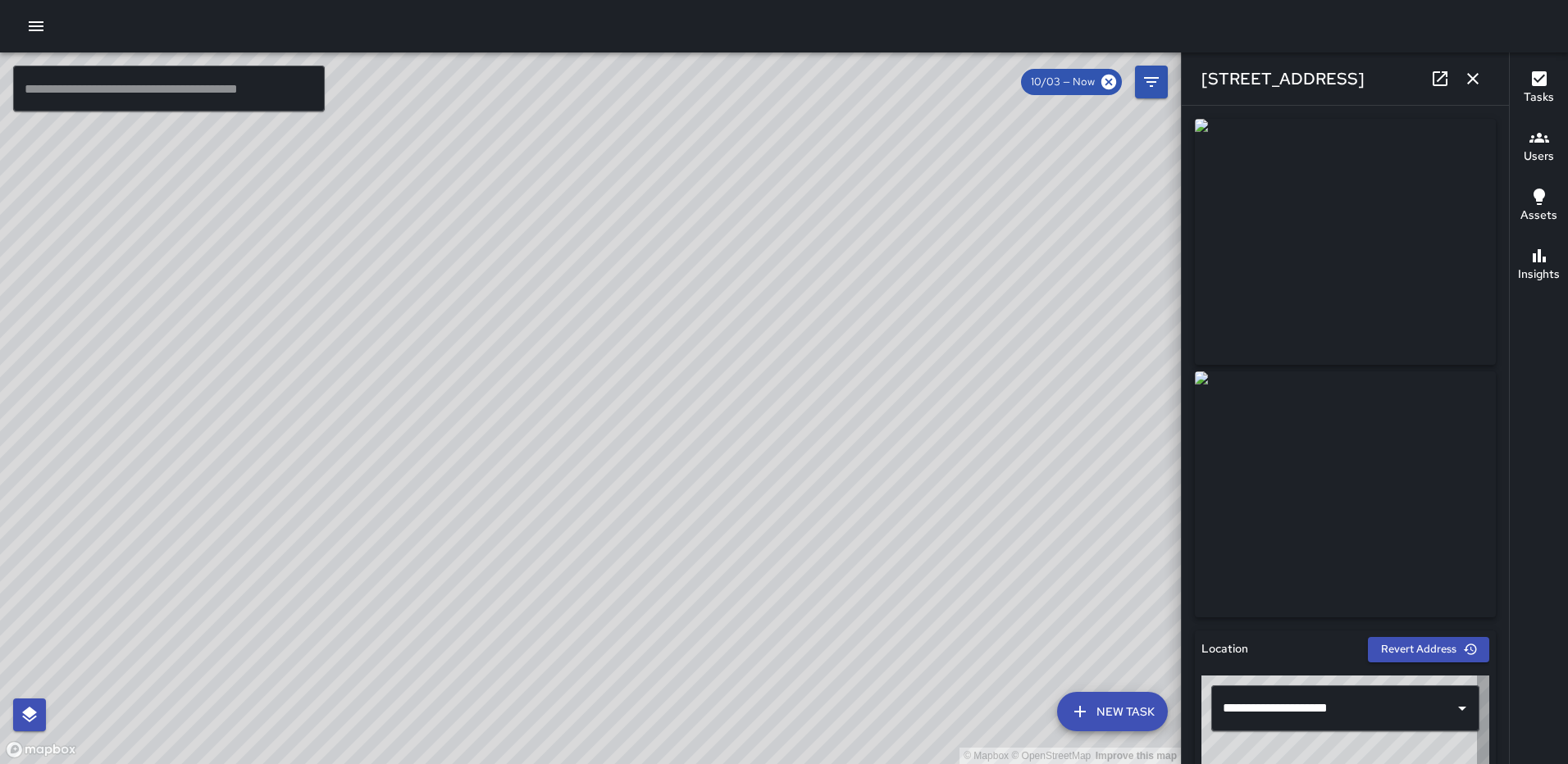
type input "**********"
drag, startPoint x: 1470, startPoint y: 80, endPoint x: 1441, endPoint y: 106, distance: 38.9
click at [1470, 80] on icon "button" at bounding box center [1472, 78] width 19 height 19
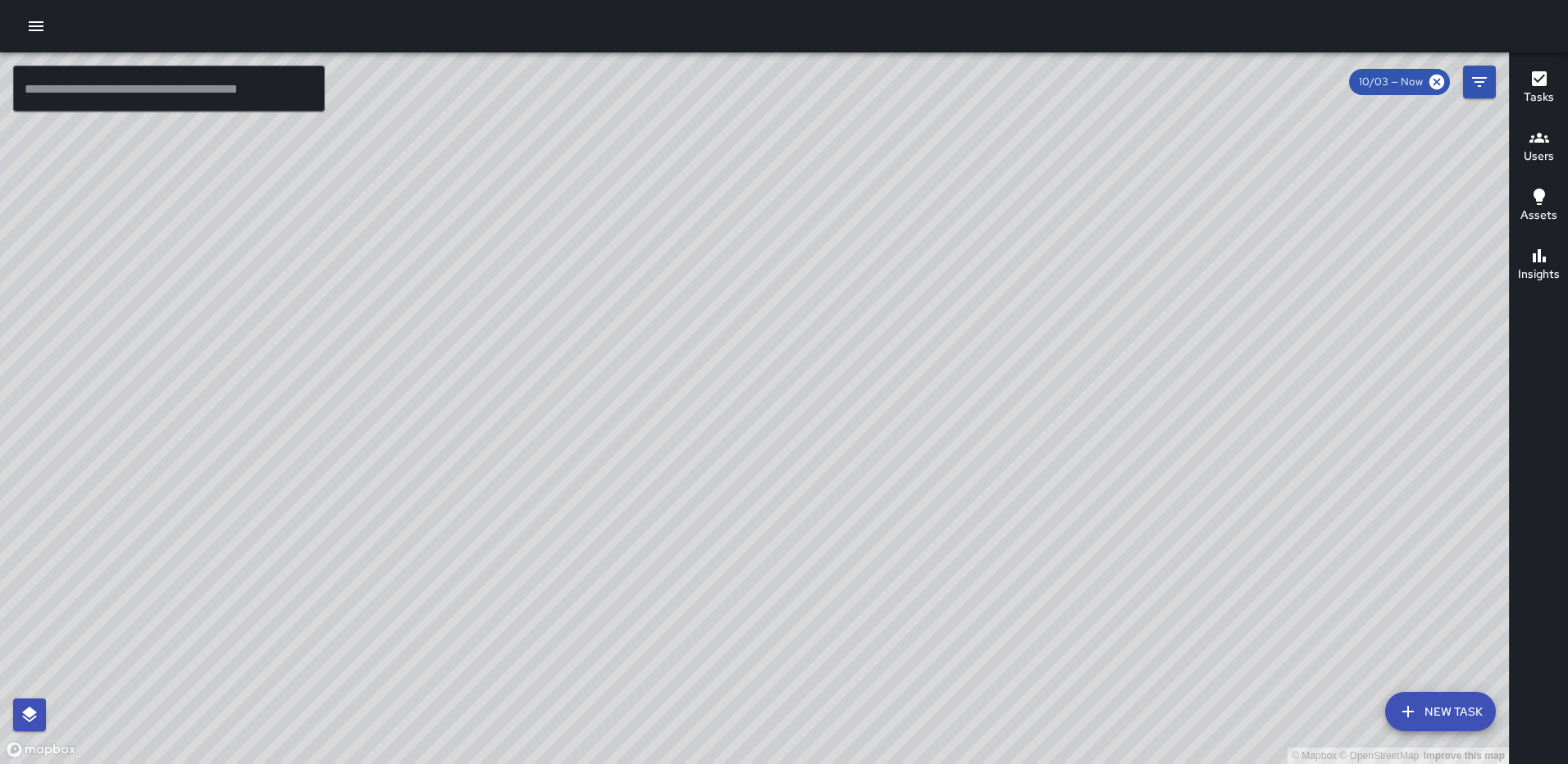
click at [287, 137] on div "[PERSON_NAME] [STREET_ADDRESS] Completed on [DATE] 1:51pm EDT Bag Pick up" at bounding box center [295, 285] width 341 height 295
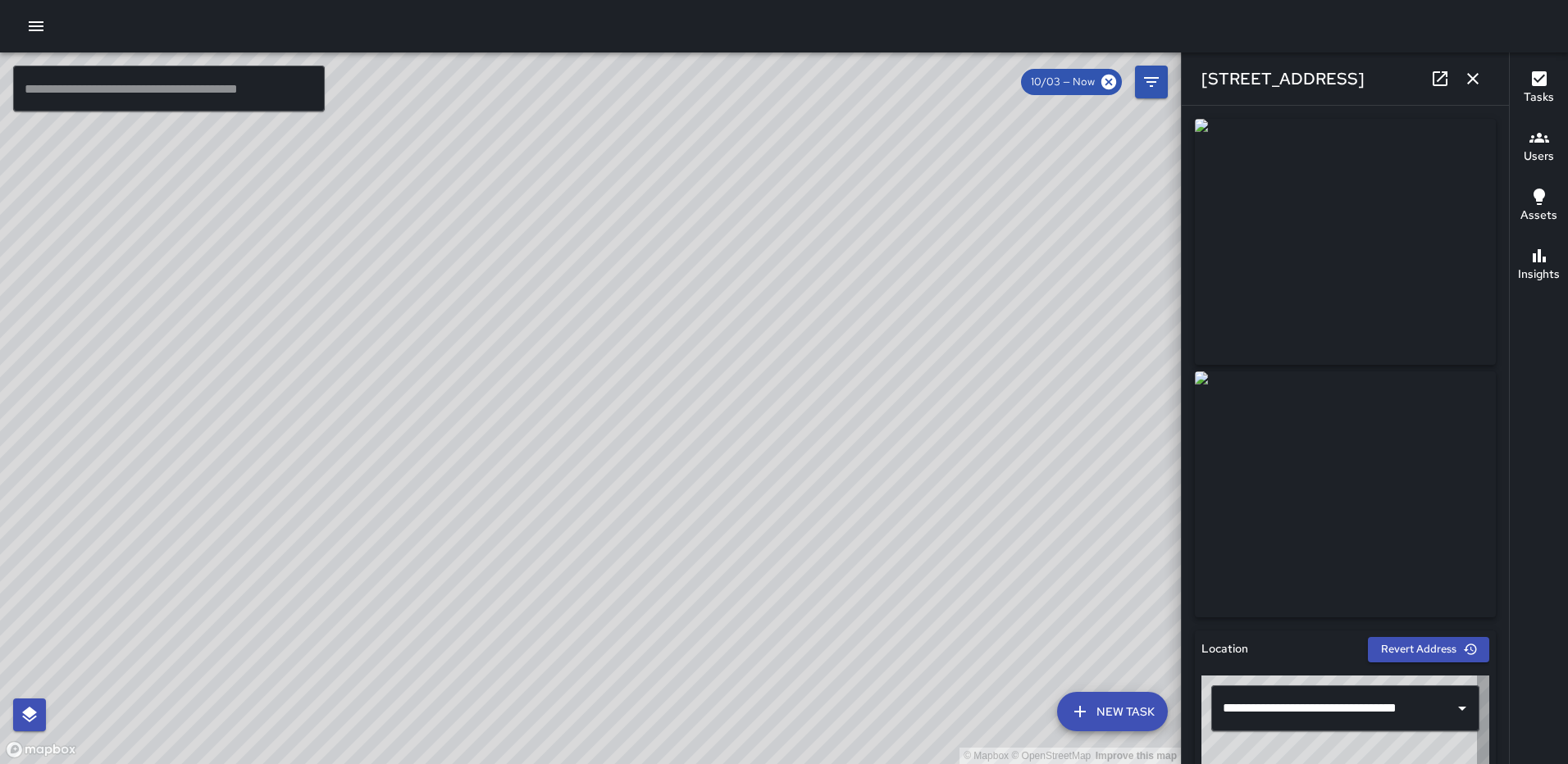
type input "**********"
click at [1475, 76] on icon "button" at bounding box center [1472, 78] width 19 height 19
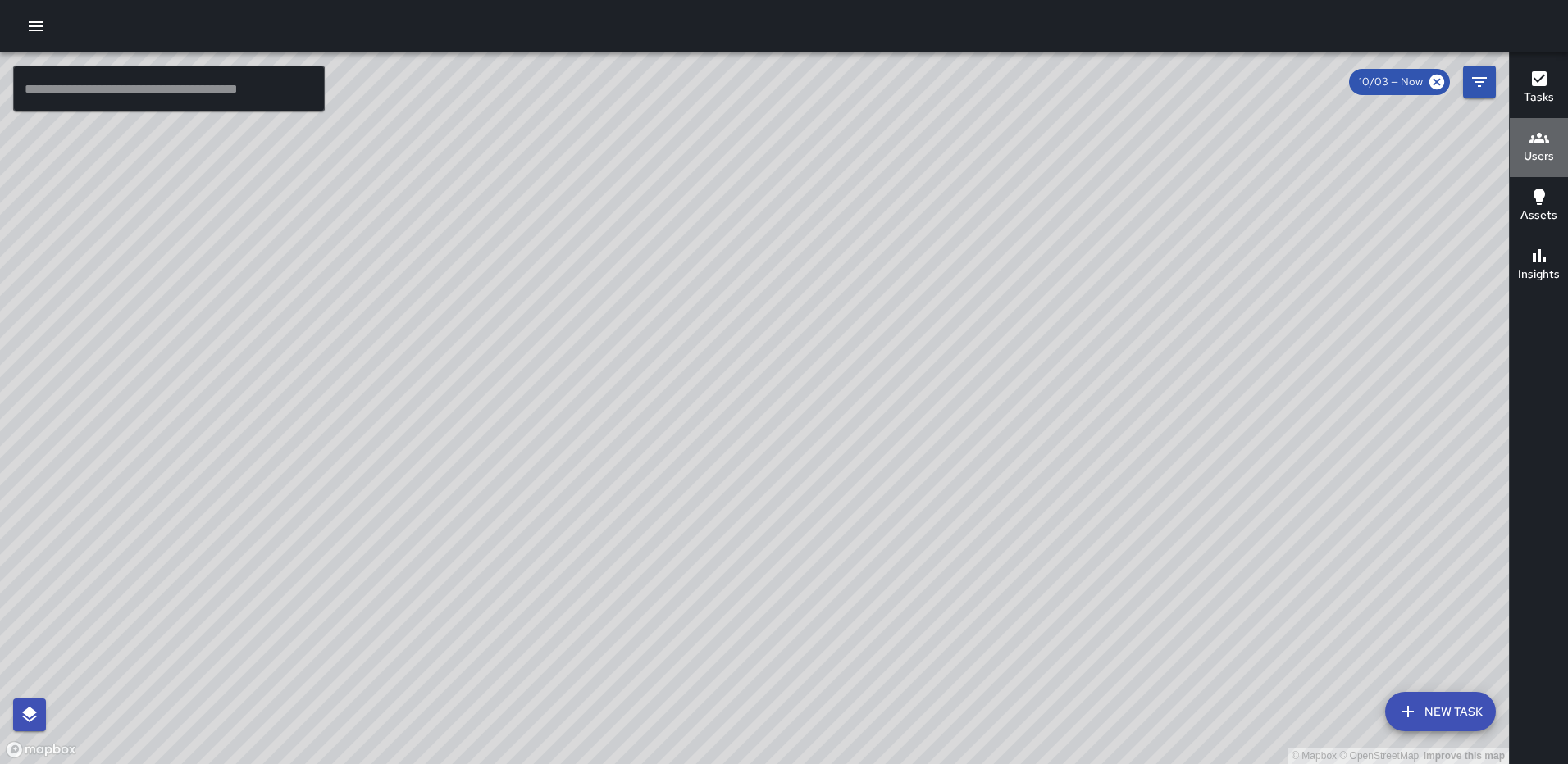
click at [1543, 141] on icon "button" at bounding box center [1539, 137] width 19 height 10
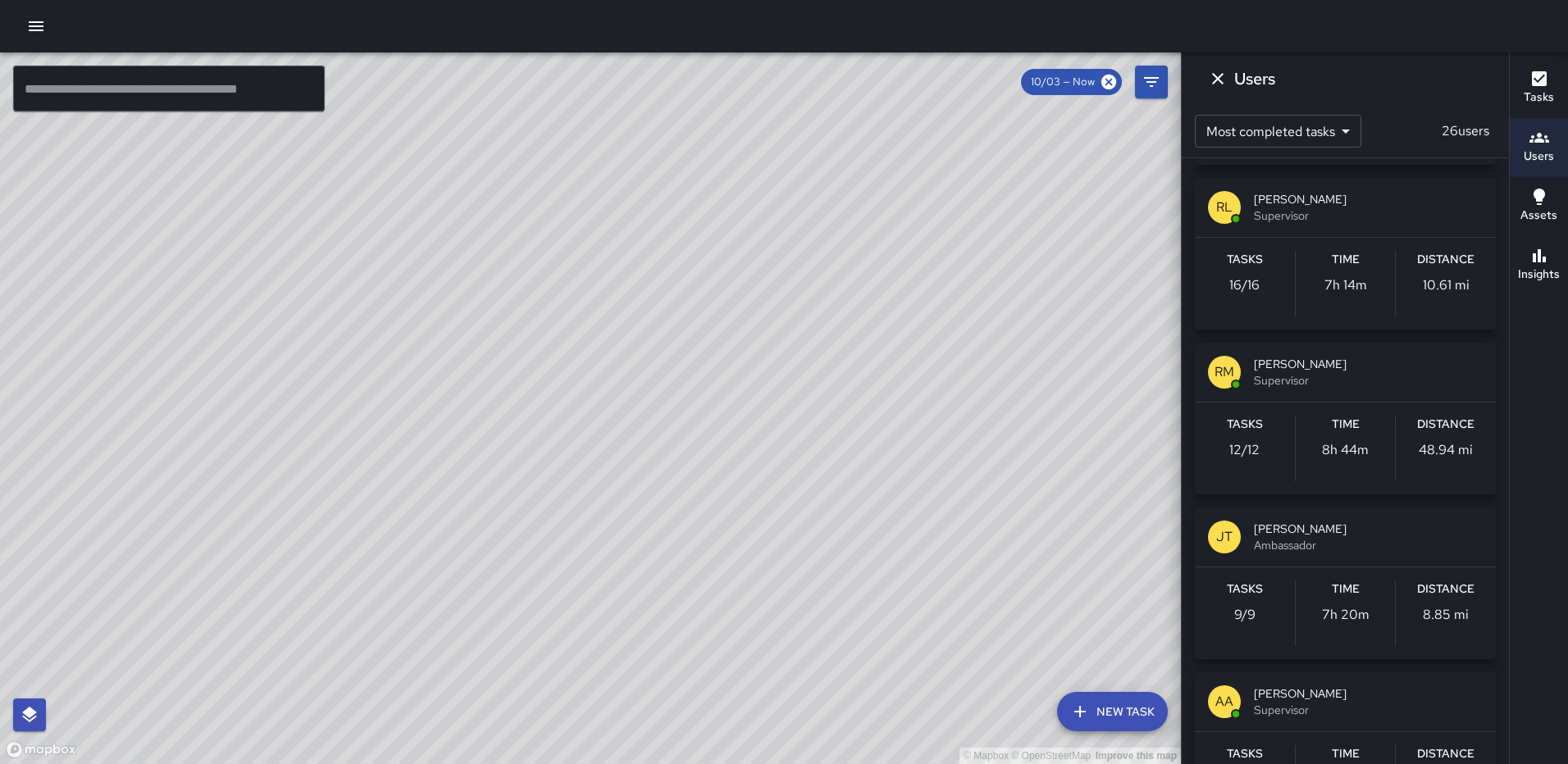
scroll to position [410, 0]
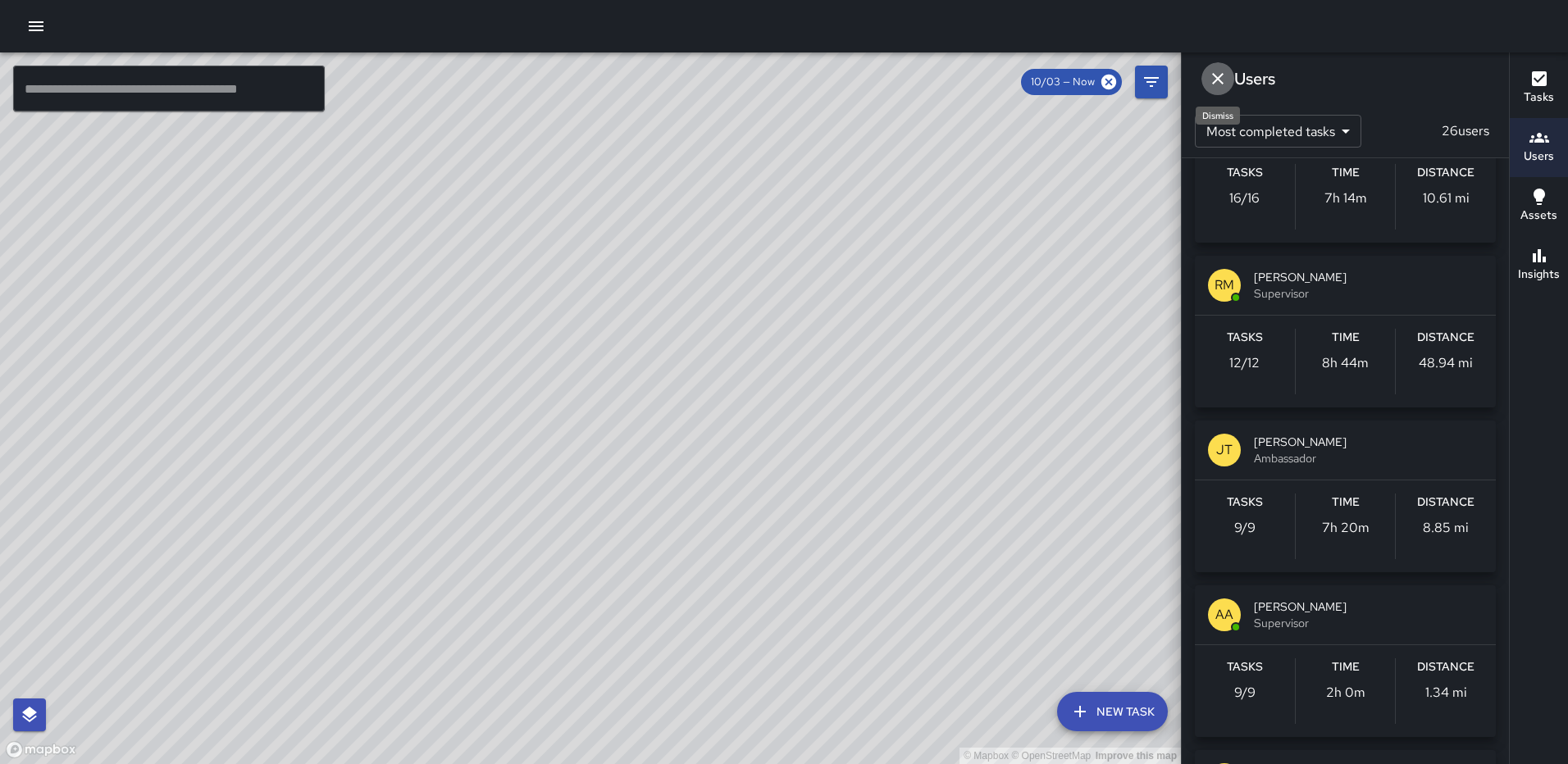
click at [1215, 78] on icon "Dismiss" at bounding box center [1218, 78] width 19 height 19
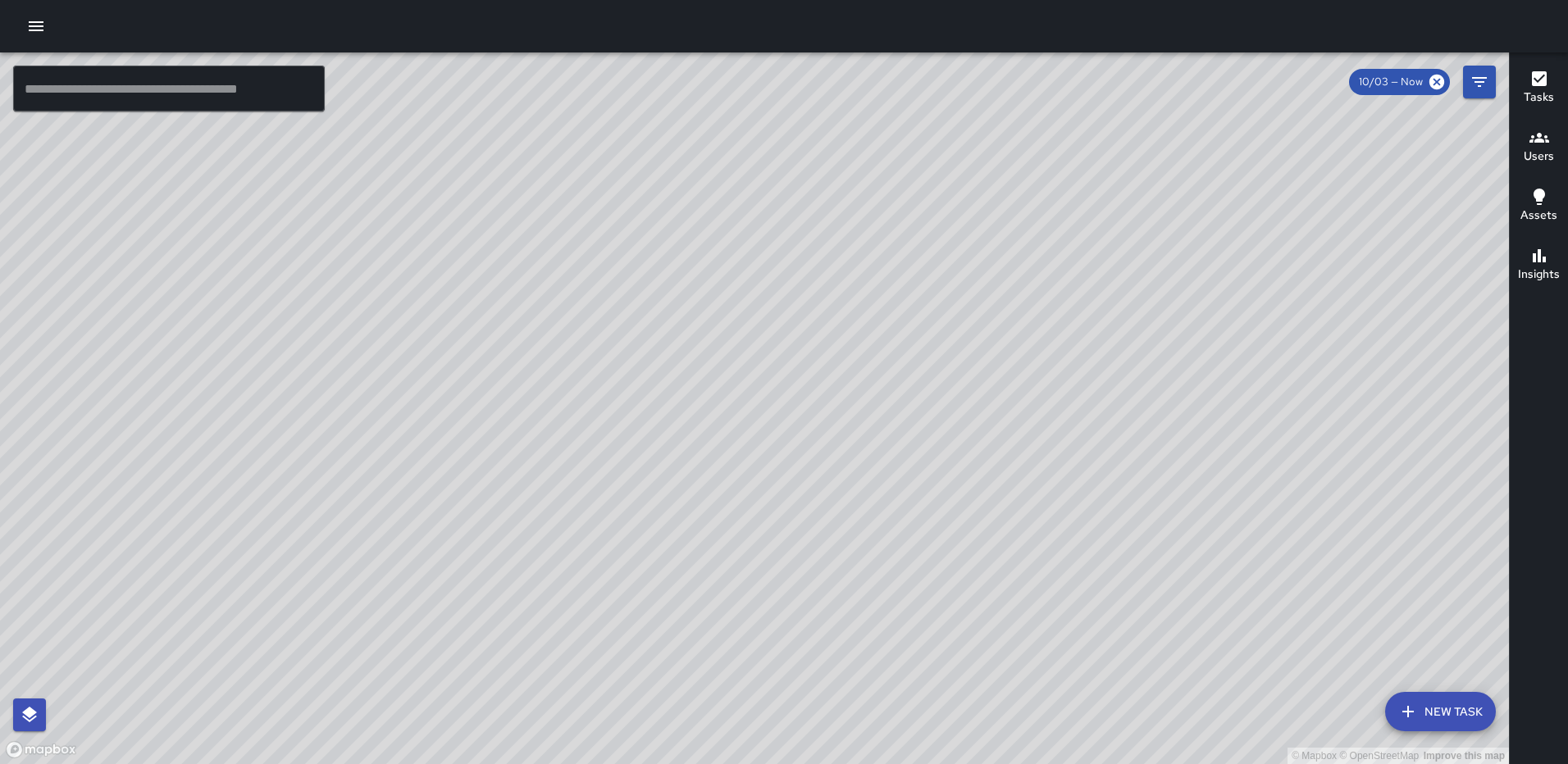
click at [755, 407] on div "© Mapbox © OpenStreetMap Improve this map RY [PERSON_NAME] [STREET_ADDRESS] Com…" at bounding box center [755, 408] width 1509 height 711
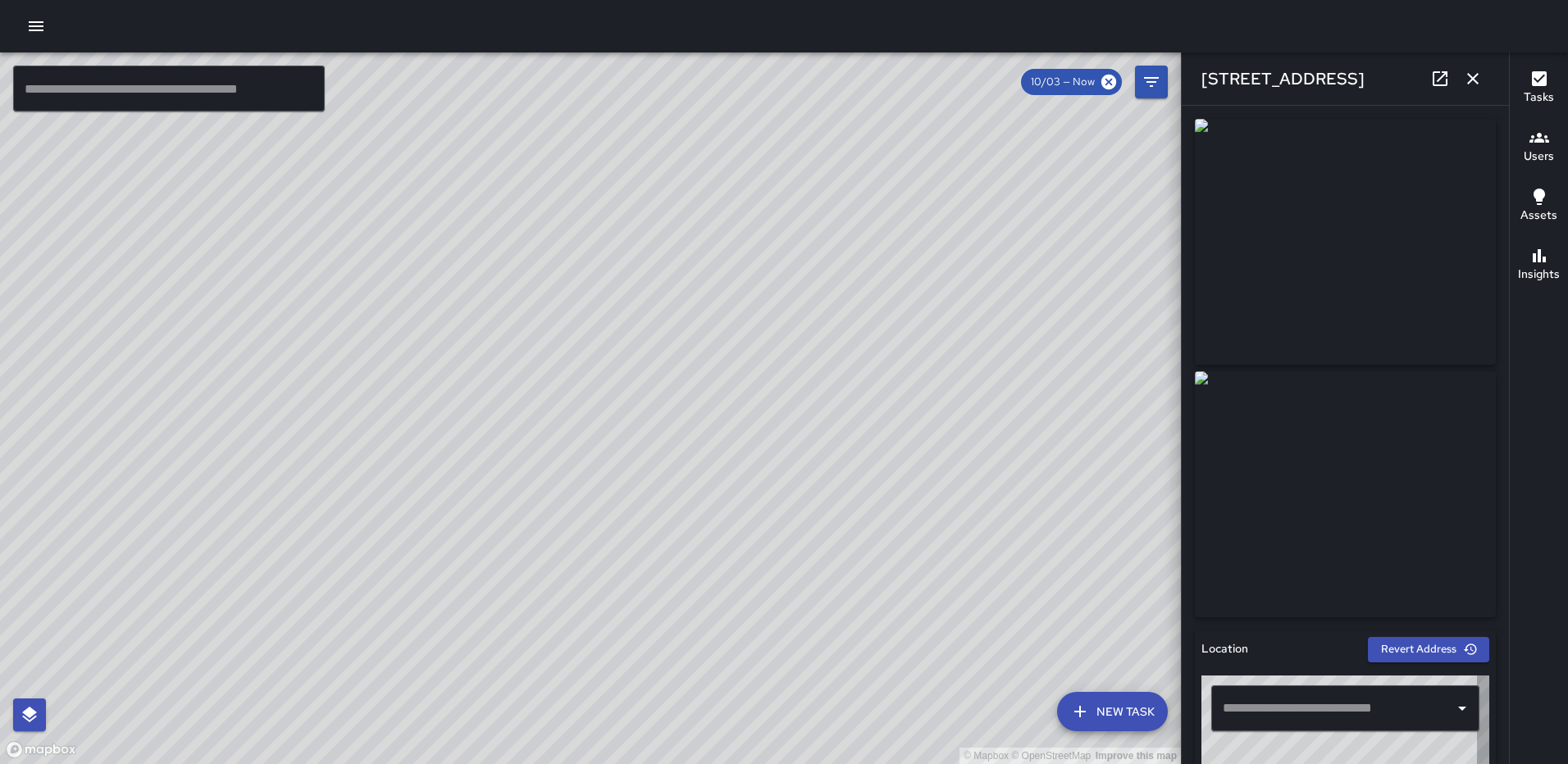
type input "**********"
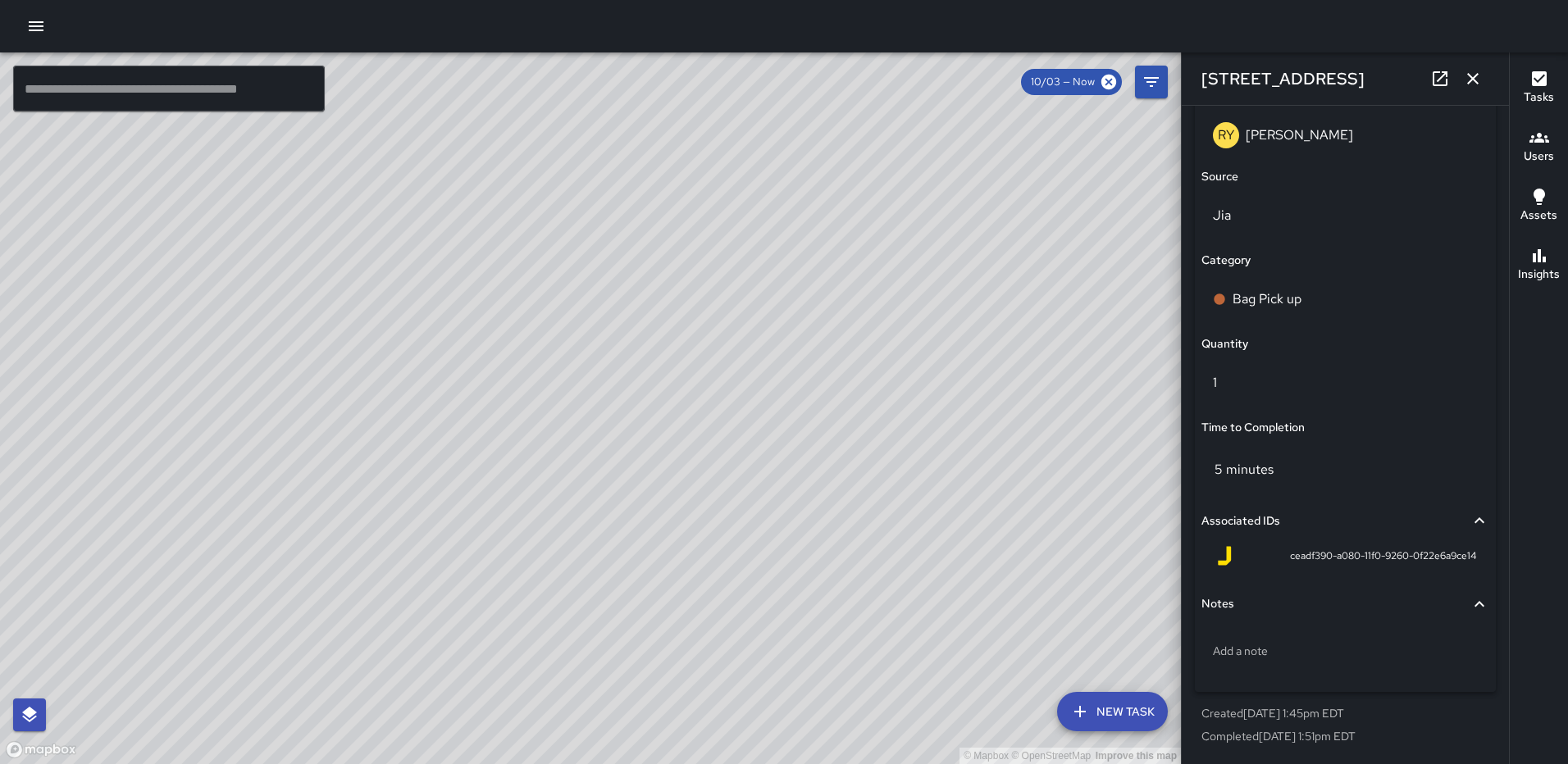
scroll to position [0, 0]
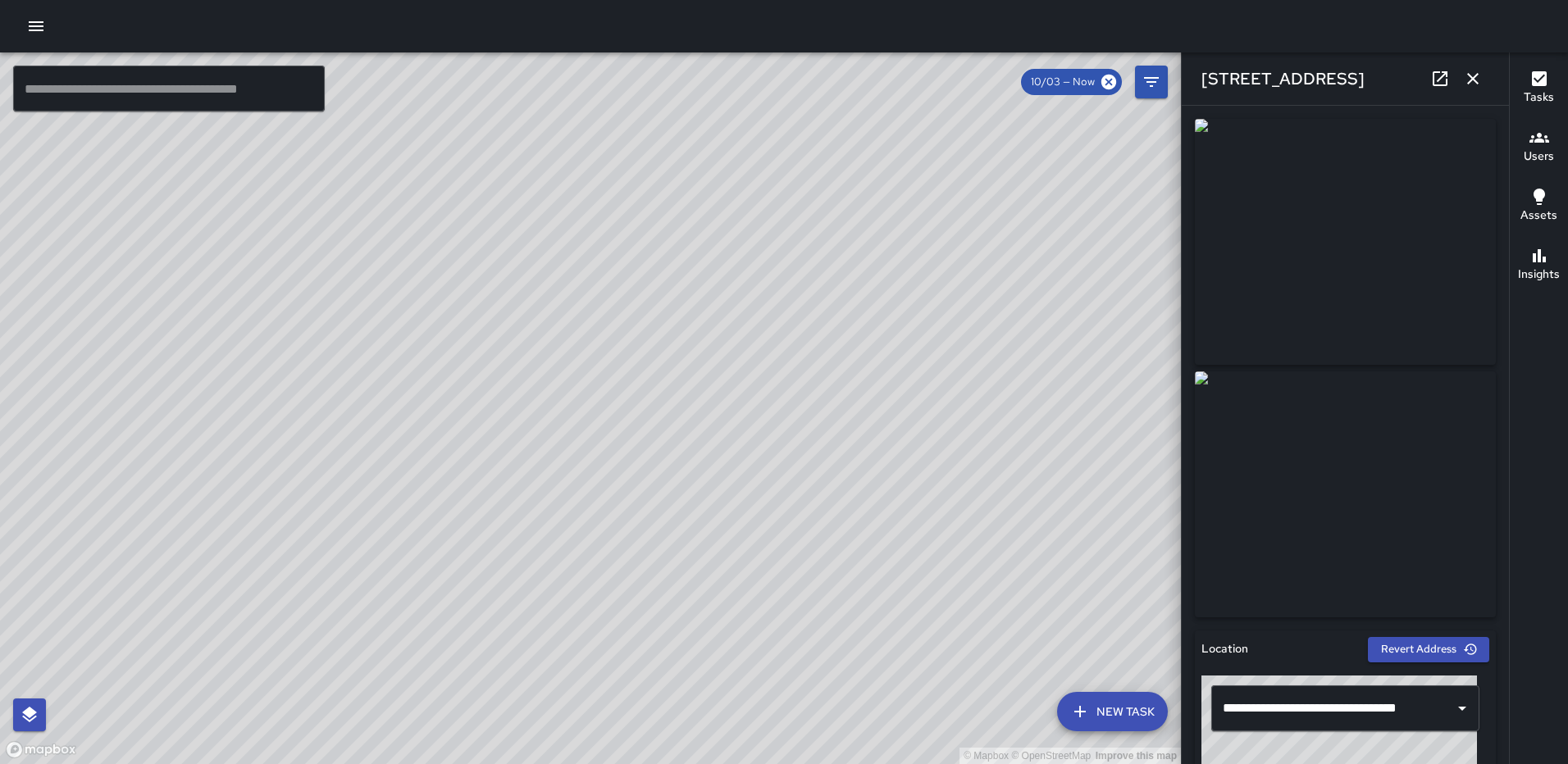
click at [1465, 72] on icon "button" at bounding box center [1472, 78] width 19 height 19
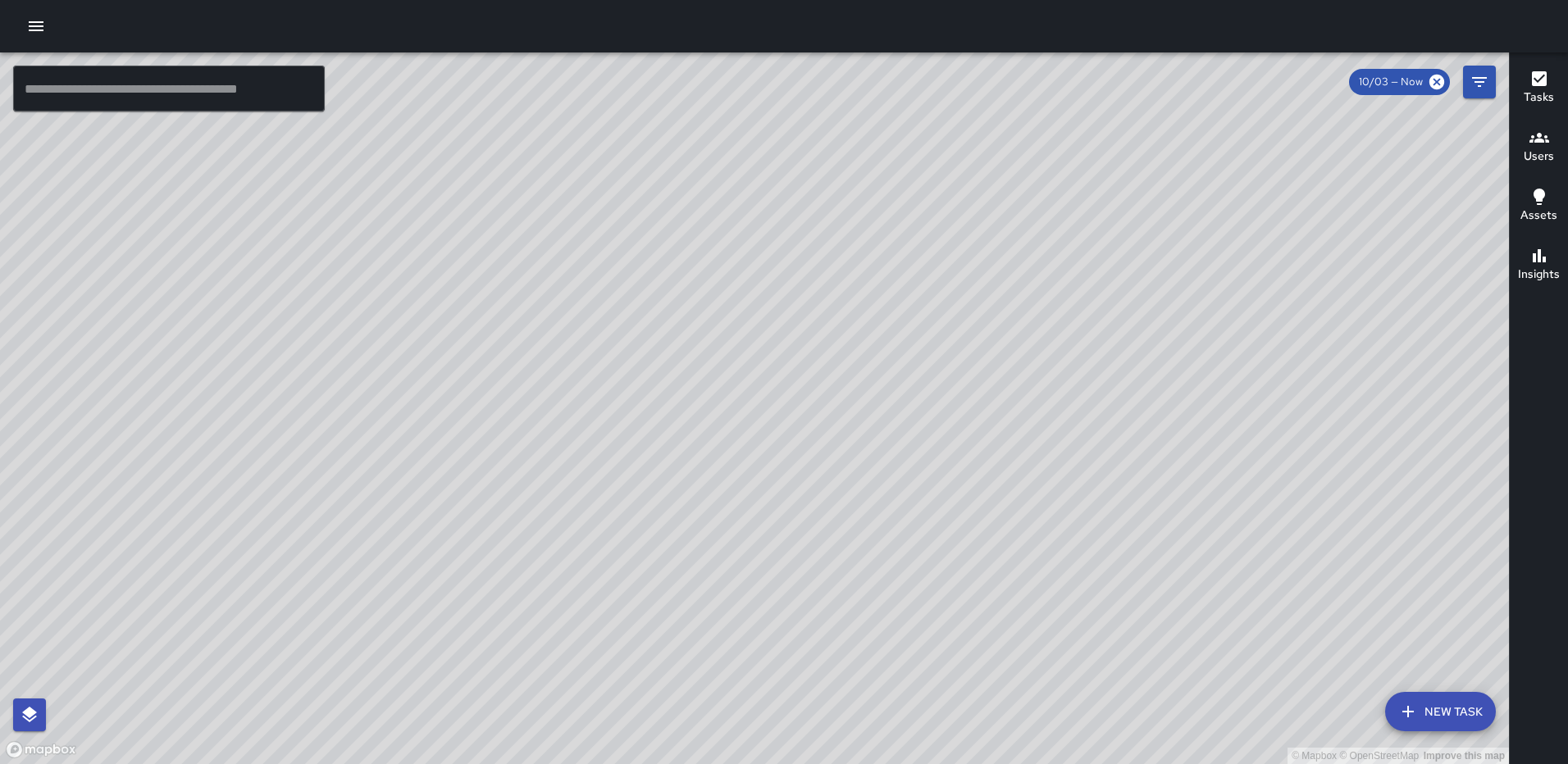
drag, startPoint x: 1255, startPoint y: 402, endPoint x: 1080, endPoint y: 356, distance: 180.9
click at [1073, 365] on div "© Mapbox © OpenStreetMap Improve this map" at bounding box center [755, 408] width 1509 height 711
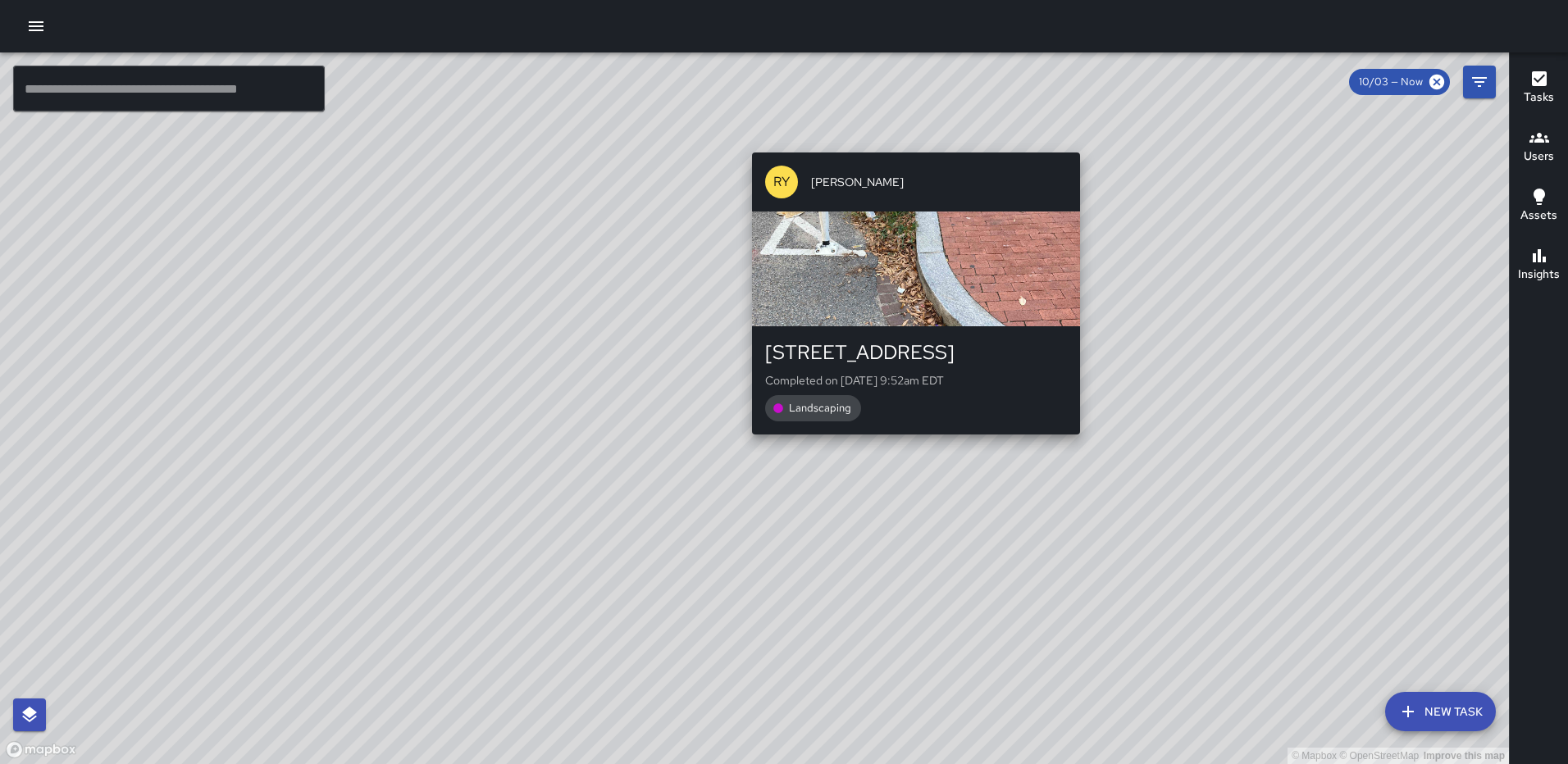
click at [907, 141] on div "© Mapbox © OpenStreetMap Improve this map [PERSON_NAME] [STREET_ADDRESS] Comple…" at bounding box center [755, 408] width 1509 height 711
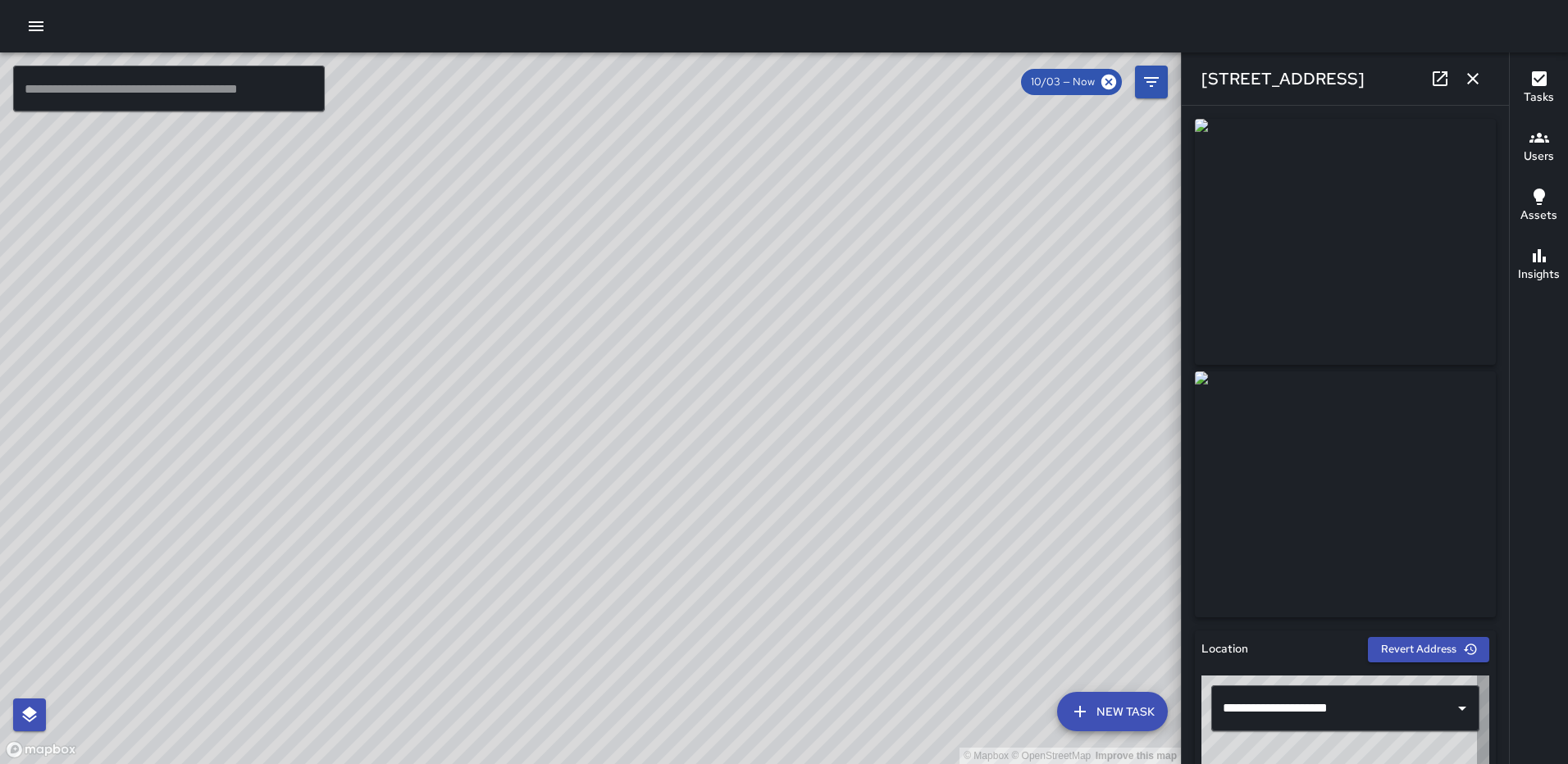
type input "**********"
click at [1461, 83] on button "button" at bounding box center [1472, 78] width 33 height 32
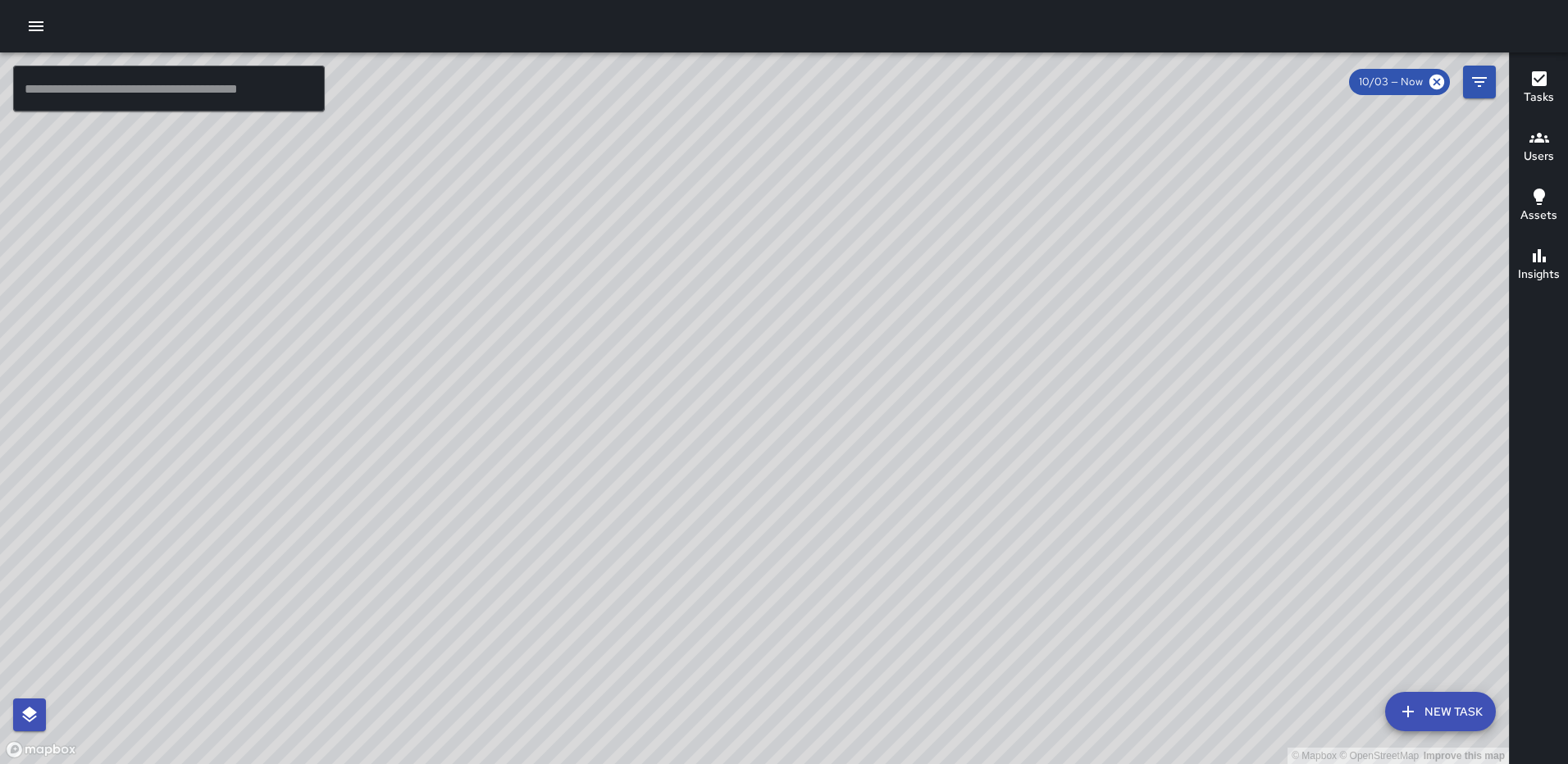
click at [481, 406] on div "© Mapbox © OpenStreetMap Improve this map [PERSON_NAME] [STREET_ADDRESS] Comple…" at bounding box center [755, 408] width 1509 height 711
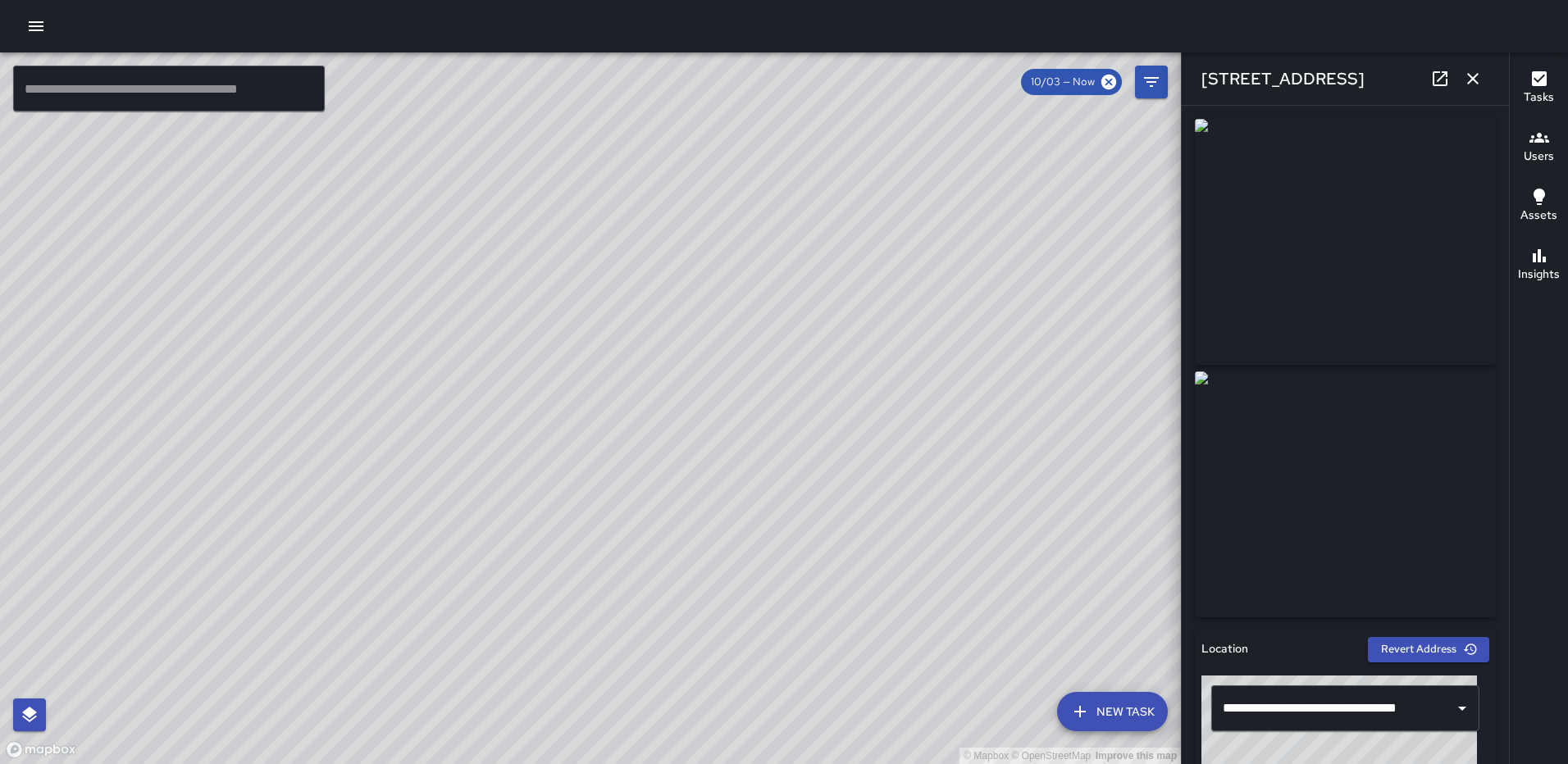
click at [1478, 80] on icon "button" at bounding box center [1472, 78] width 19 height 19
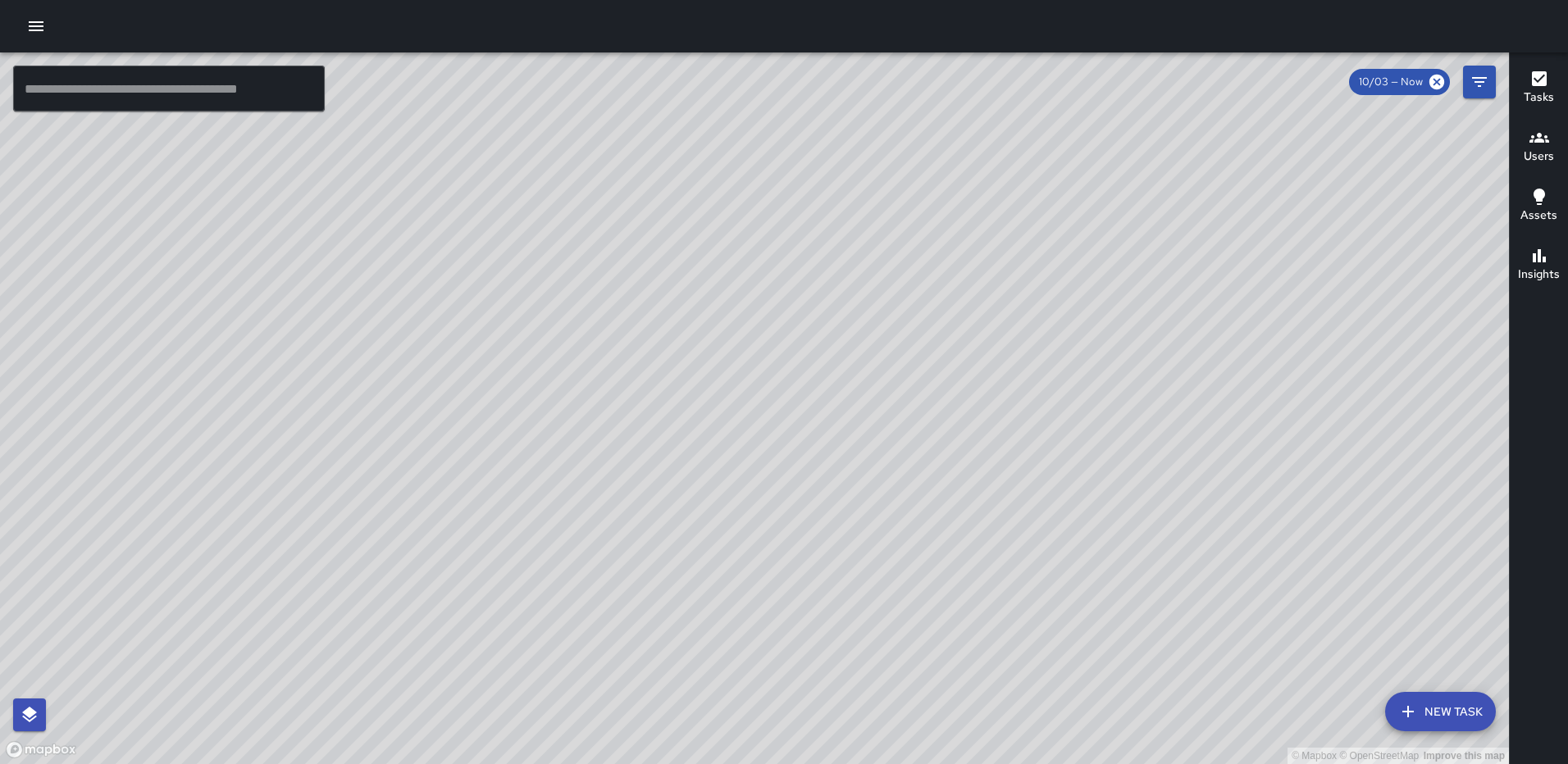
click at [753, 391] on div "© Mapbox © OpenStreetMap Improve this map [PERSON_NAME] [STREET_ADDRESS] Comple…" at bounding box center [755, 408] width 1509 height 711
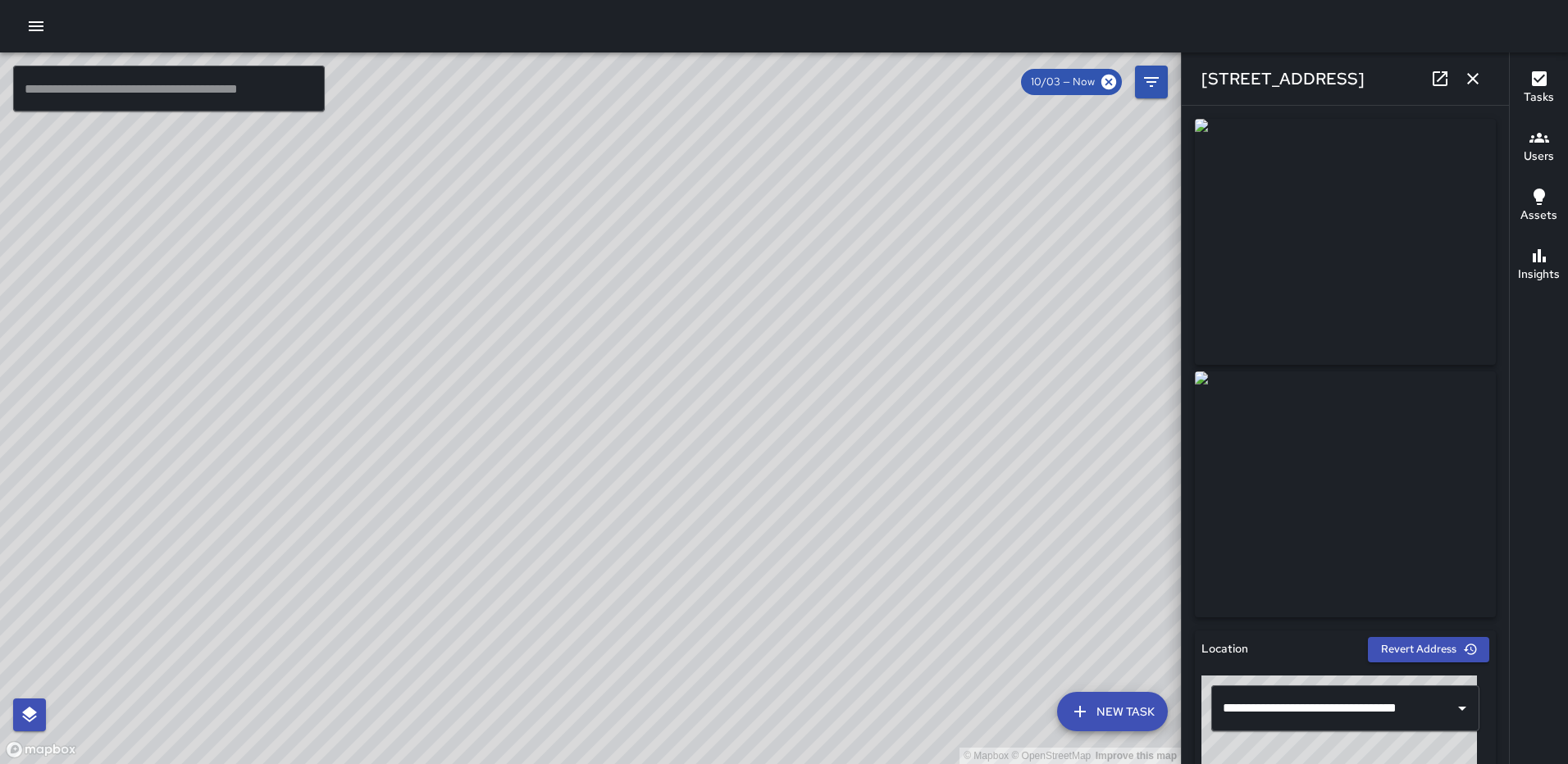
click at [1468, 75] on icon "button" at bounding box center [1472, 78] width 11 height 11
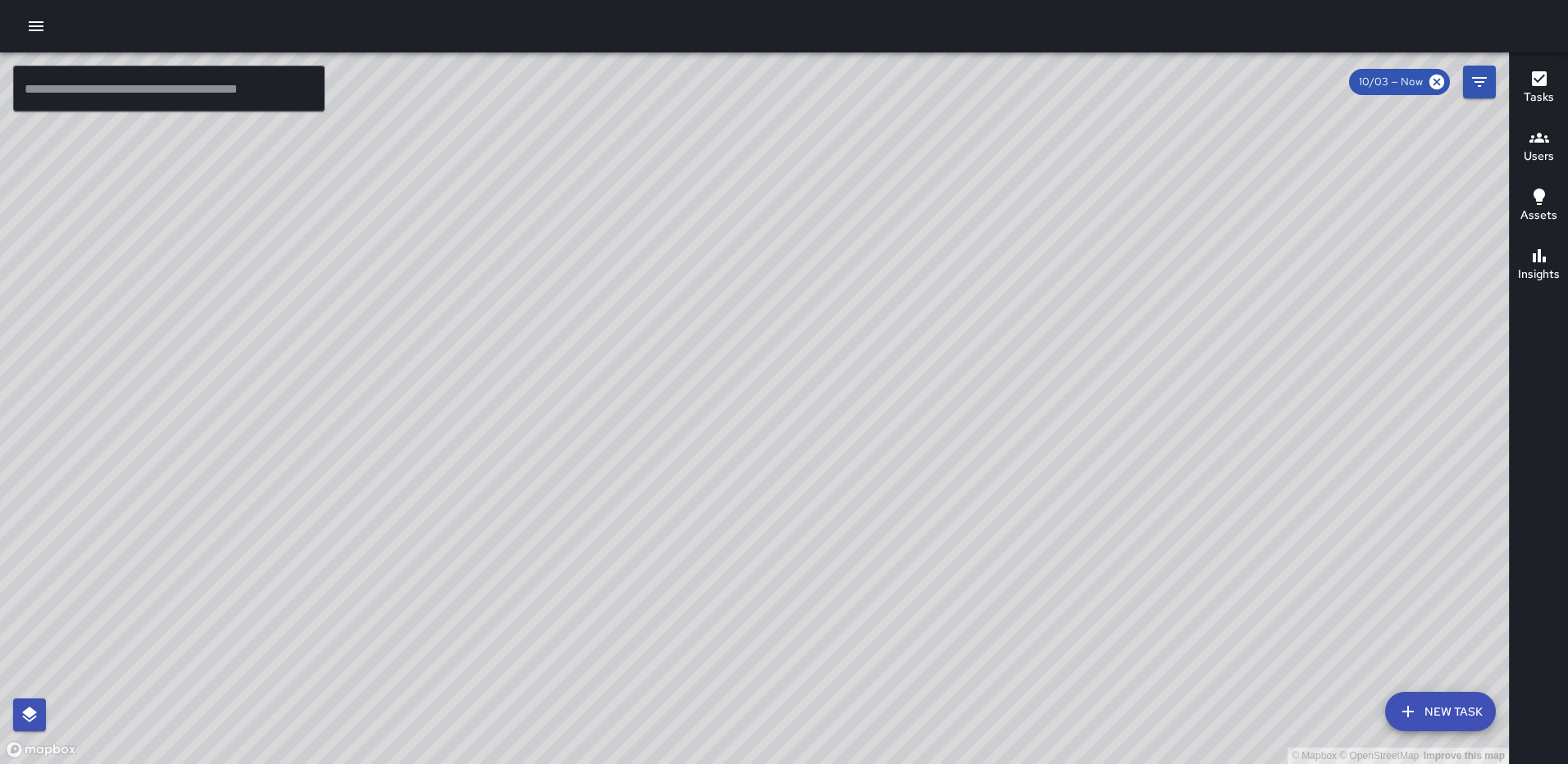
drag, startPoint x: 963, startPoint y: 400, endPoint x: 718, endPoint y: 364, distance: 247.6
click at [716, 364] on div "© Mapbox © OpenStreetMap Improve this map" at bounding box center [755, 408] width 1509 height 711
